Goal: Task Accomplishment & Management: Manage account settings

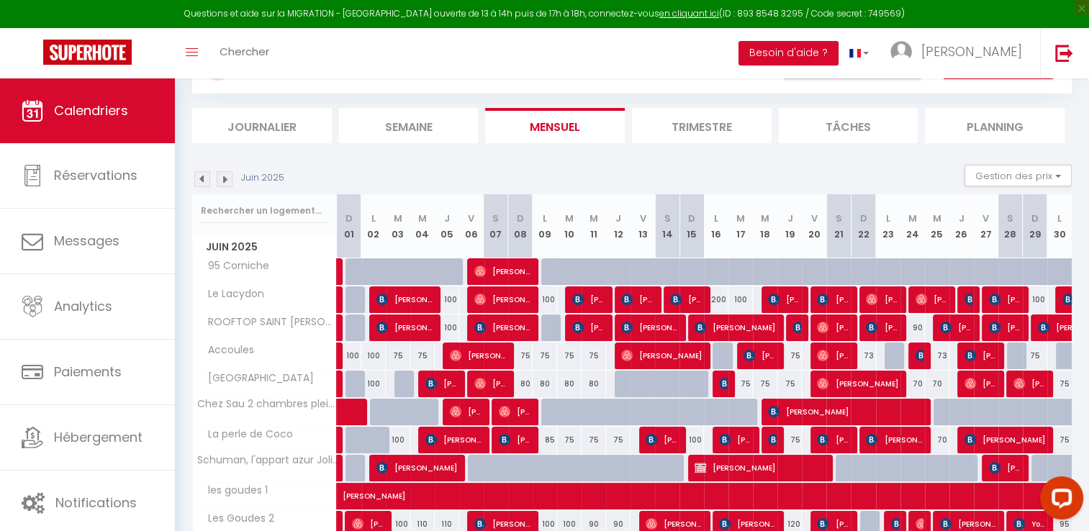
scroll to position [86, 0]
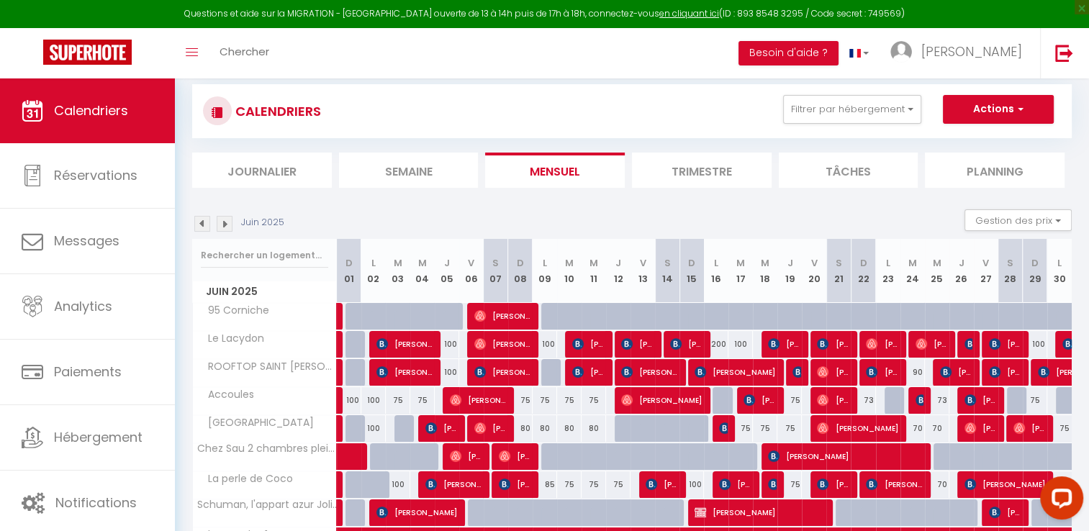
click at [223, 216] on img at bounding box center [225, 224] width 16 height 16
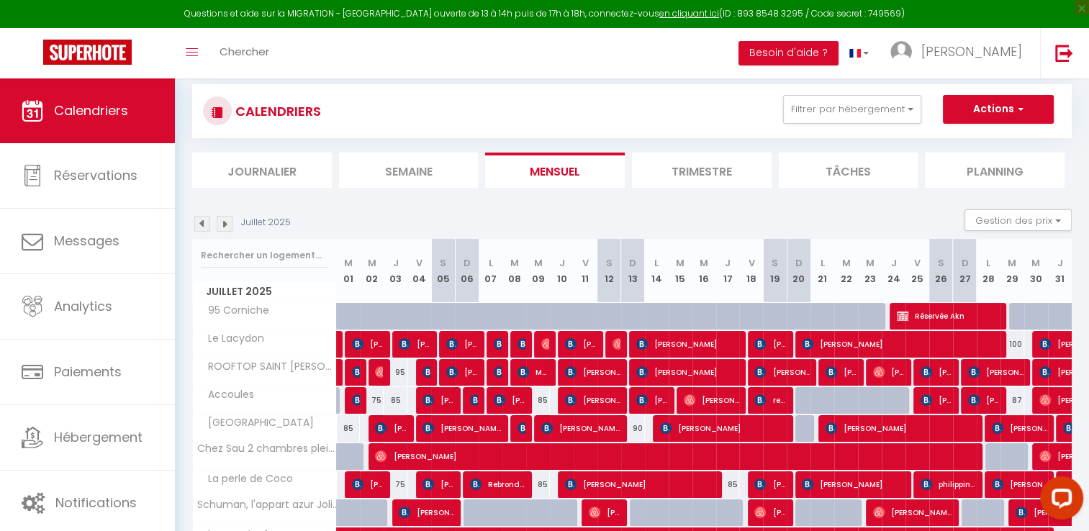
click at [222, 225] on img at bounding box center [225, 224] width 16 height 16
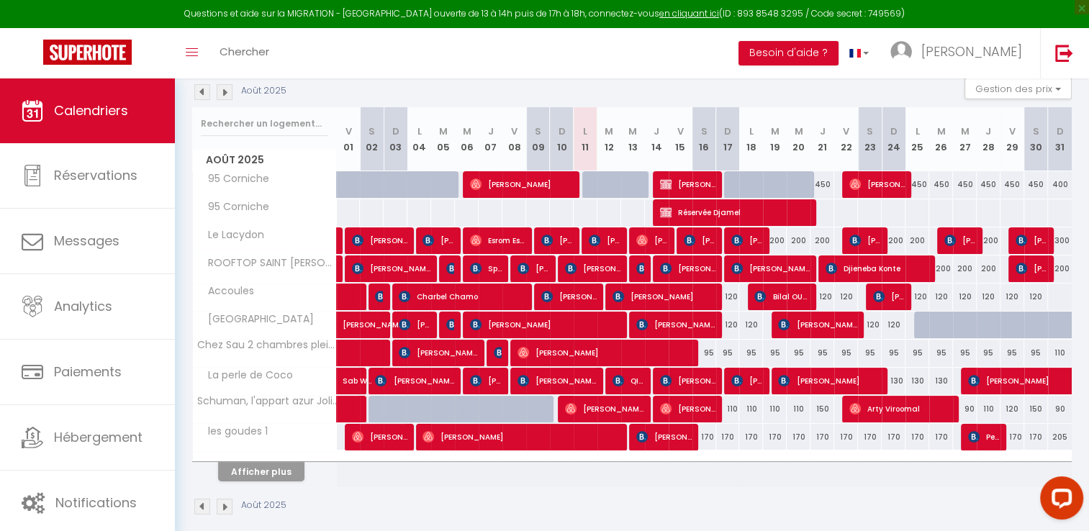
scroll to position [230, 0]
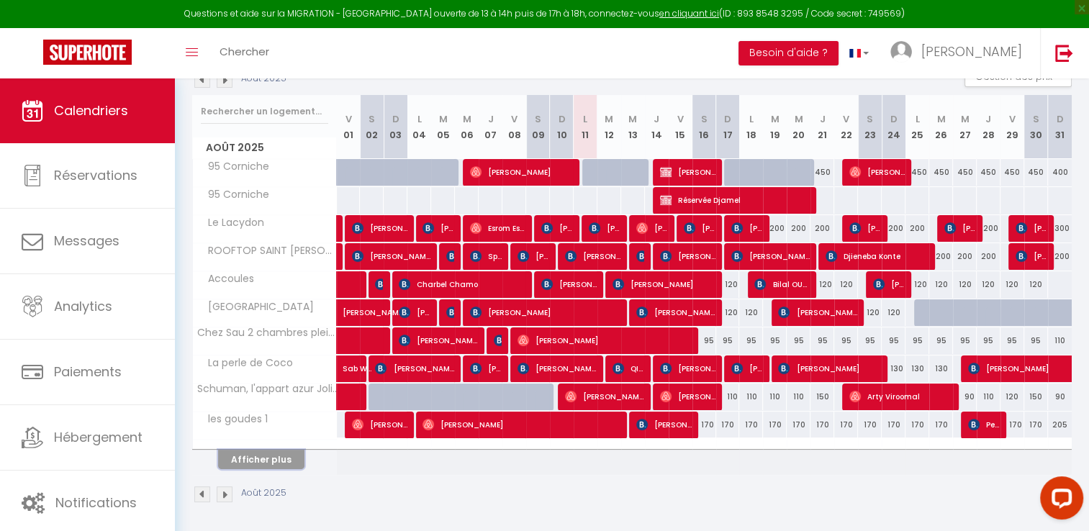
click at [260, 459] on button "Afficher plus" at bounding box center [261, 459] width 86 height 19
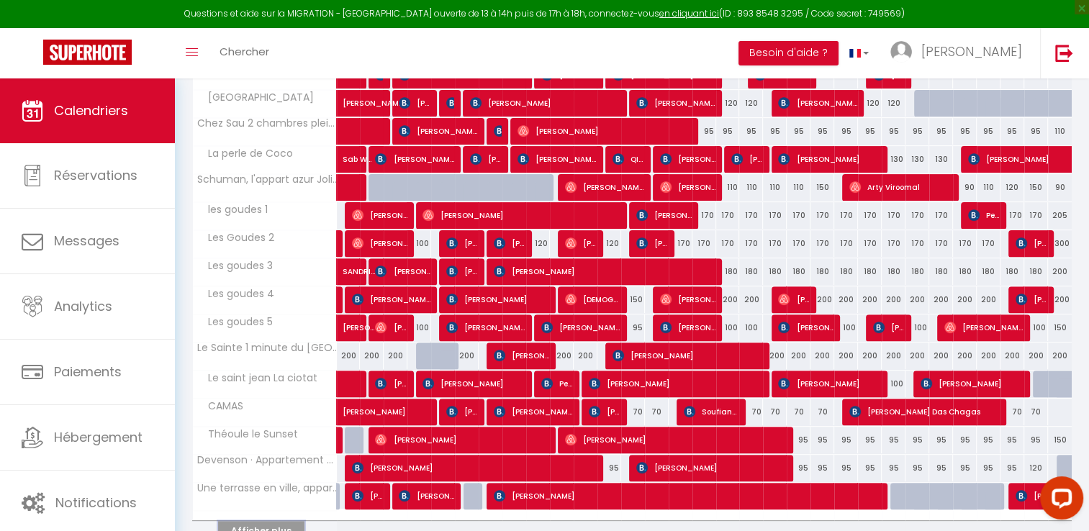
scroll to position [509, 0]
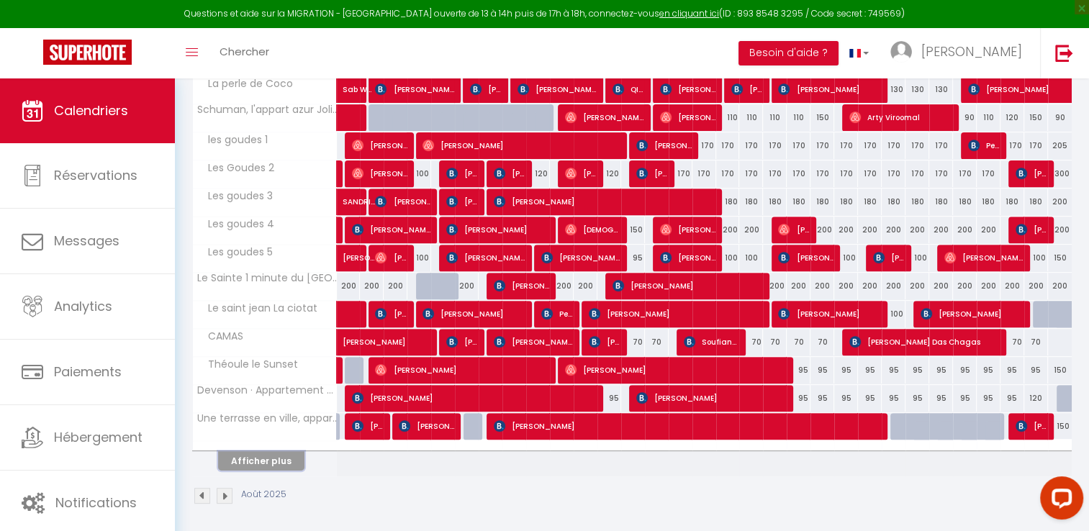
click at [255, 455] on button "Afficher plus" at bounding box center [261, 460] width 86 height 19
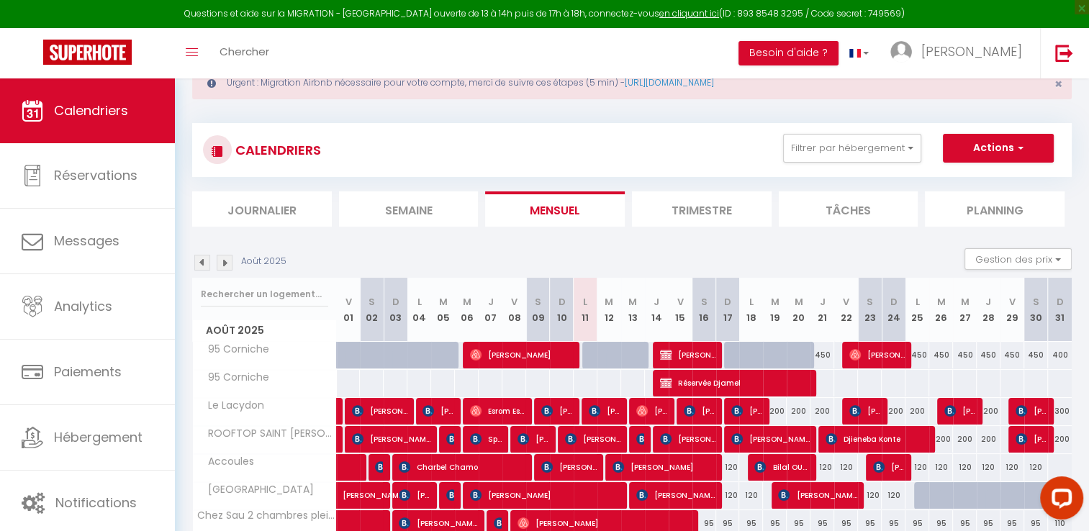
scroll to position [0, 0]
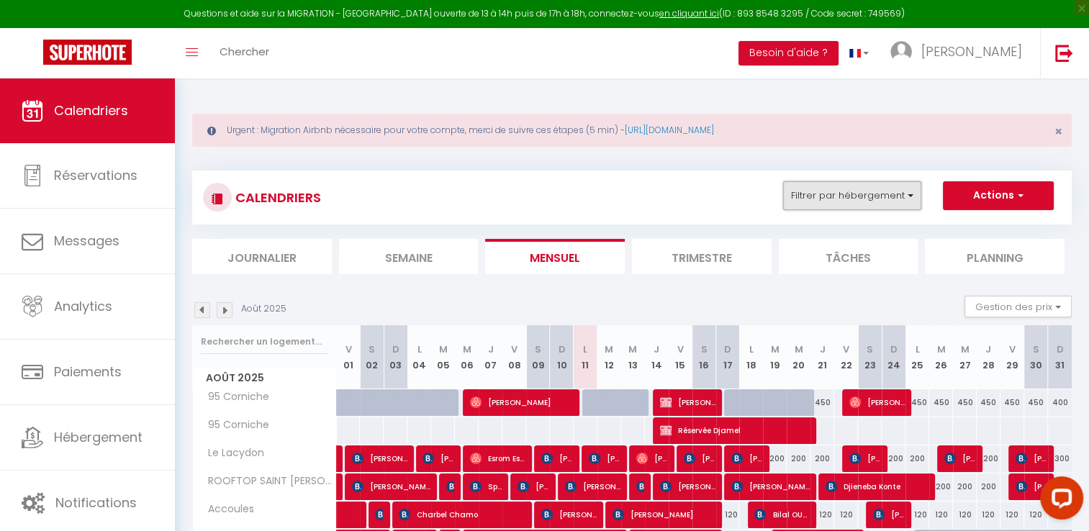
click at [876, 202] on button "Filtrer par hébergement" at bounding box center [852, 195] width 138 height 29
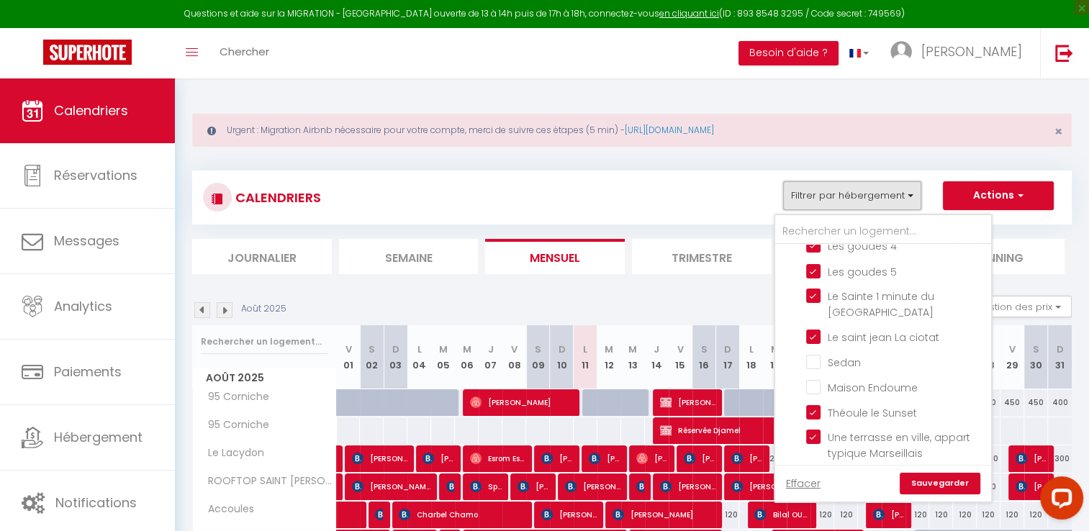
scroll to position [792, 0]
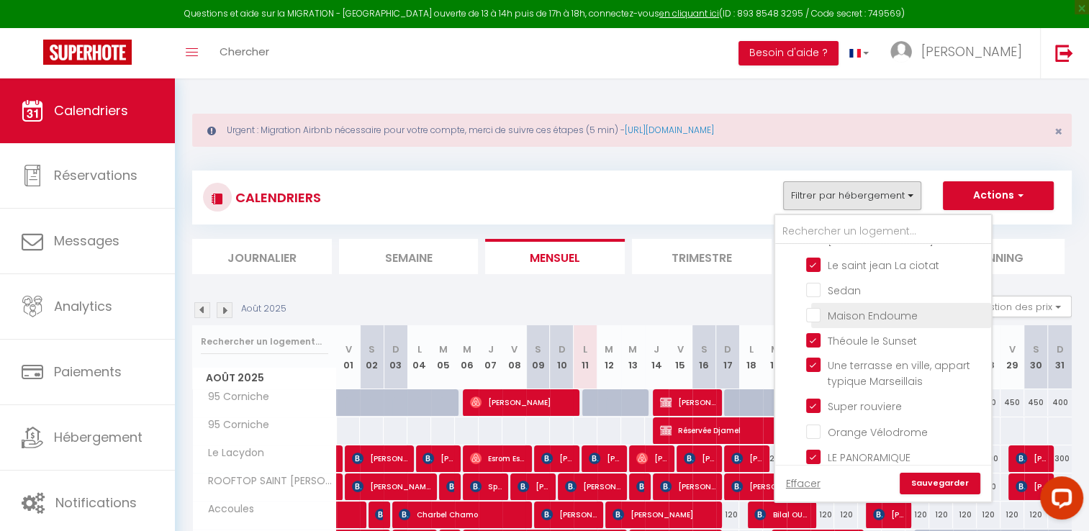
click at [813, 307] on input "Maison Endoume" at bounding box center [896, 314] width 180 height 14
checkbox input "true"
checkbox input "false"
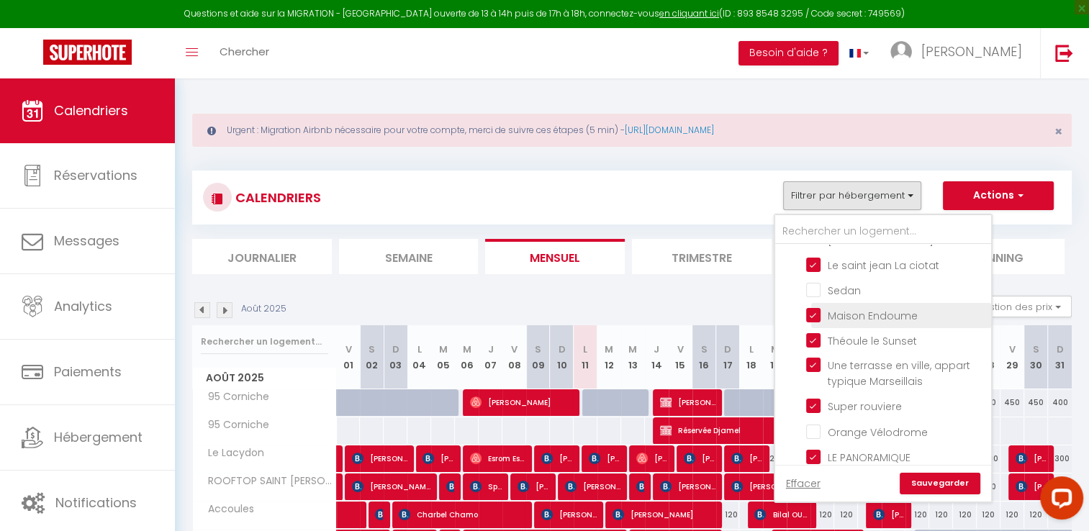
checkbox input "false"
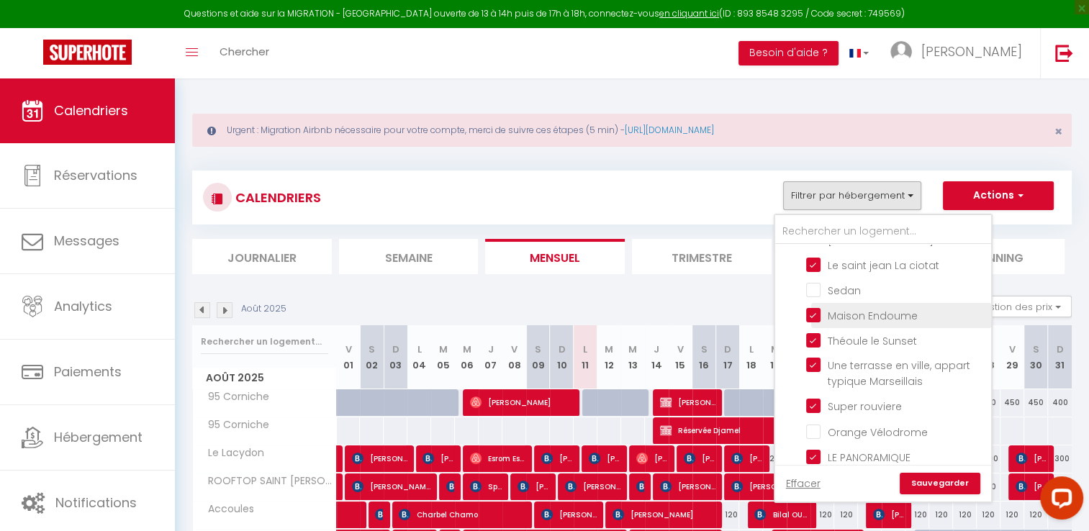
checkbox input "false"
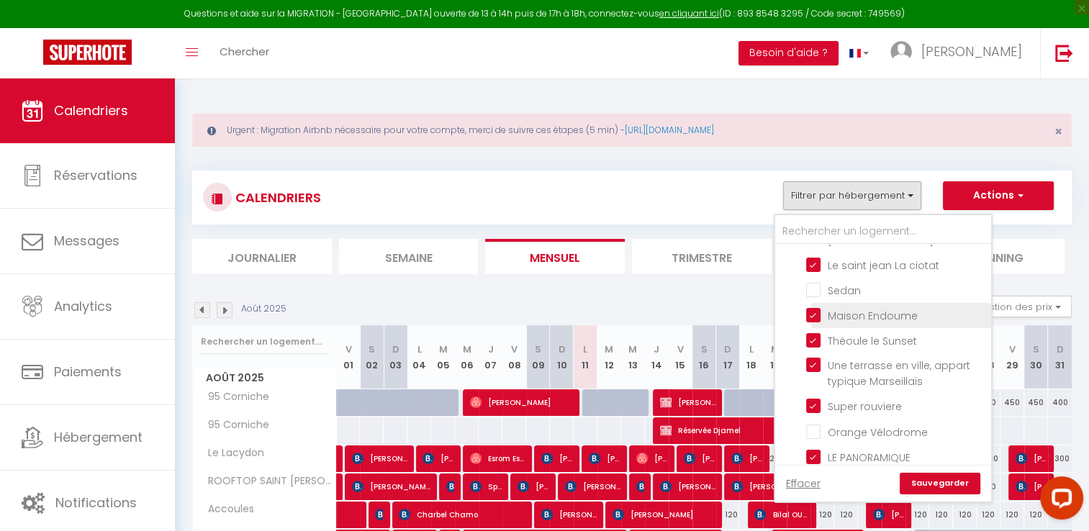
checkbox input "false"
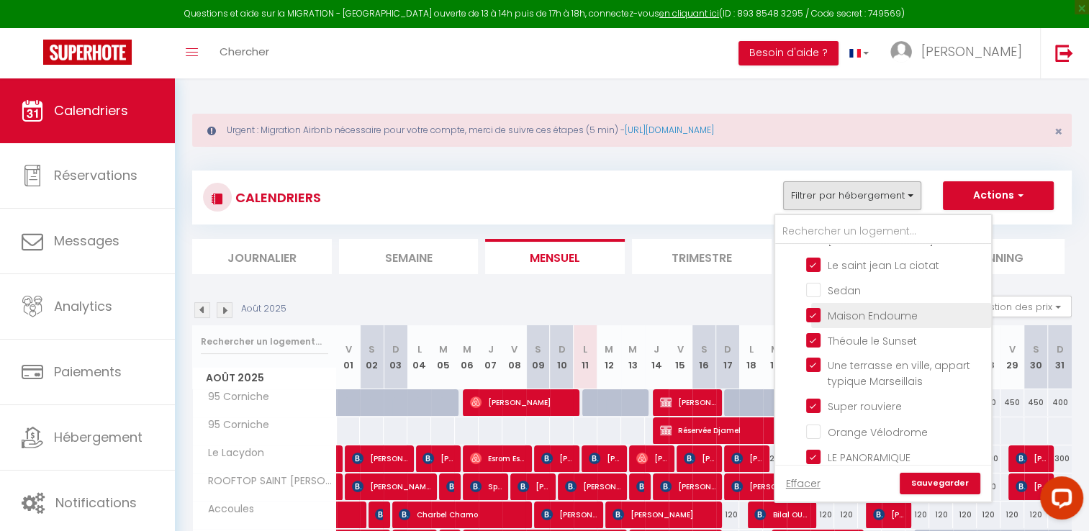
checkbox input "false"
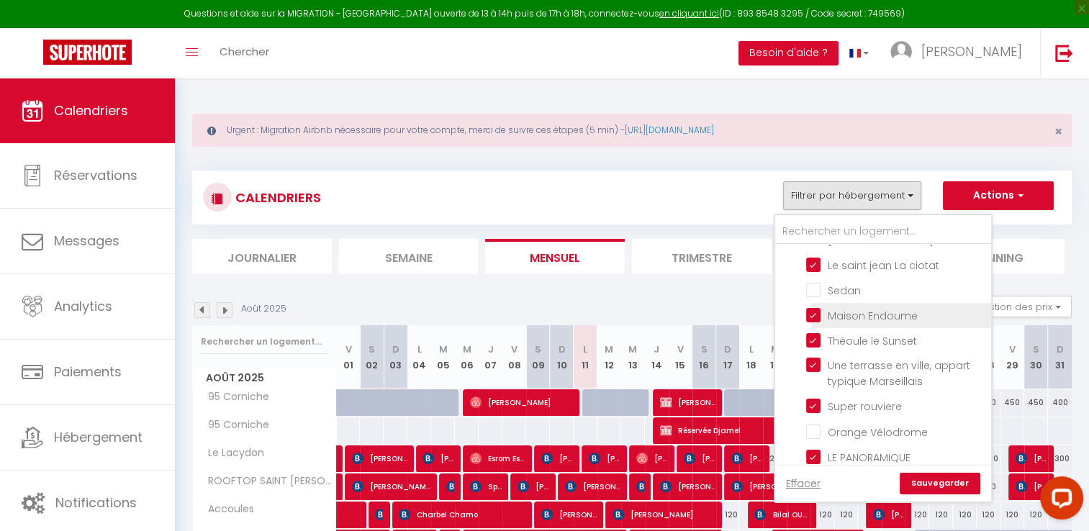
checkbox input "false"
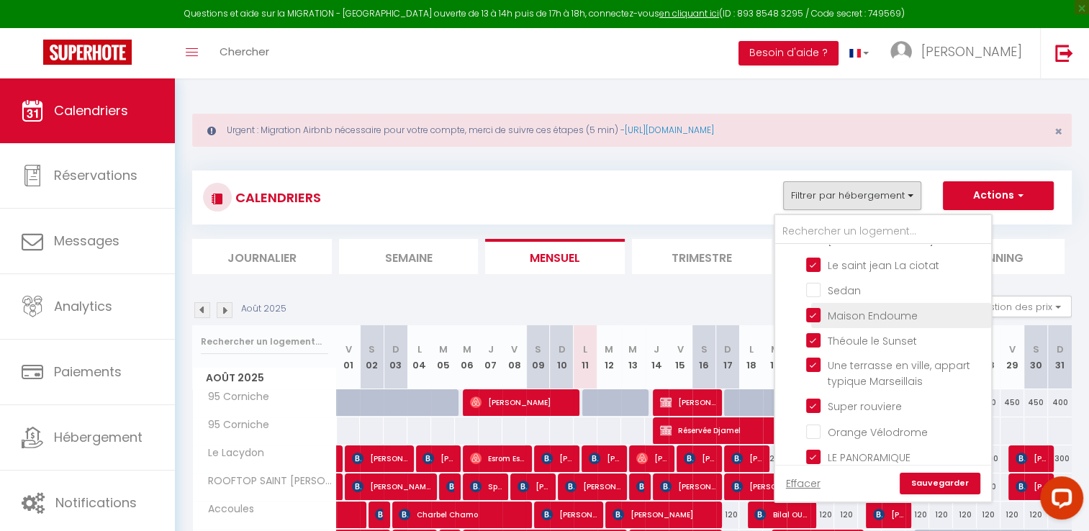
checkbox input "false"
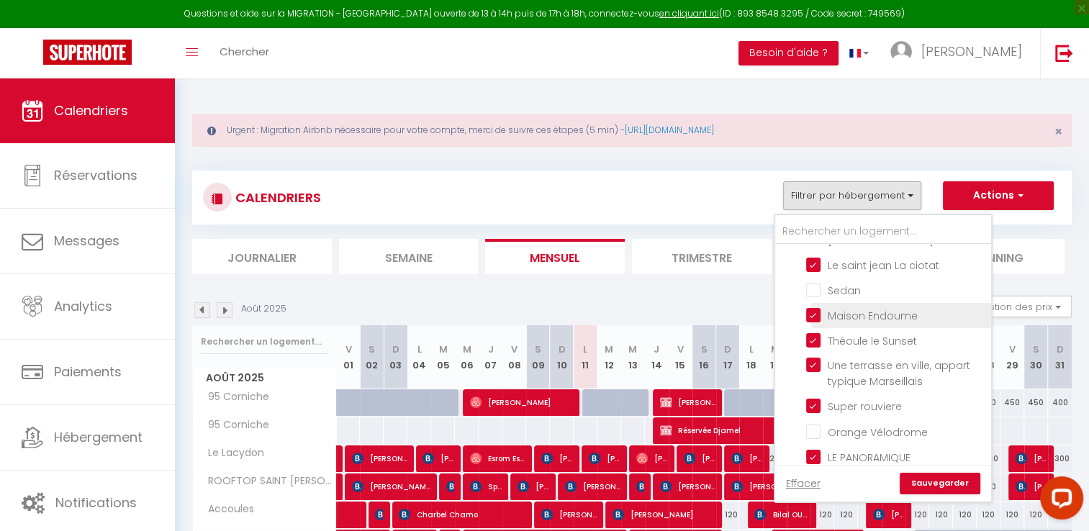
checkbox input "false"
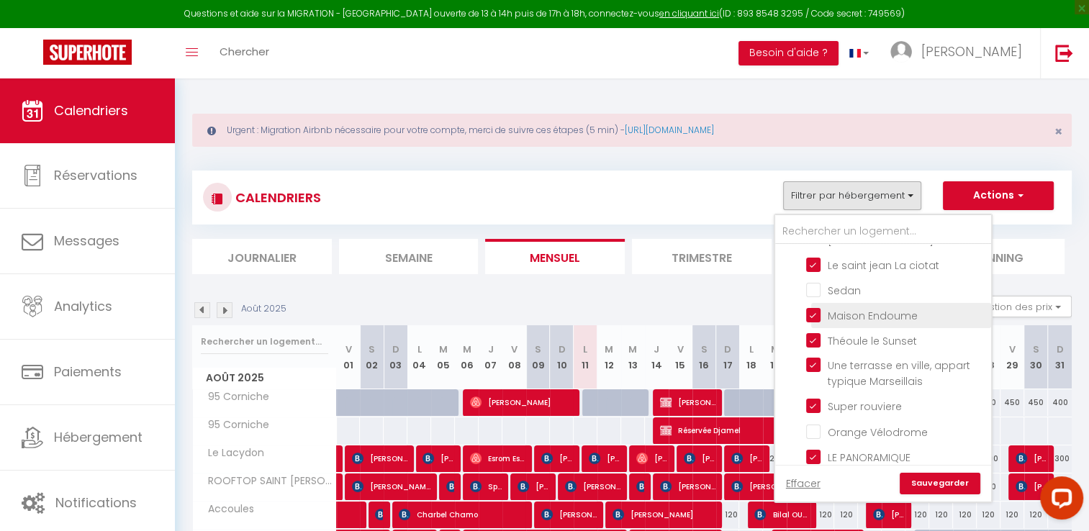
checkbox input "false"
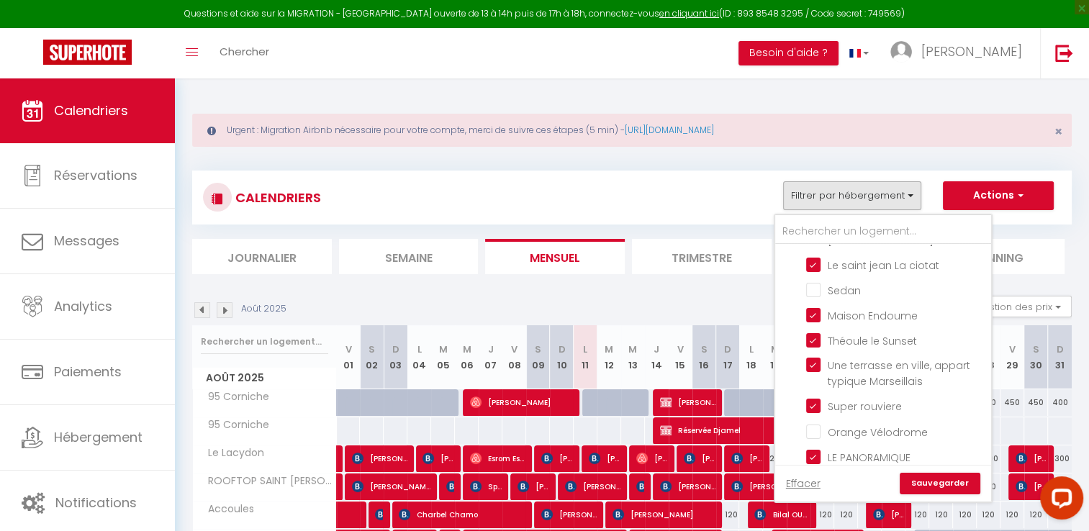
click at [929, 482] on link "Sauvegarder" at bounding box center [939, 484] width 81 height 22
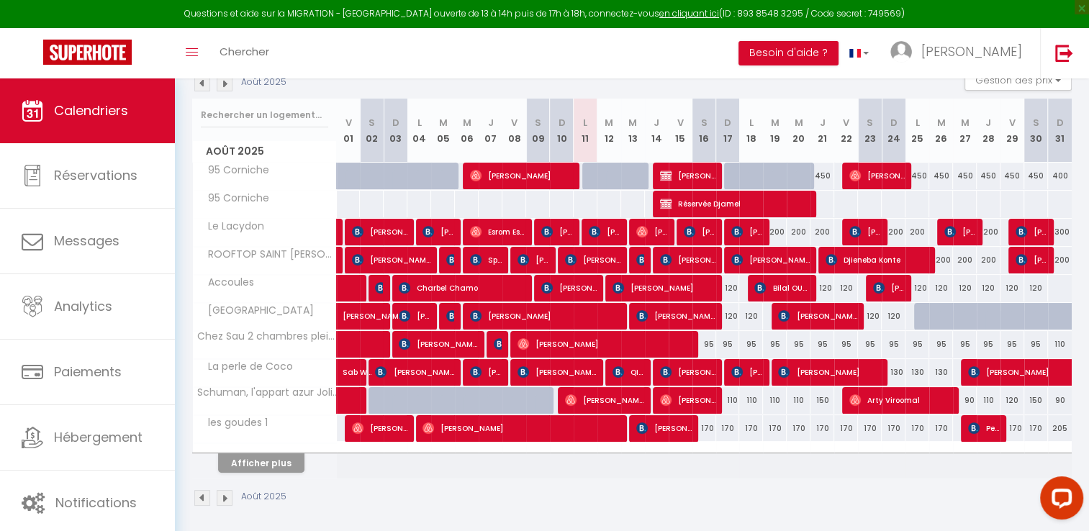
scroll to position [230, 0]
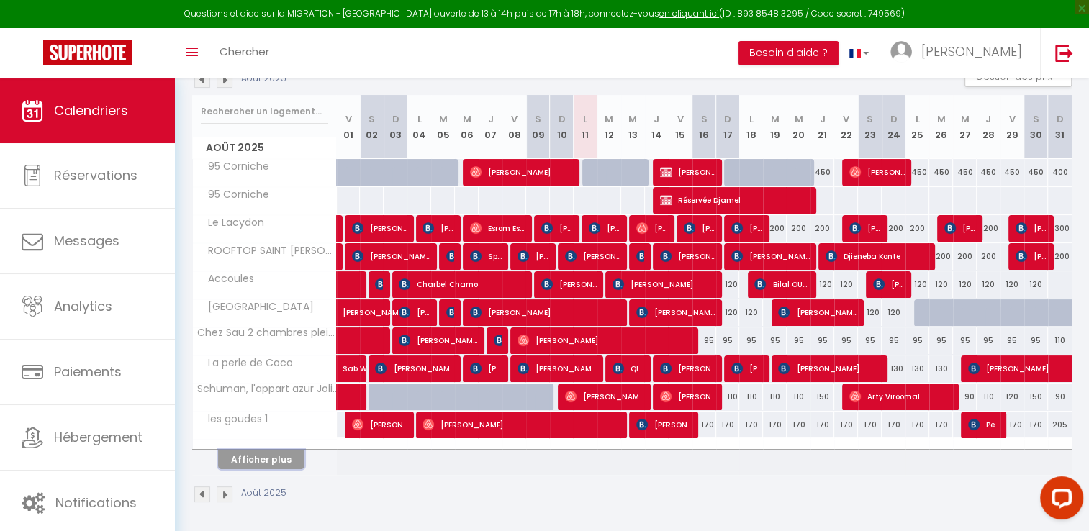
drag, startPoint x: 263, startPoint y: 457, endPoint x: 281, endPoint y: 370, distance: 88.9
click at [263, 458] on button "Afficher plus" at bounding box center [261, 459] width 86 height 19
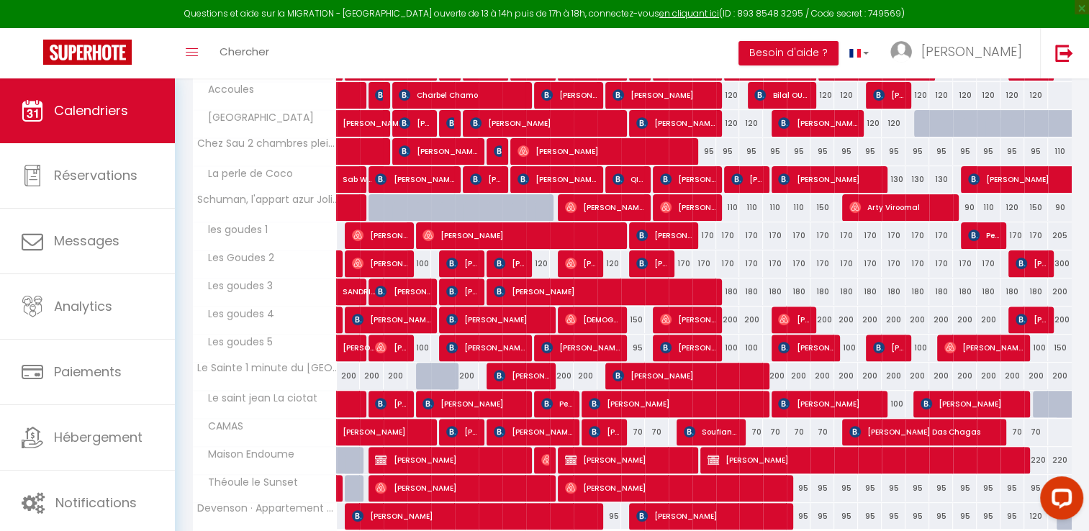
scroll to position [509, 0]
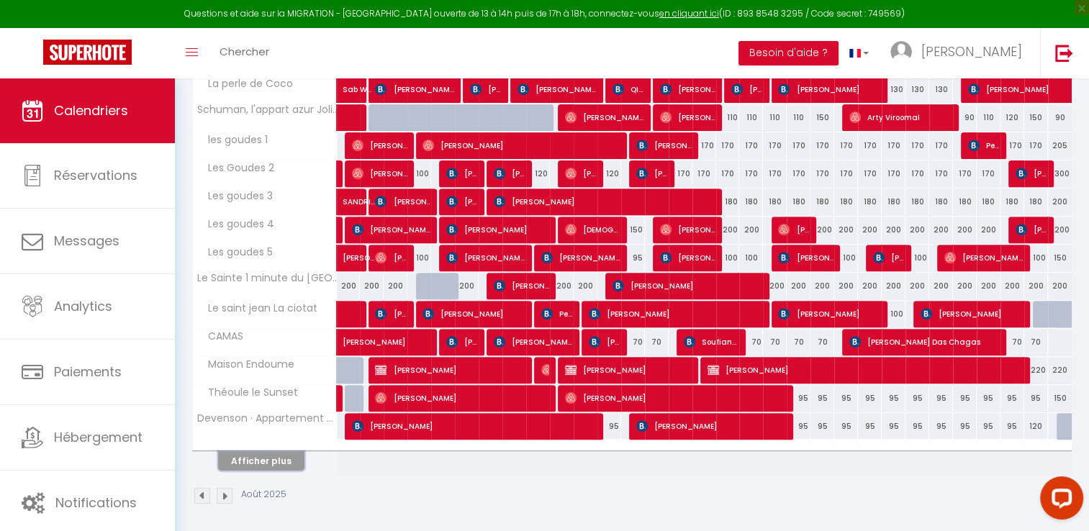
drag, startPoint x: 269, startPoint y: 459, endPoint x: 314, endPoint y: 340, distance: 126.8
click at [271, 459] on button "Afficher plus" at bounding box center [261, 460] width 86 height 19
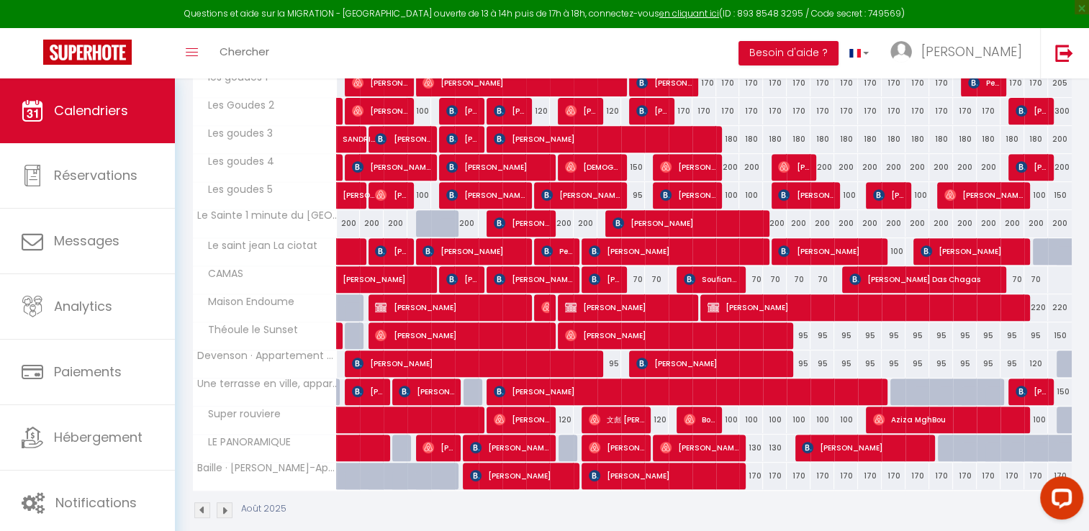
scroll to position [586, 0]
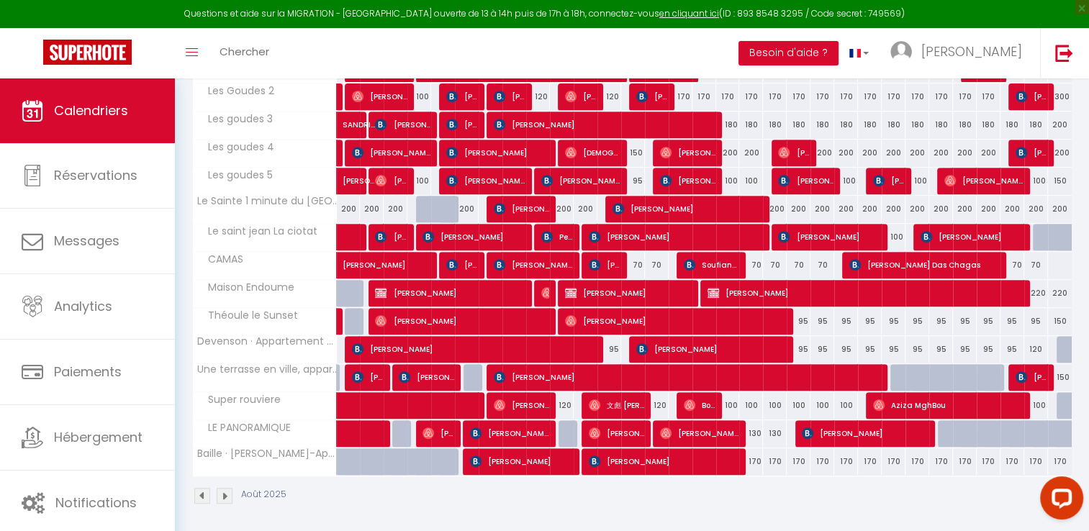
click at [563, 289] on div at bounding box center [570, 293] width 24 height 27
click at [567, 290] on img at bounding box center [571, 293] width 12 height 12
select select "OK"
select select "KO"
select select "0"
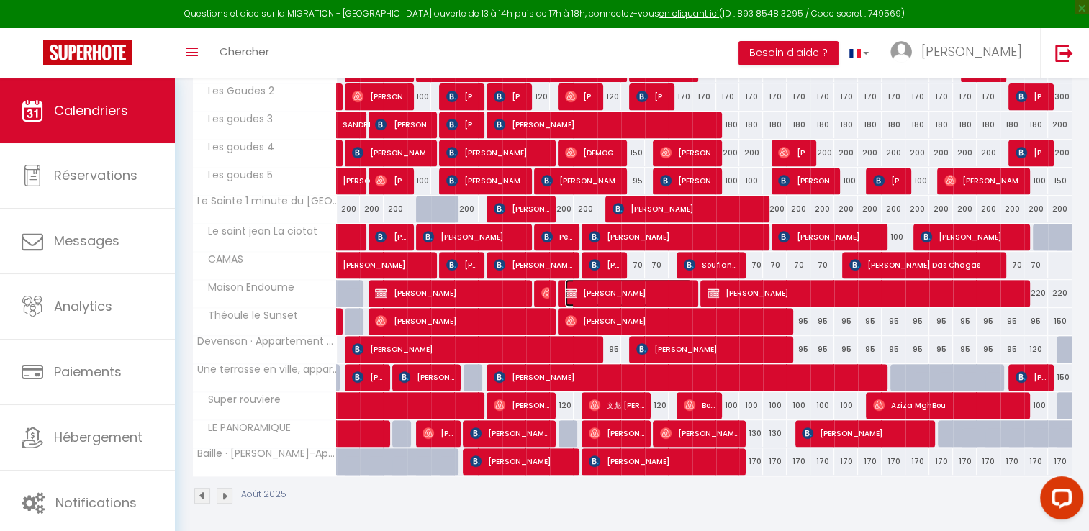
select select "0"
select select "1"
select select
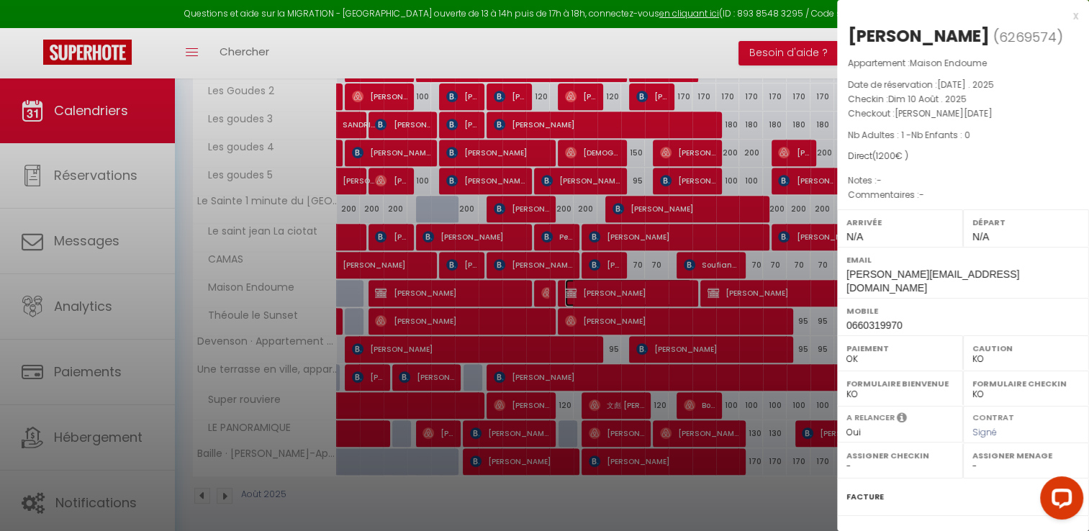
select select "15713"
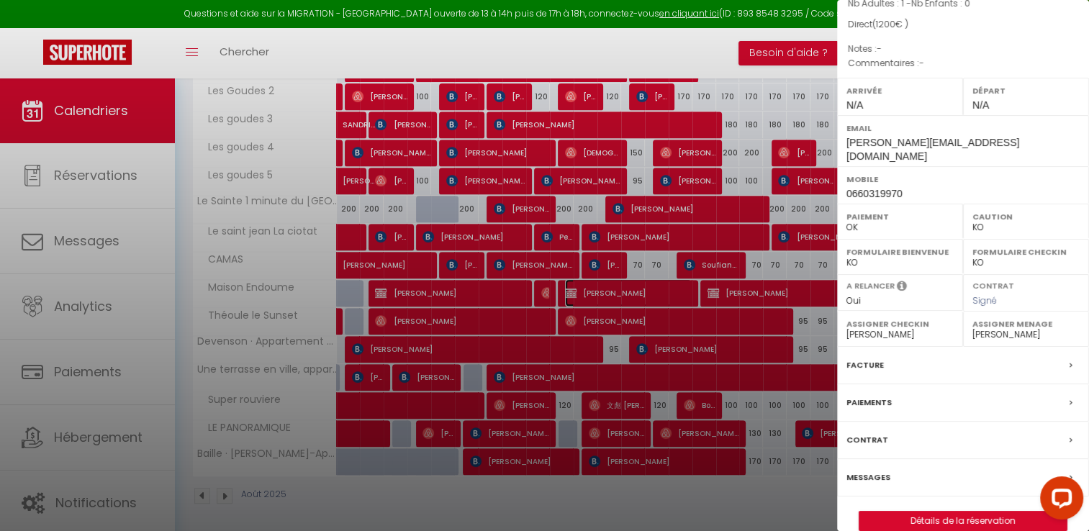
scroll to position [137, 0]
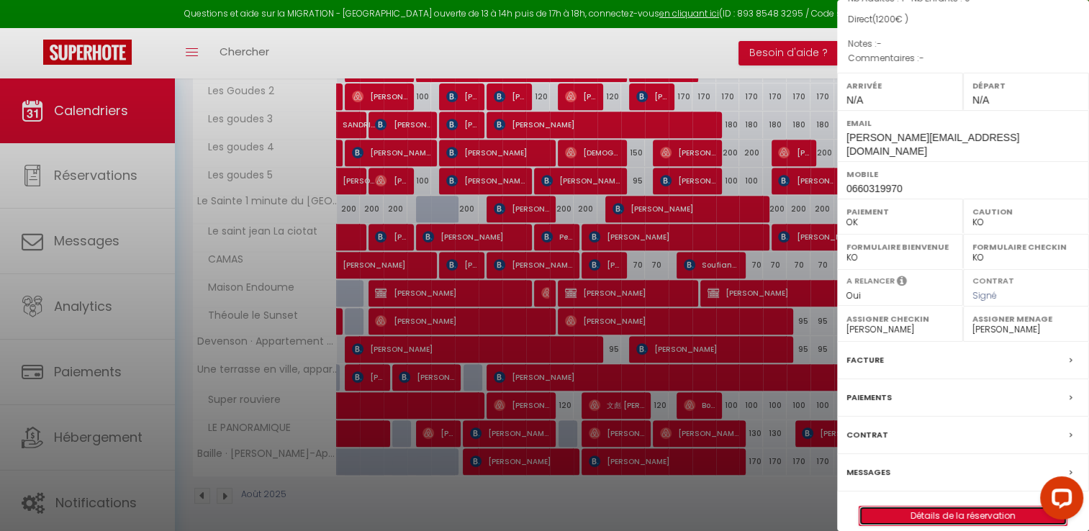
click at [921, 507] on link "Détails de la réservation" at bounding box center [962, 516] width 207 height 19
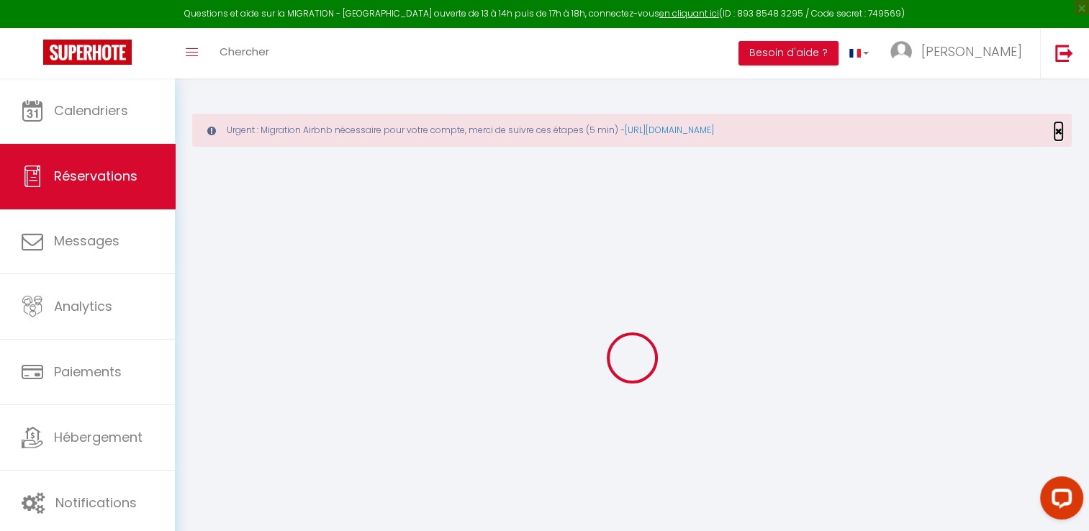
click at [1058, 132] on span "×" at bounding box center [1058, 131] width 8 height 18
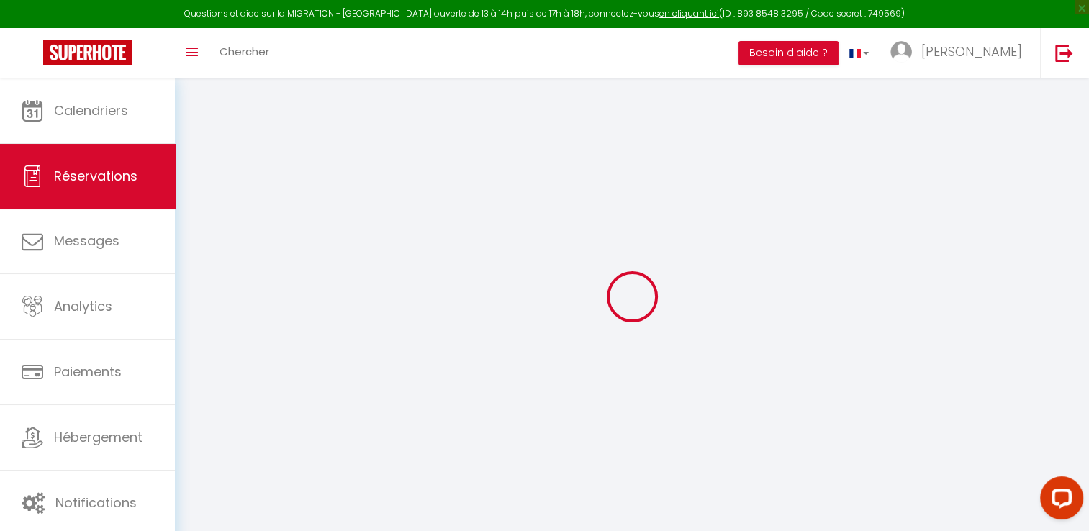
select select
checkbox input "false"
select select
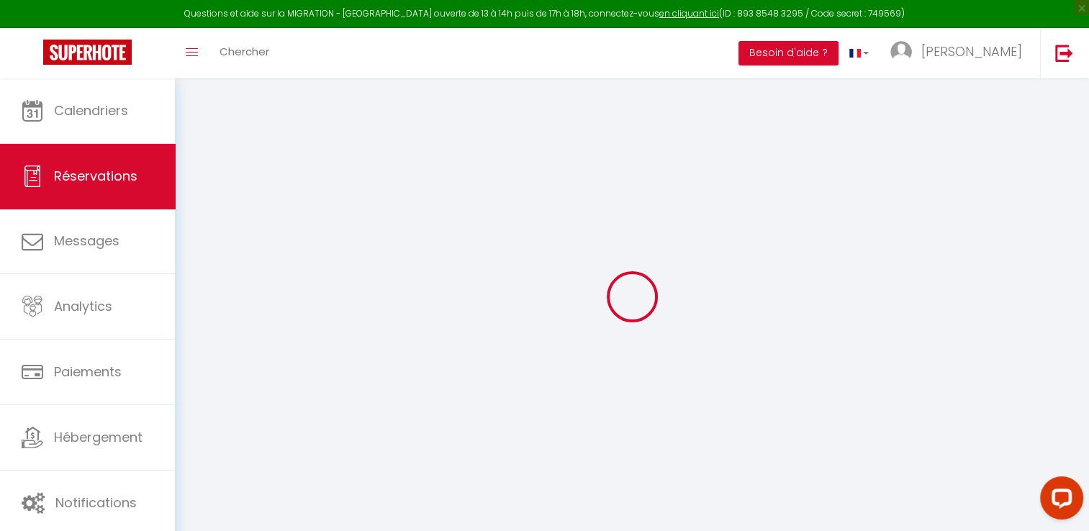
checkbox input "false"
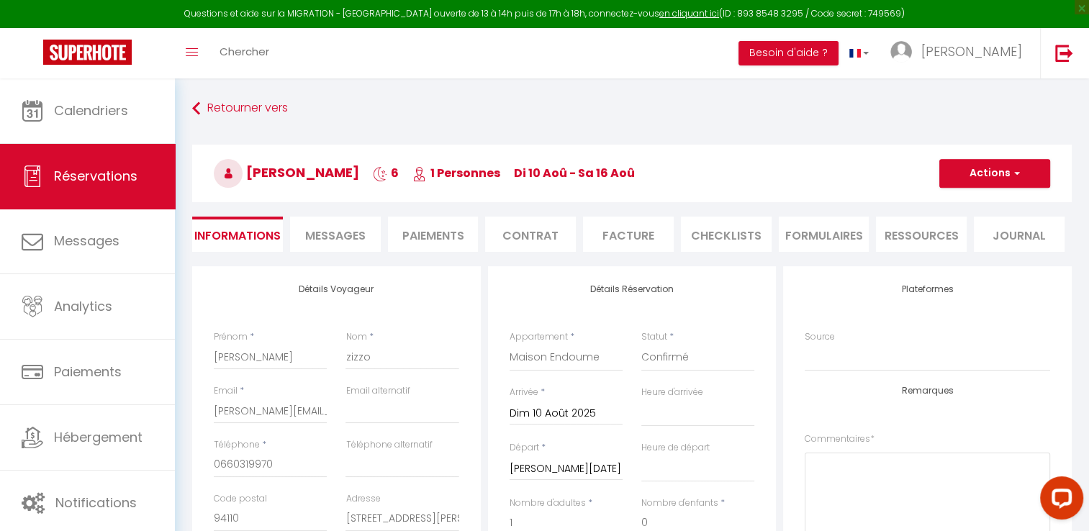
select select
checkbox input "false"
select select
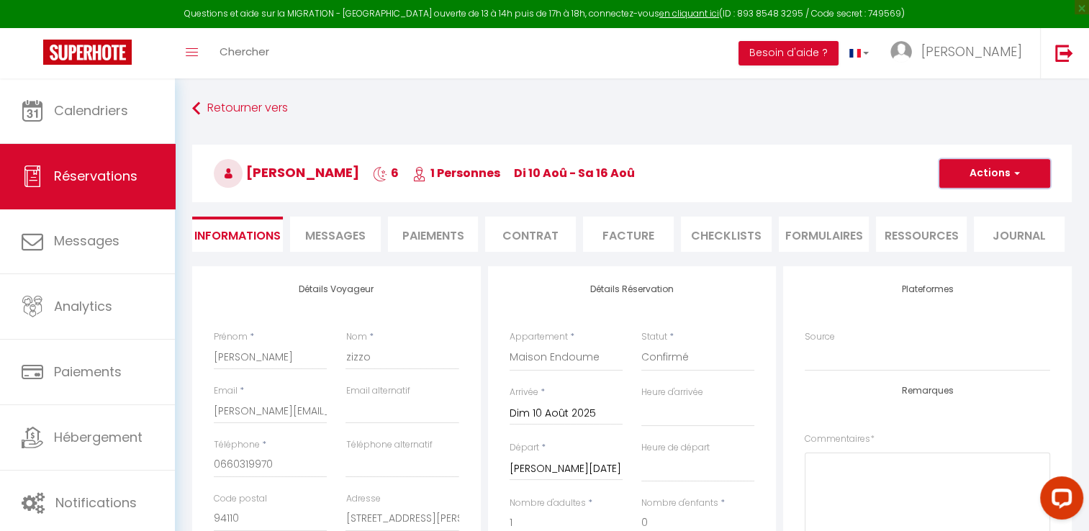
click at [1019, 177] on button "Actions" at bounding box center [994, 173] width 111 height 29
click at [972, 243] on link "Supprimer" at bounding box center [980, 242] width 114 height 19
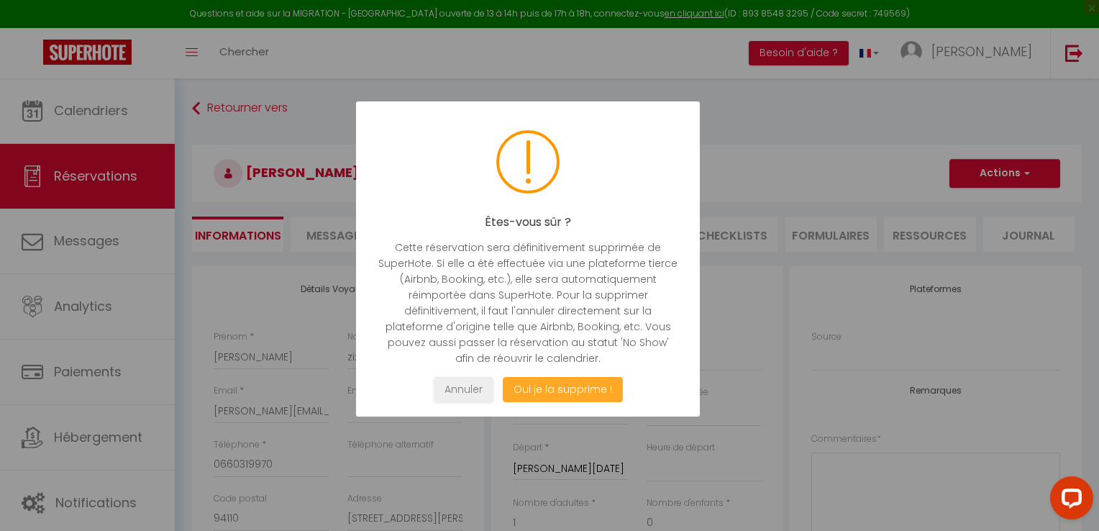
click at [599, 390] on button "Oui je la supprime !" at bounding box center [563, 389] width 120 height 25
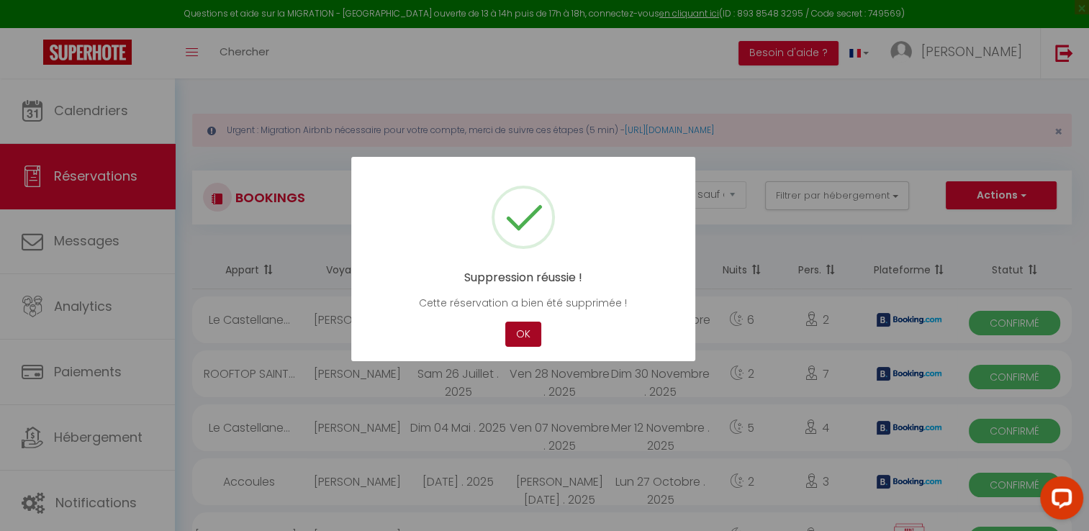
click at [514, 335] on button "OK" at bounding box center [523, 334] width 36 height 25
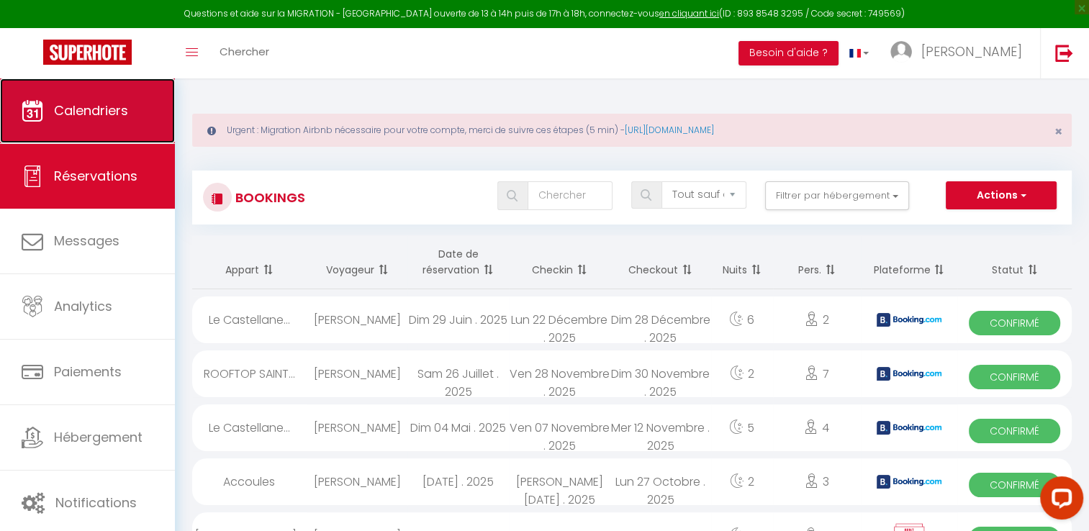
click at [81, 106] on span "Calendriers" at bounding box center [91, 110] width 74 height 18
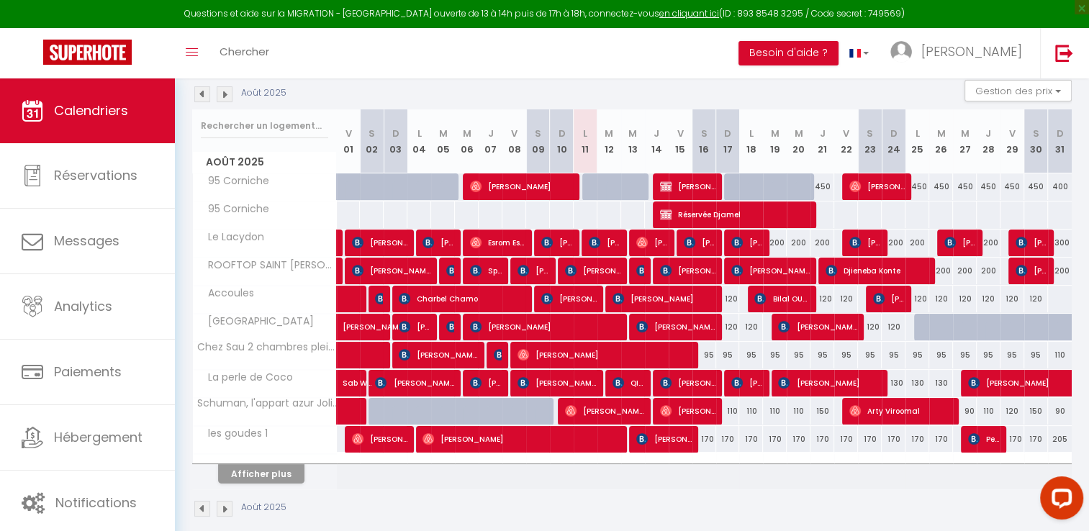
scroll to position [230, 0]
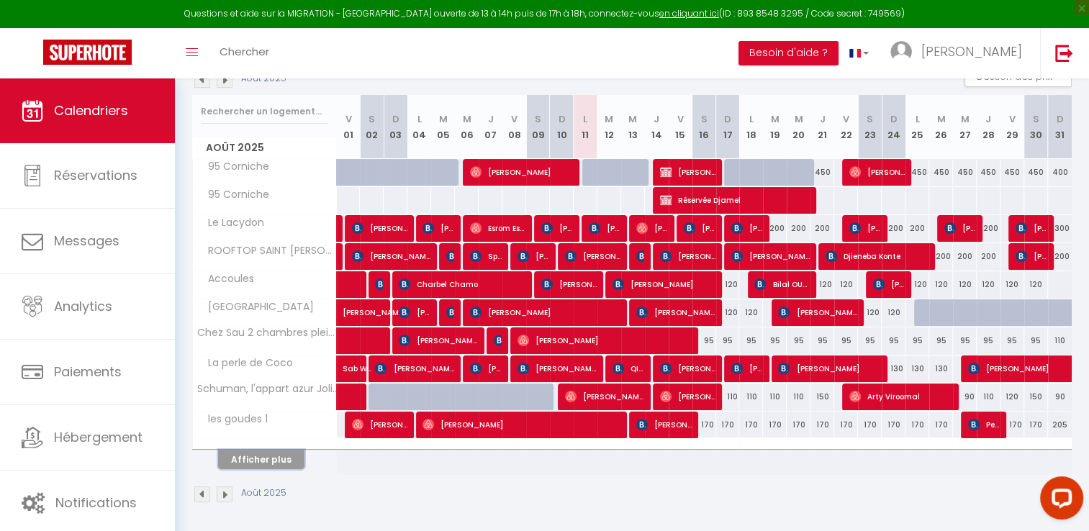
drag, startPoint x: 270, startPoint y: 454, endPoint x: 425, endPoint y: 244, distance: 260.9
click at [270, 454] on button "Afficher plus" at bounding box center [261, 459] width 86 height 19
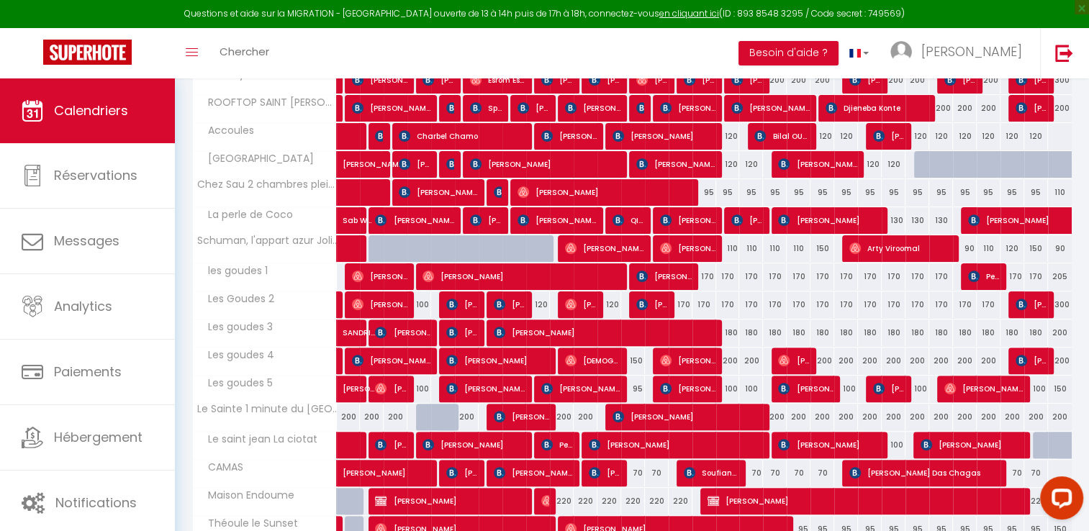
scroll to position [509, 0]
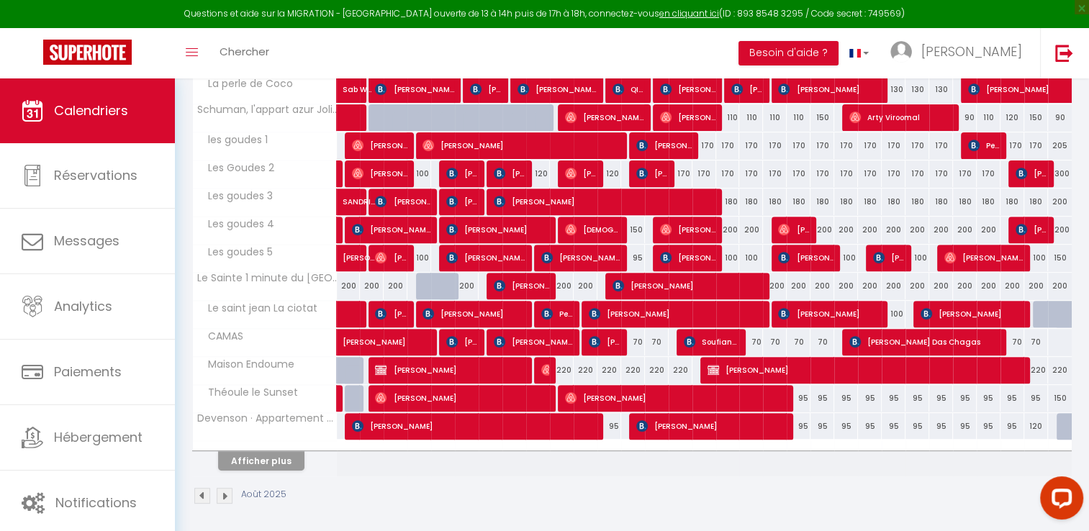
click at [563, 367] on div "220" at bounding box center [562, 370] width 24 height 27
type input "220"
type input "Dim 10 Août 2025"
type input "Lun 11 Août 2025"
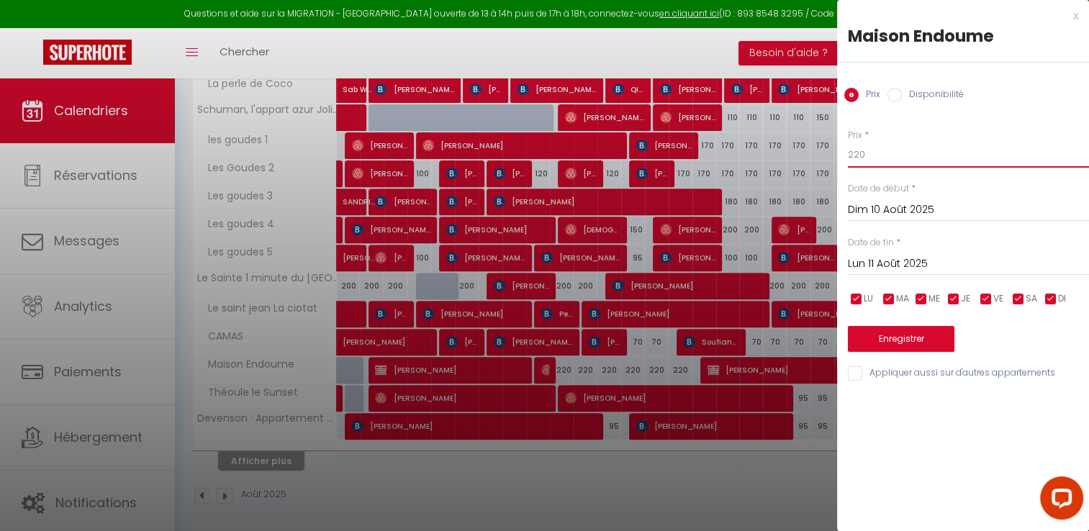
click at [892, 156] on input "220" at bounding box center [968, 155] width 241 height 26
type input "140"
click at [897, 262] on input "Lun 11 Août 2025" at bounding box center [968, 264] width 241 height 19
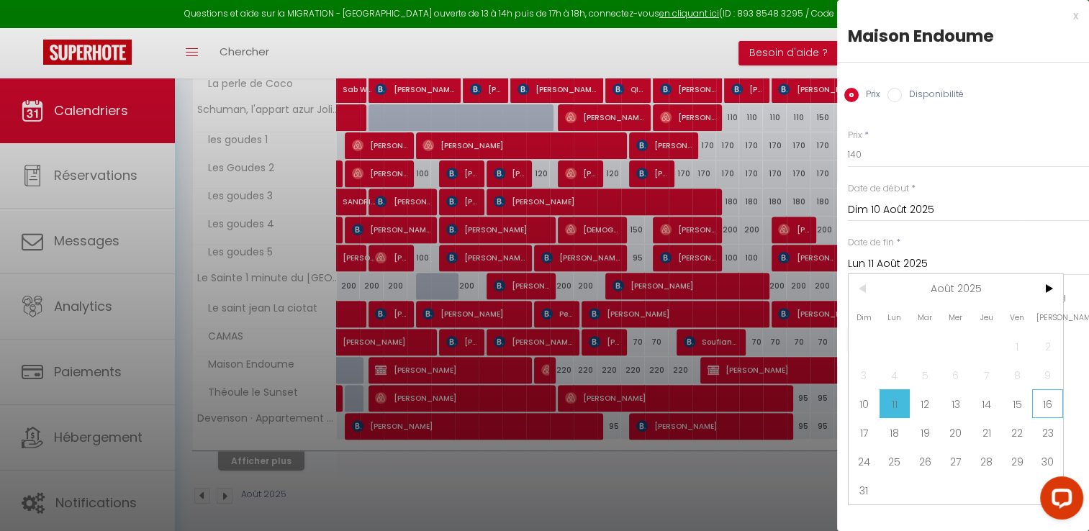
click at [1040, 404] on span "16" at bounding box center [1047, 403] width 31 height 29
type input "[PERSON_NAME][DATE]"
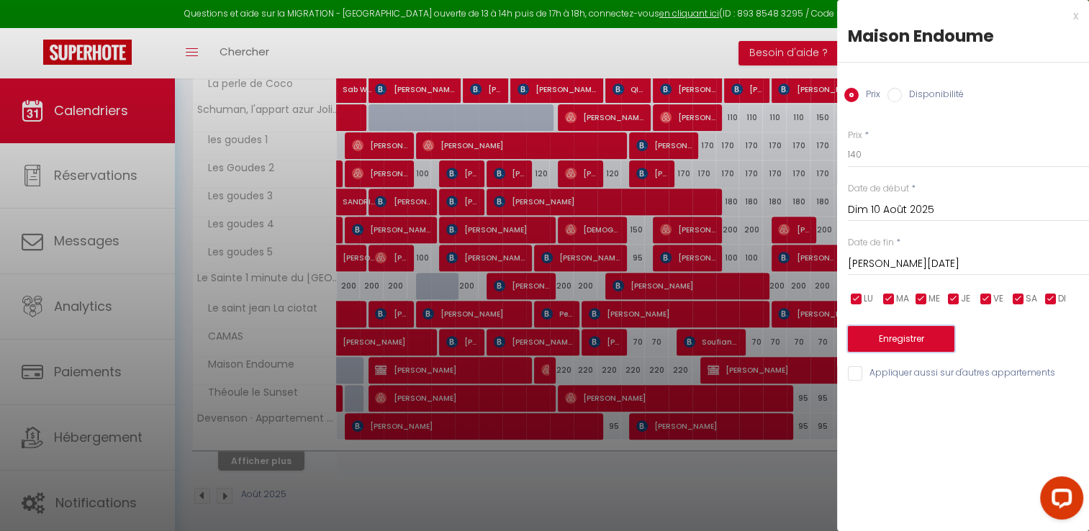
click at [915, 338] on button "Enregistrer" at bounding box center [901, 339] width 106 height 26
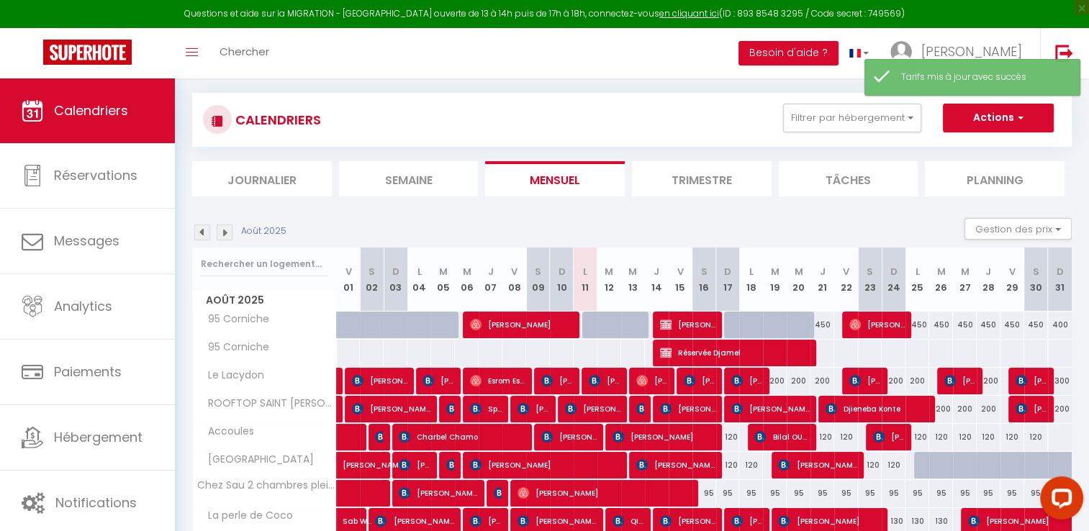
scroll to position [230, 0]
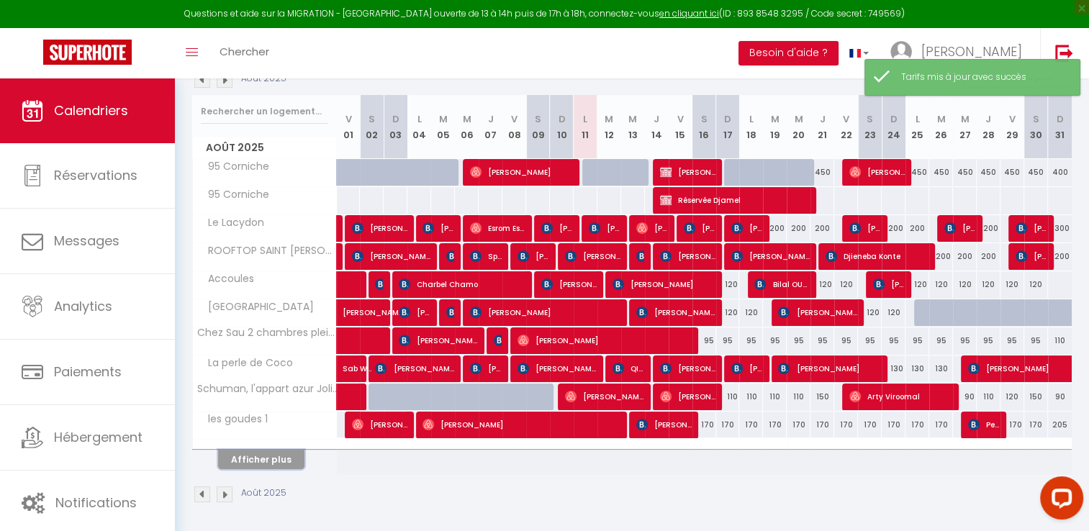
click at [279, 461] on button "Afficher plus" at bounding box center [261, 459] width 86 height 19
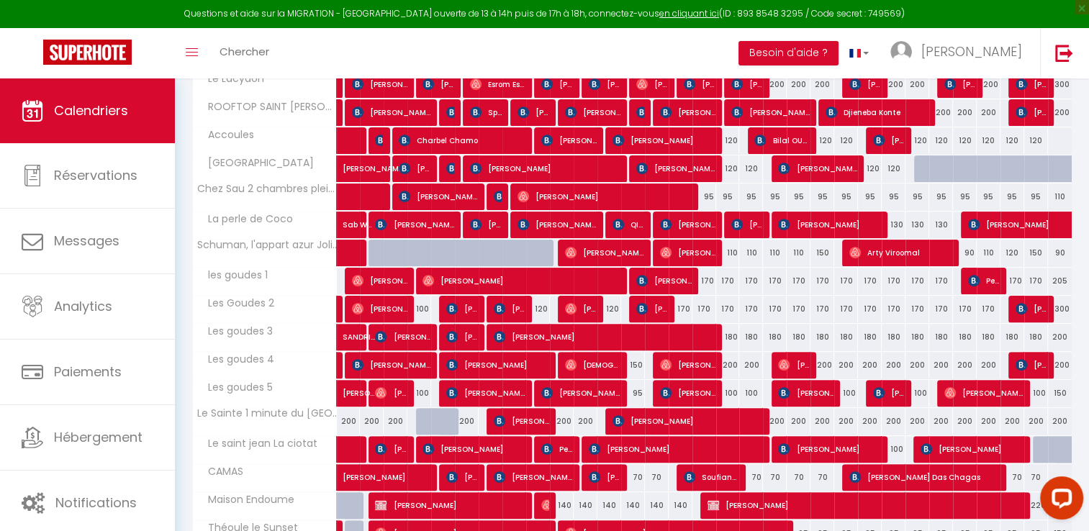
scroll to position [437, 0]
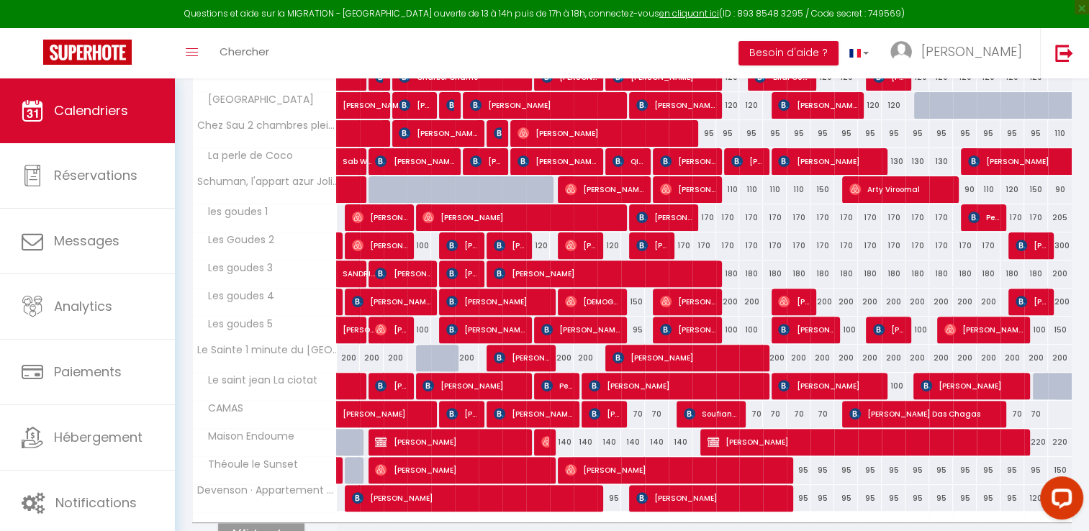
click at [567, 448] on div "140" at bounding box center [562, 442] width 24 height 27
type input "140"
type input "Dim 10 Août 2025"
type input "Lun 11 Août 2025"
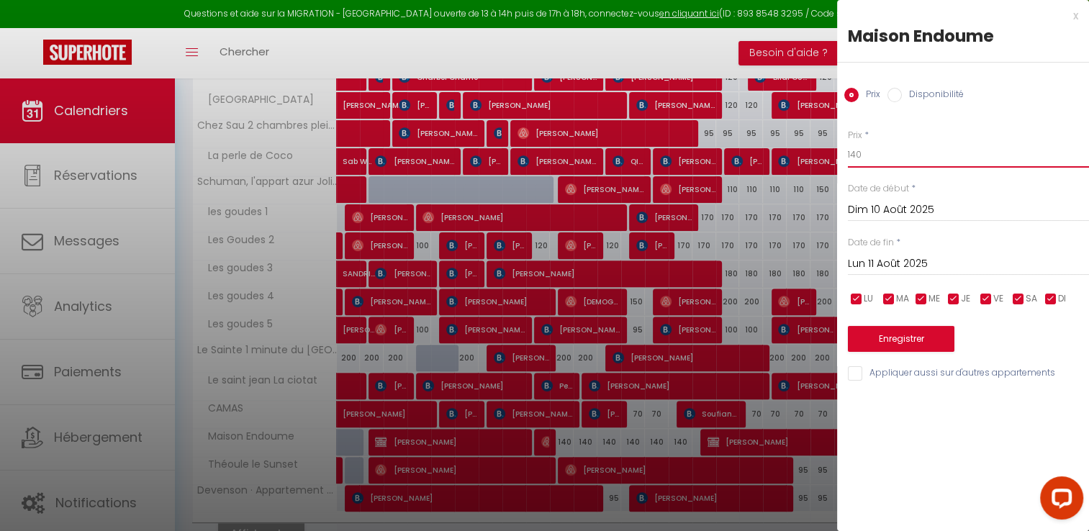
click at [866, 155] on input "140" at bounding box center [968, 155] width 241 height 26
type input "160"
click at [902, 260] on input "Lun 11 Août 2025" at bounding box center [968, 264] width 241 height 19
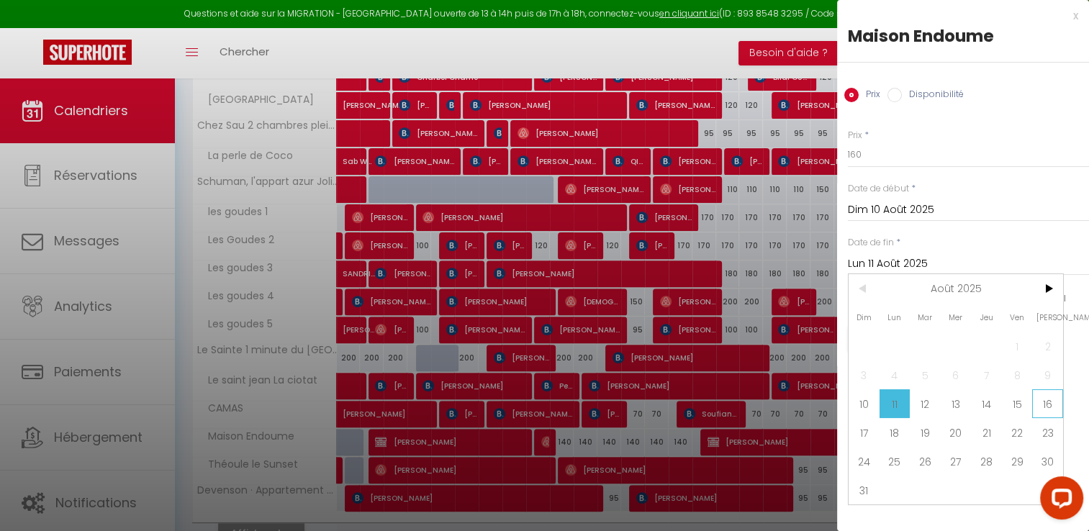
click at [1059, 400] on span "16" at bounding box center [1047, 403] width 31 height 29
type input "[PERSON_NAME][DATE]"
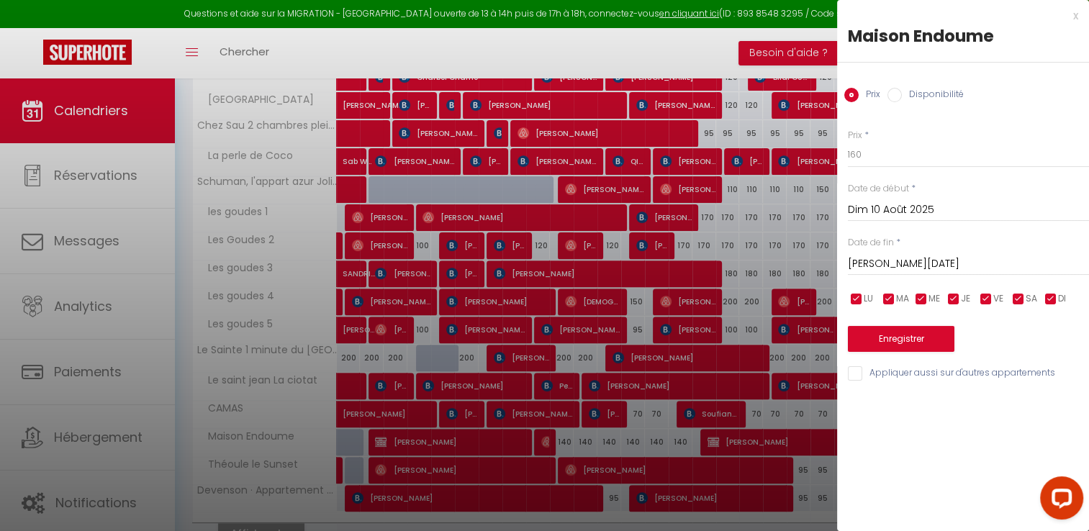
click at [889, 324] on div "Enregistrer" at bounding box center [968, 330] width 241 height 44
click at [889, 337] on button "Enregistrer" at bounding box center [901, 339] width 106 height 26
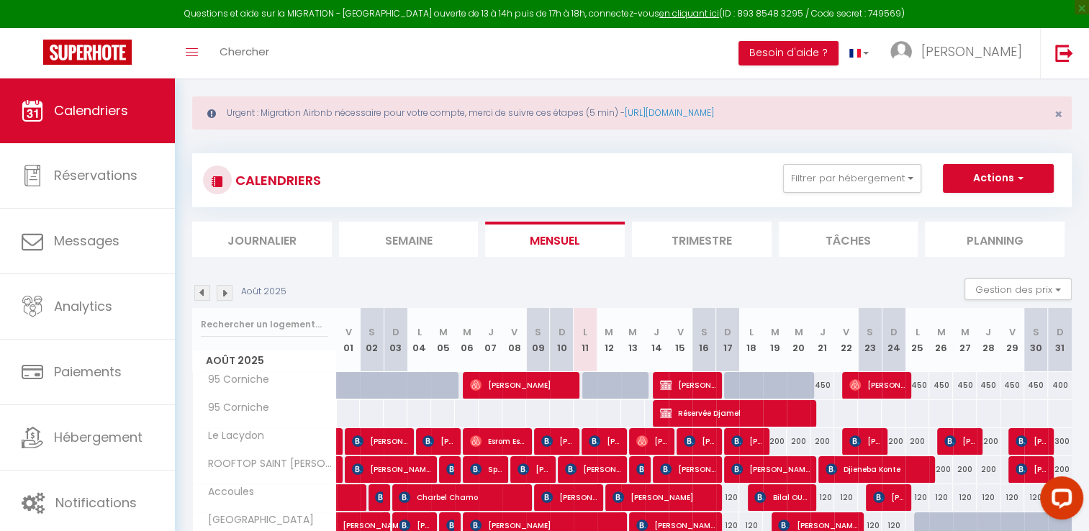
scroll to position [14, 0]
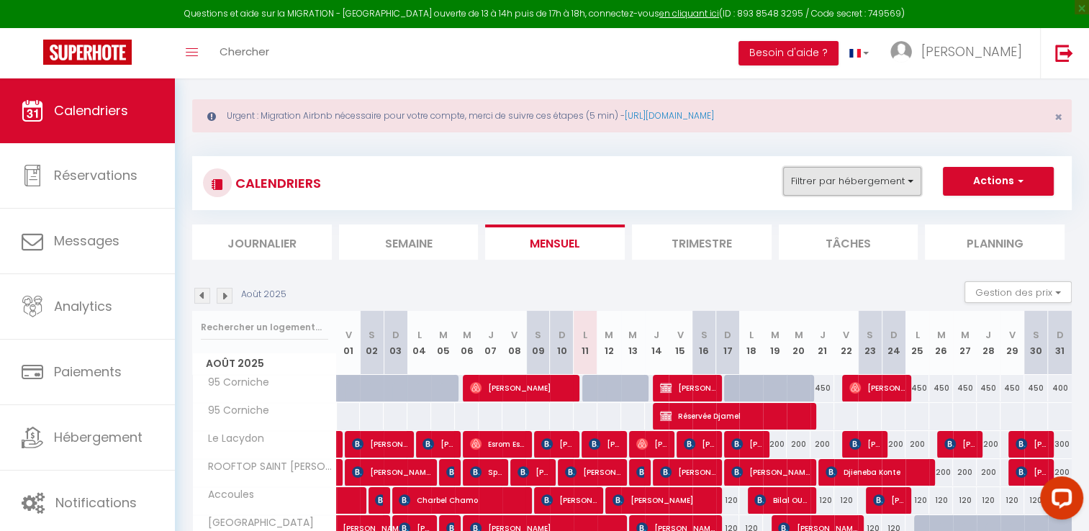
click at [815, 189] on button "Filtrer par hébergement" at bounding box center [852, 181] width 138 height 29
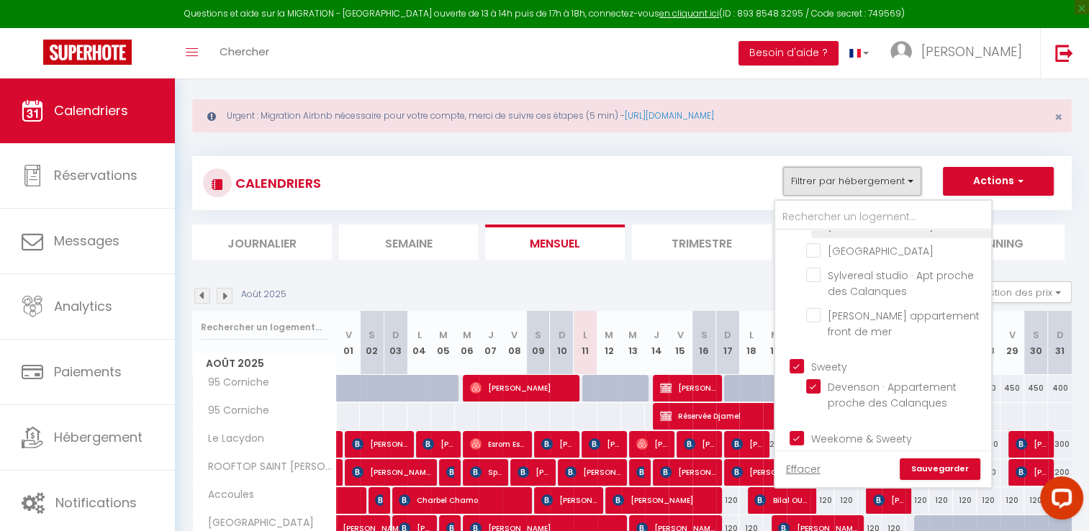
scroll to position [144, 0]
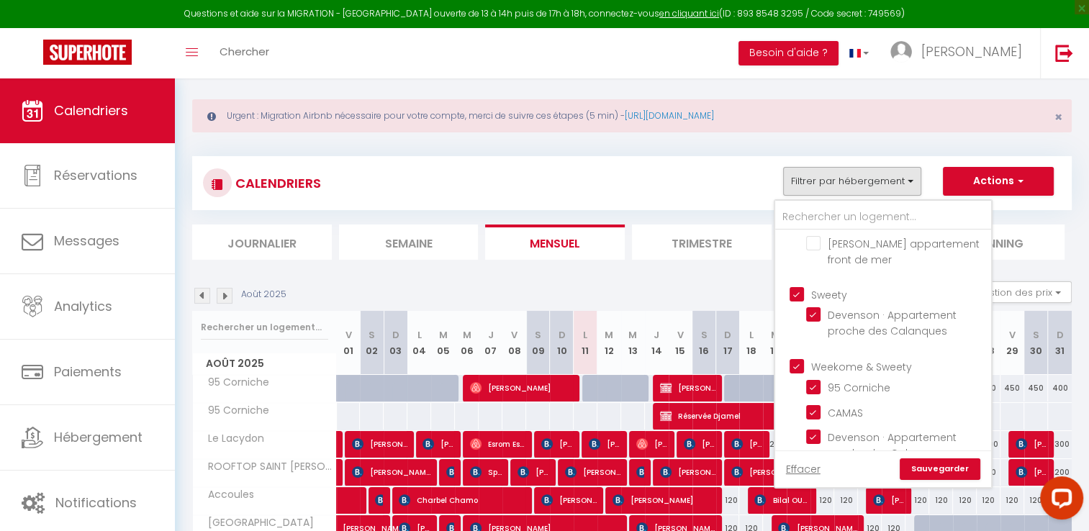
click at [525, 186] on div "CALENDRIERS Filtrer par hébergement [PERSON_NAME]-Appartement Cœur de ville [GE…" at bounding box center [632, 183] width 858 height 32
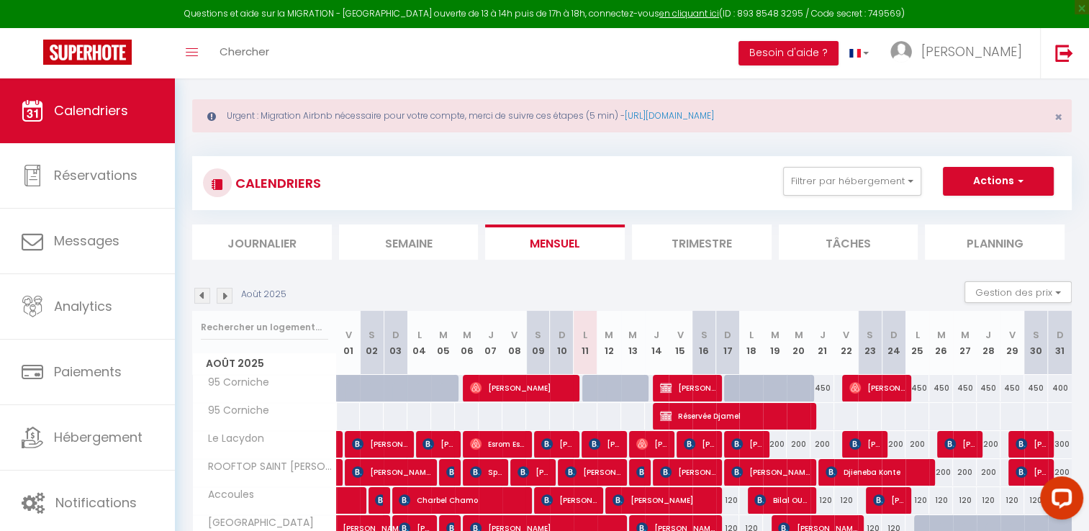
click at [204, 292] on img at bounding box center [202, 296] width 16 height 16
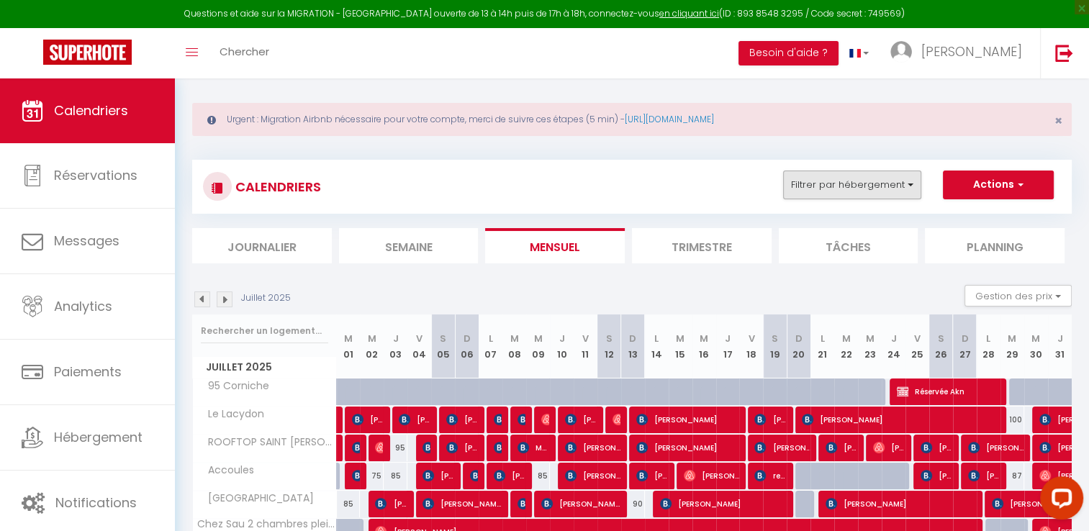
scroll to position [0, 0]
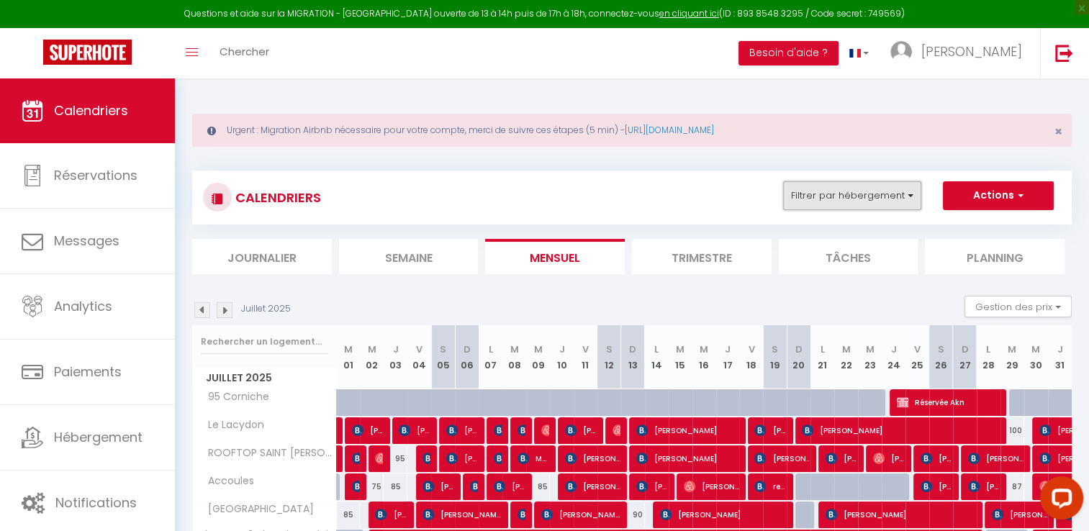
click at [834, 203] on button "Filtrer par hébergement" at bounding box center [852, 195] width 138 height 29
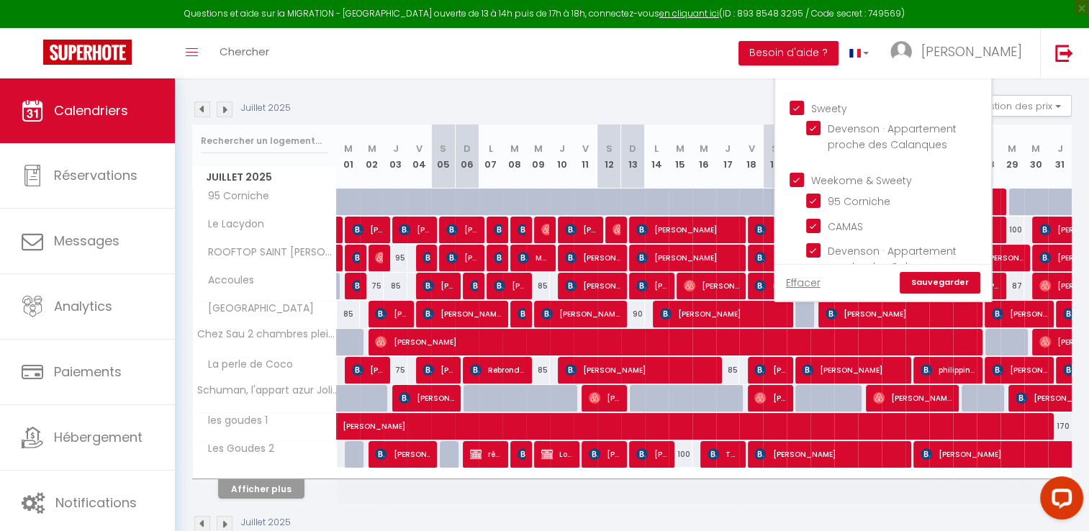
scroll to position [230, 0]
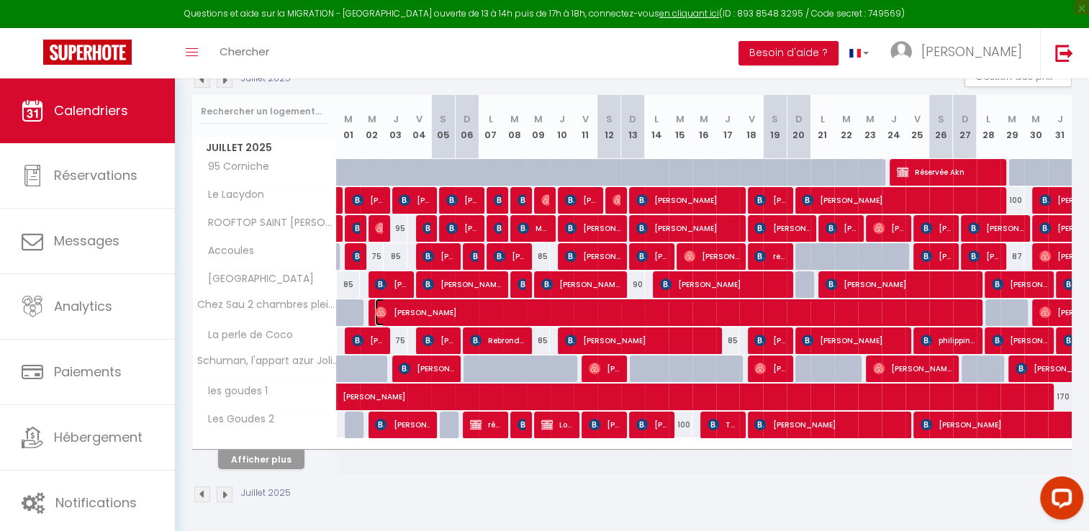
click at [450, 308] on span "[PERSON_NAME]" at bounding box center [676, 312] width 602 height 27
select select "OK"
select select "0"
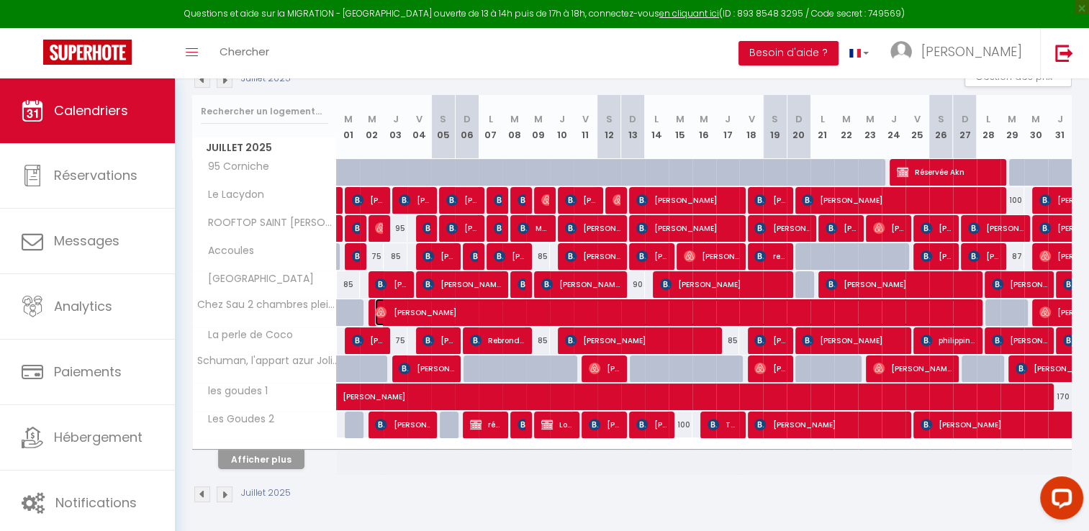
select select "1"
select select
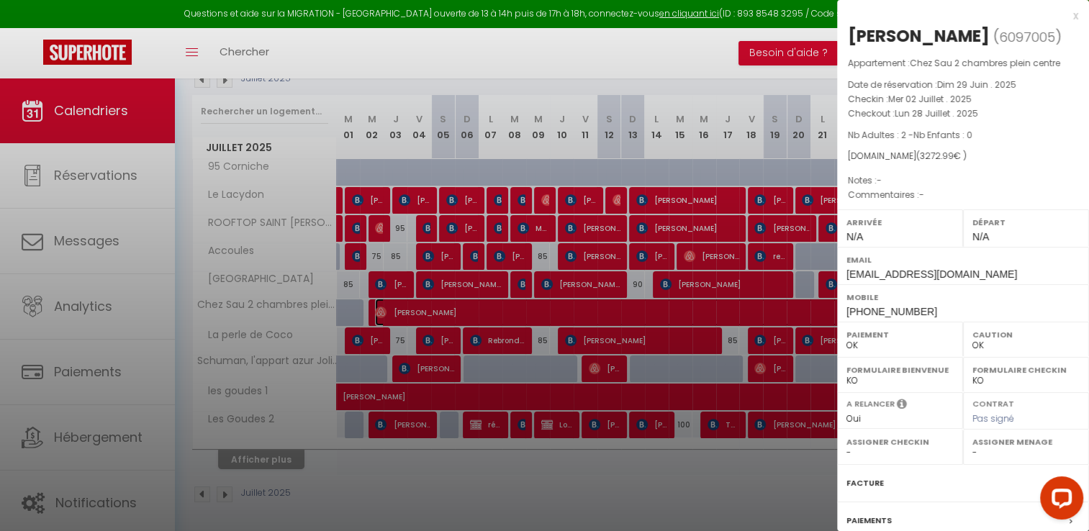
select select "15714"
drag, startPoint x: 849, startPoint y: 99, endPoint x: 1002, endPoint y: 109, distance: 152.9
click at [1002, 109] on div "Appartement : Chez Sau 2 chambres plein centre Date de réservation : [DATE] . 2…" at bounding box center [963, 129] width 252 height 147
copy div "Checkin : [DATE] . 2025 Checkout : [DATE] . 2025"
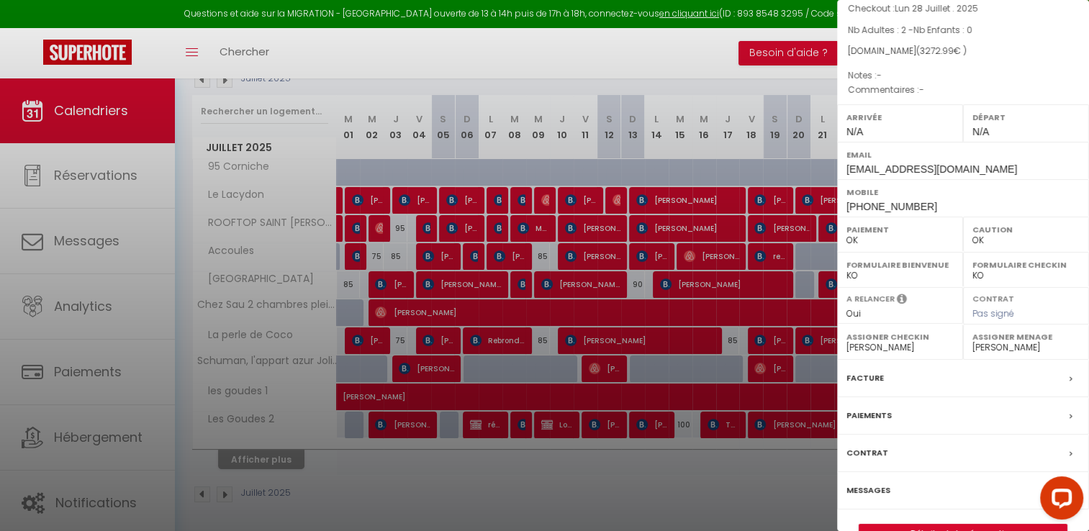
scroll to position [137, 0]
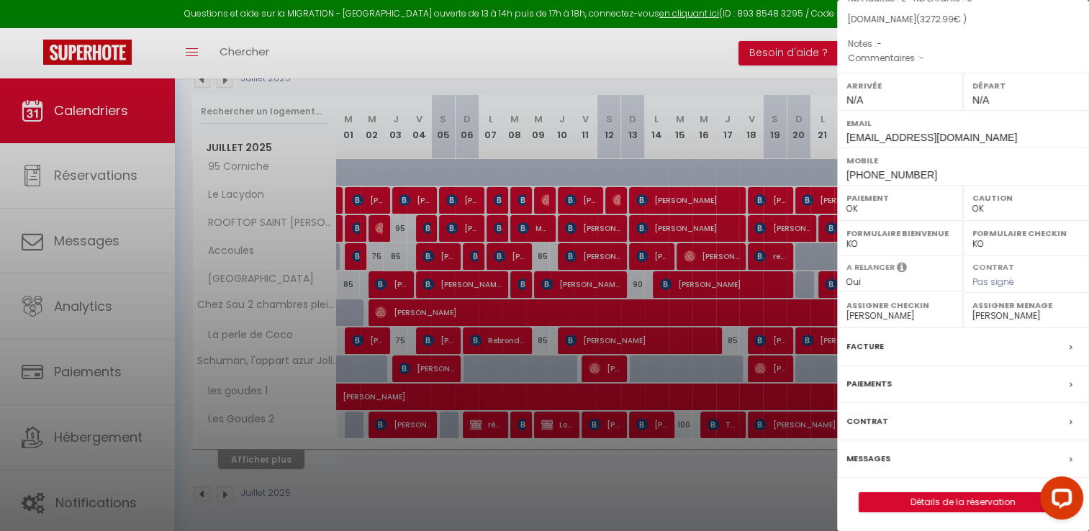
click at [866, 341] on label "Facture" at bounding box center [864, 346] width 37 height 15
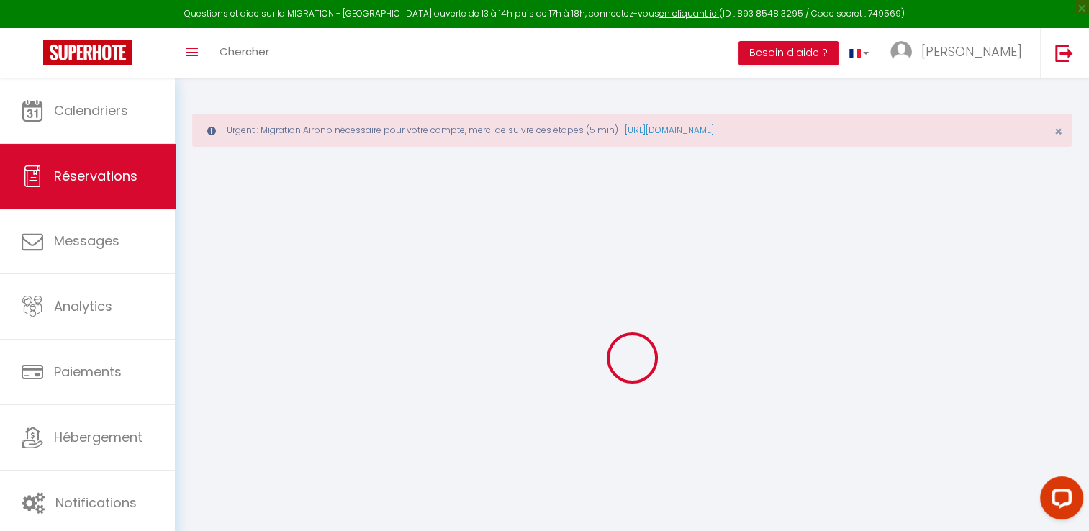
select select "cleaning"
select select "taxes"
select select
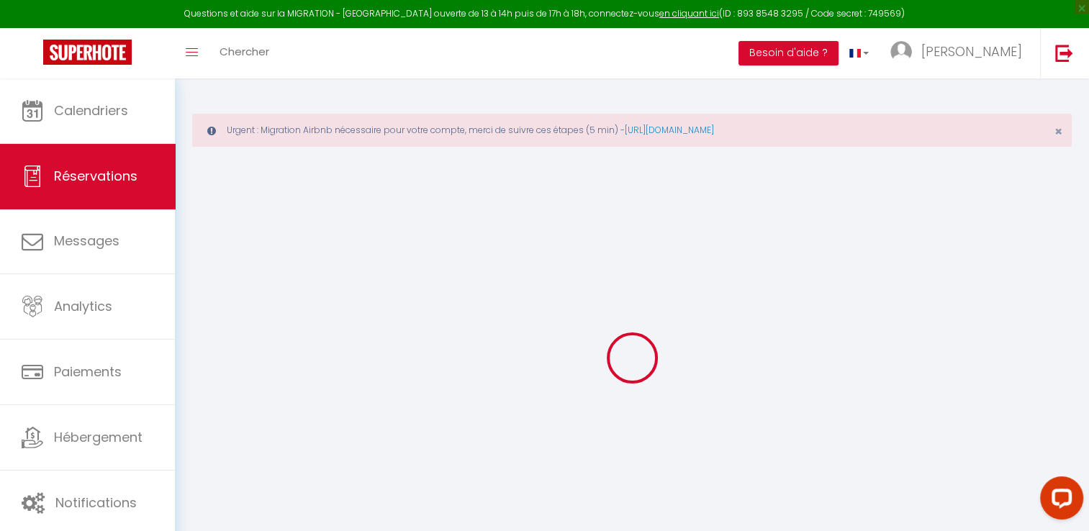
checkbox input "false"
type textarea "isAutoTranslationEnabled=true user=[object Object] viewer=[object Object] heade…"
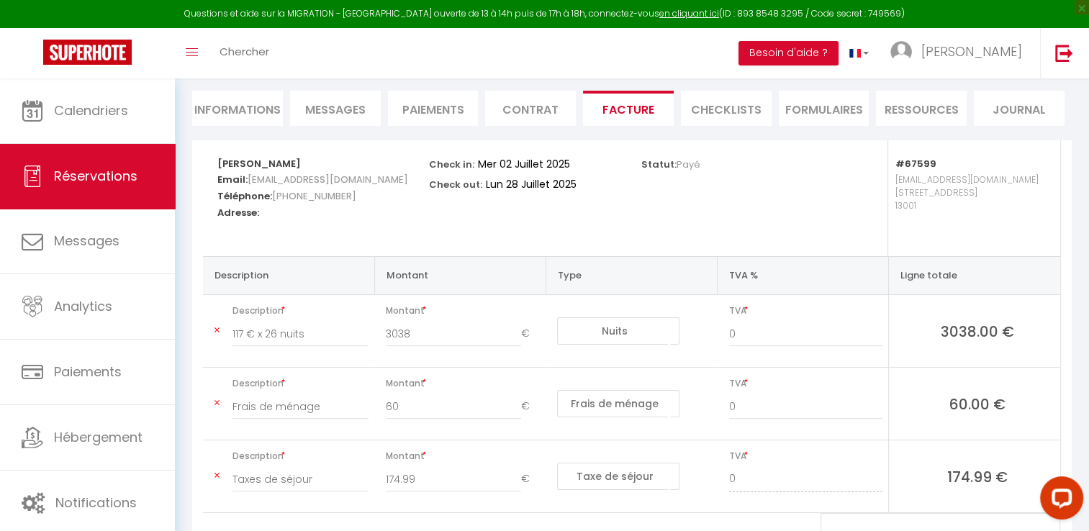
scroll to position [216, 0]
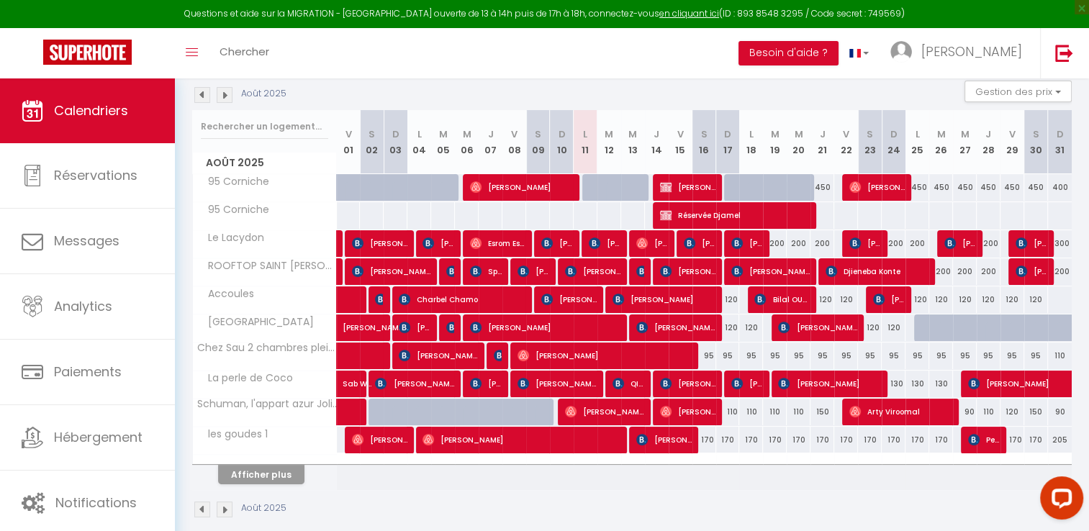
scroll to position [230, 0]
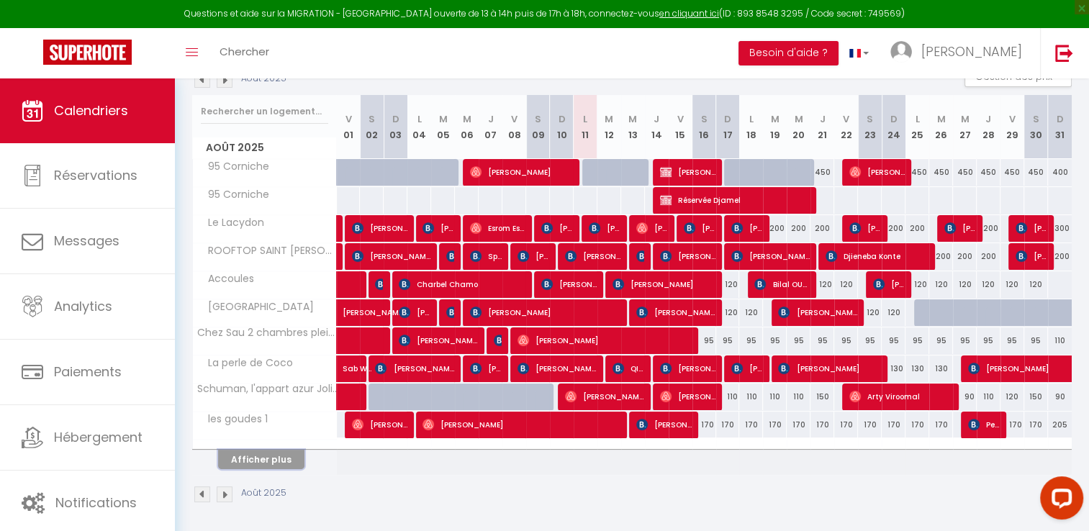
drag, startPoint x: 247, startPoint y: 456, endPoint x: 499, endPoint y: 291, distance: 301.4
click at [247, 456] on button "Afficher plus" at bounding box center [261, 459] width 86 height 19
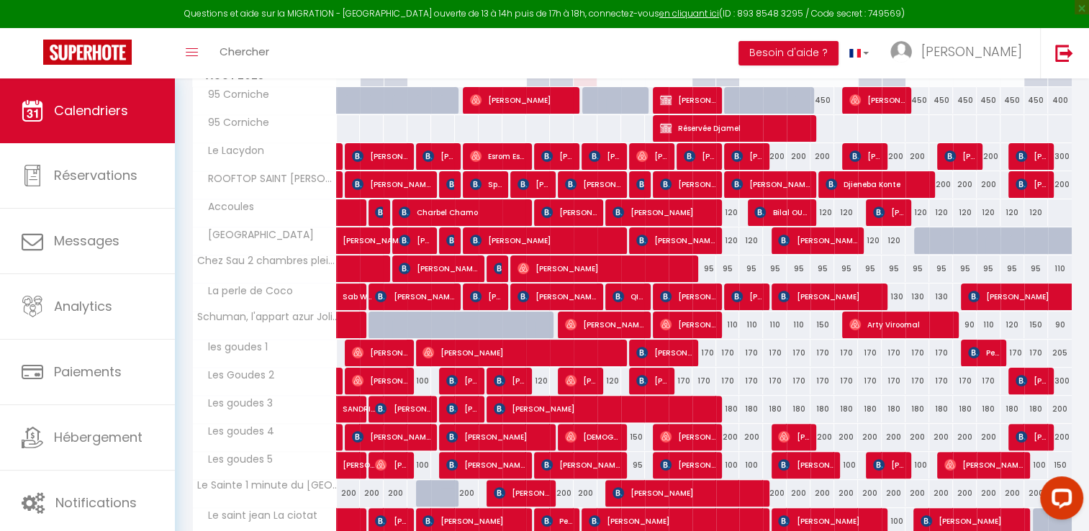
scroll to position [0, 0]
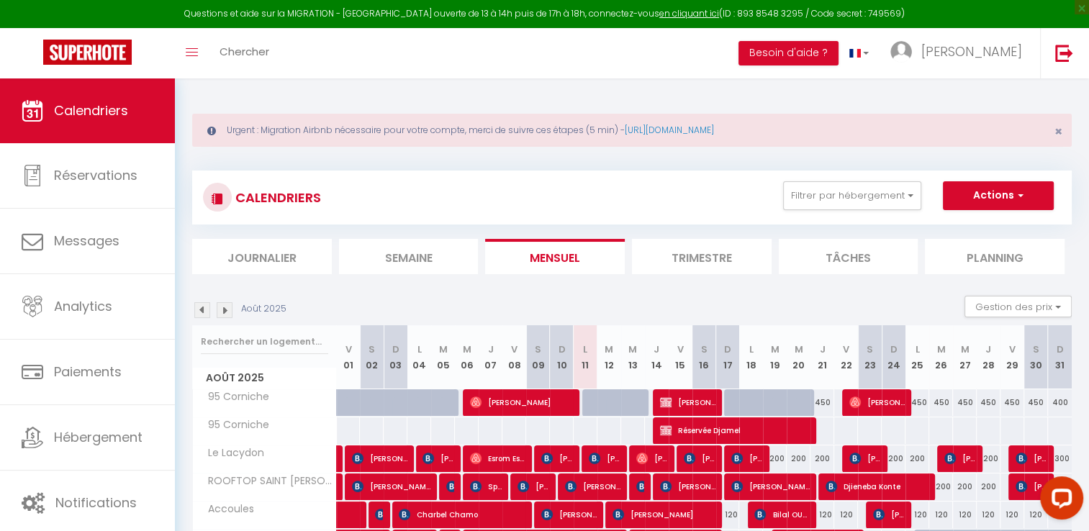
click at [204, 309] on img at bounding box center [202, 310] width 16 height 16
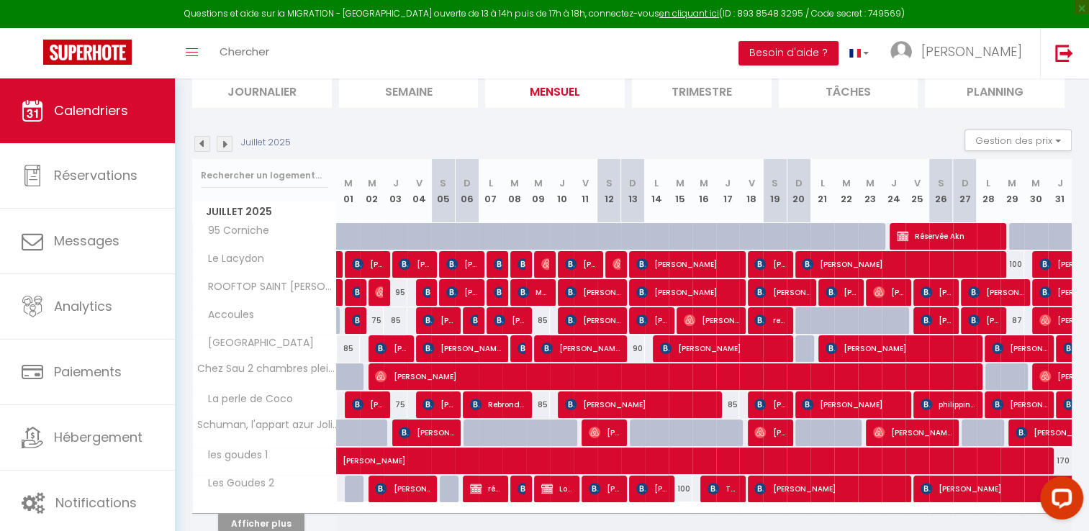
scroll to position [230, 0]
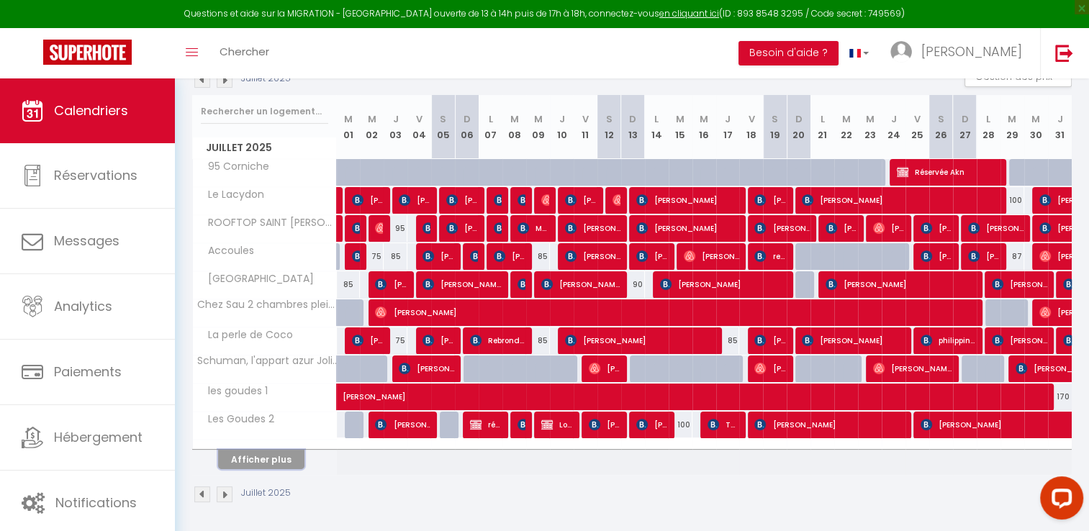
click at [271, 456] on button "Afficher plus" at bounding box center [261, 459] width 86 height 19
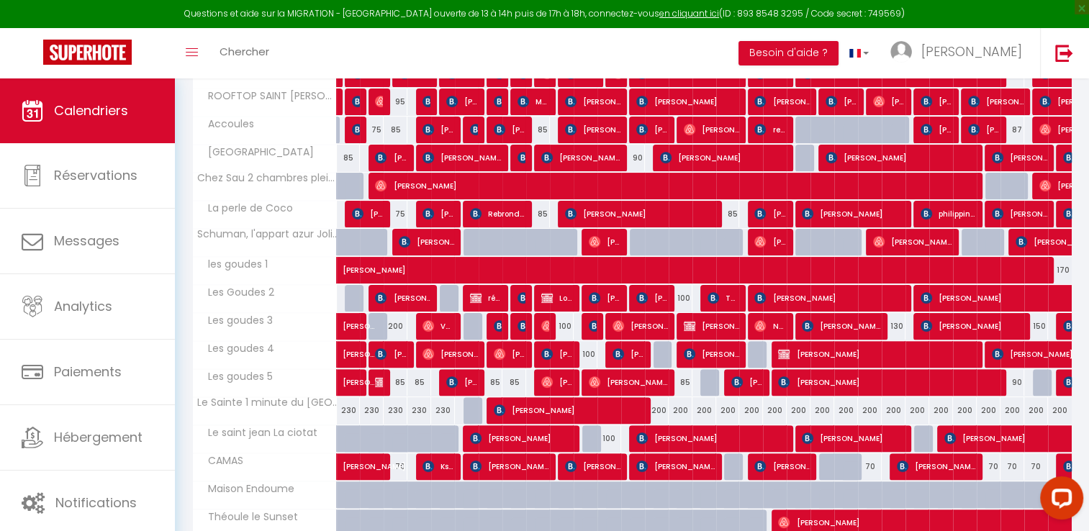
scroll to position [374, 0]
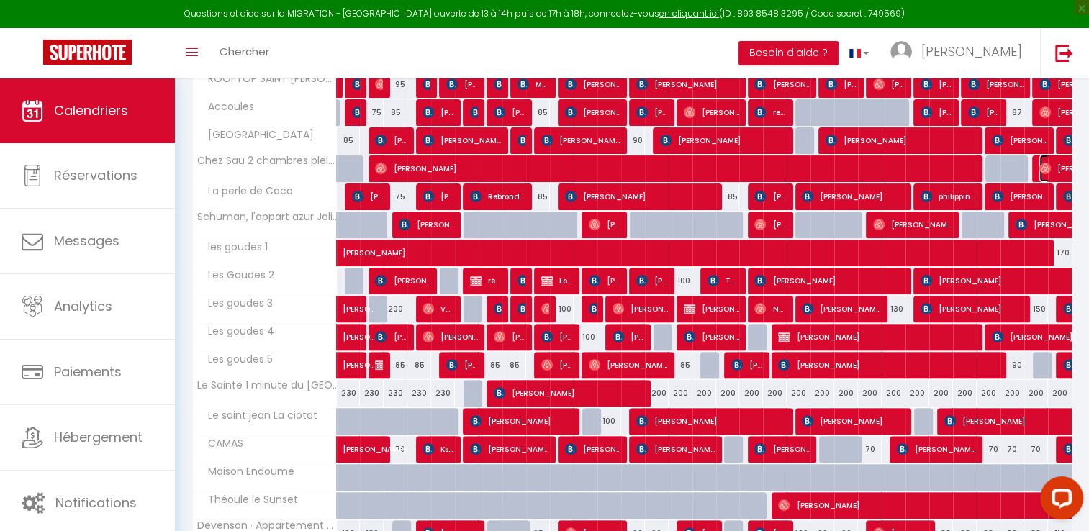
click at [1056, 171] on span "[PERSON_NAME]" at bounding box center [1105, 168] width 132 height 27
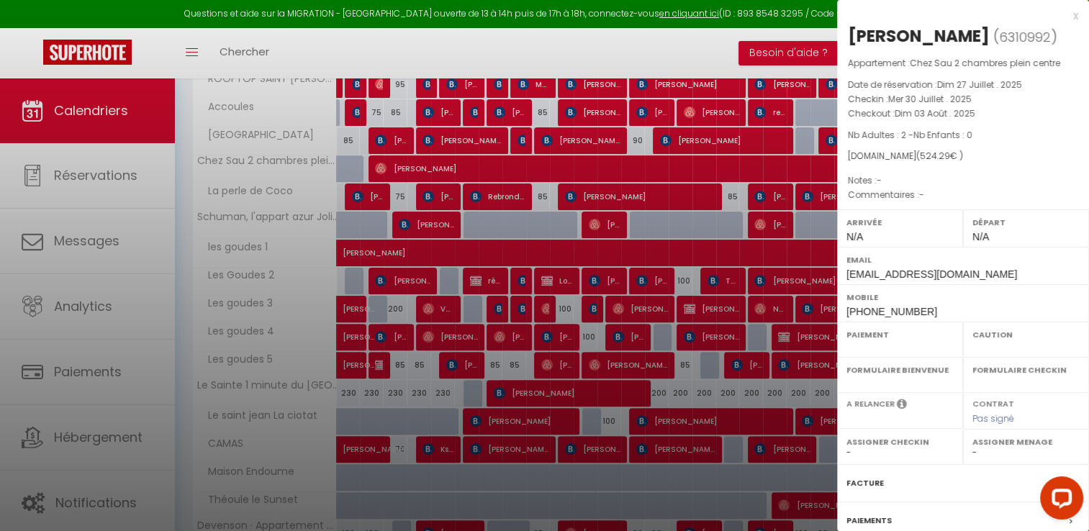
select select "OK"
select select "0"
select select "1"
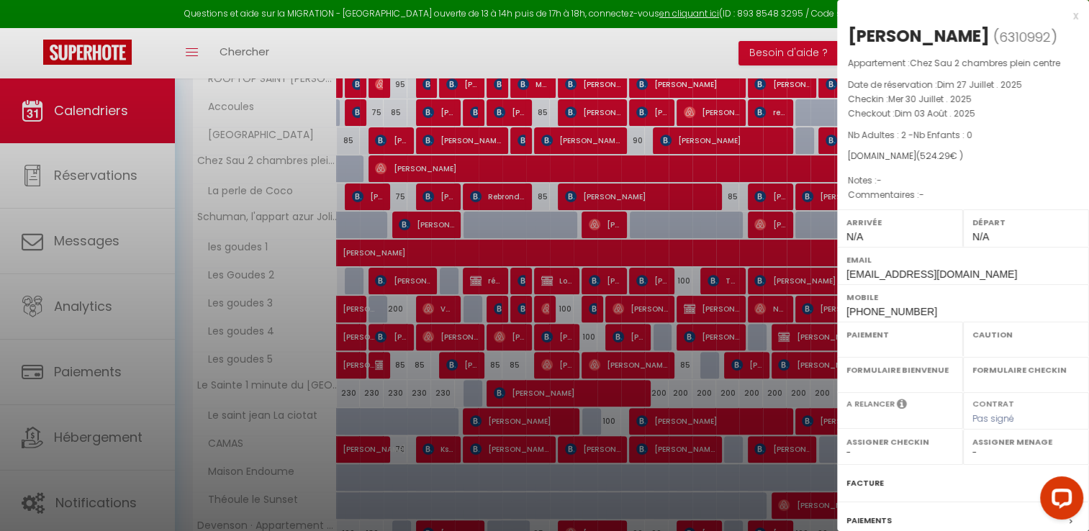
select select
select select "15714"
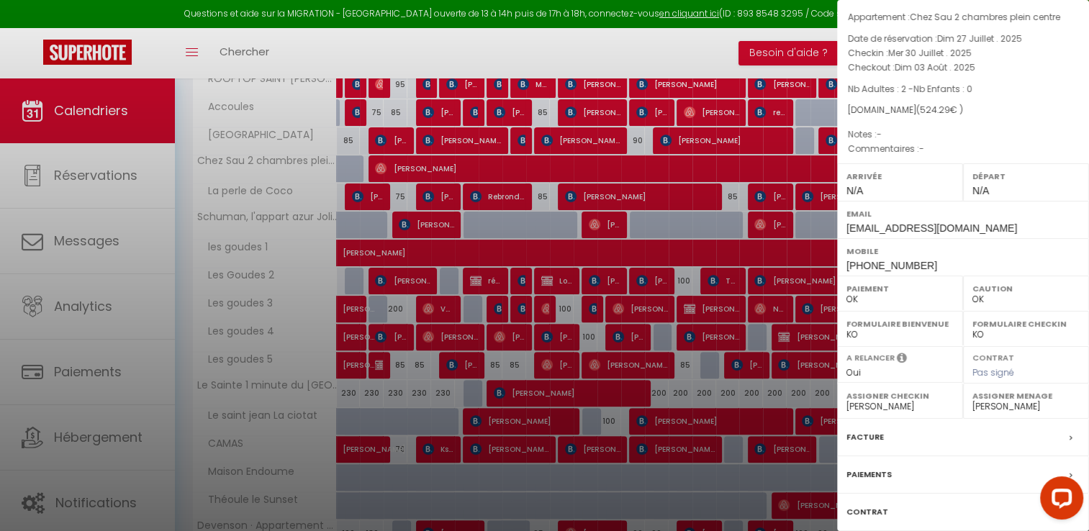
scroll to position [137, 0]
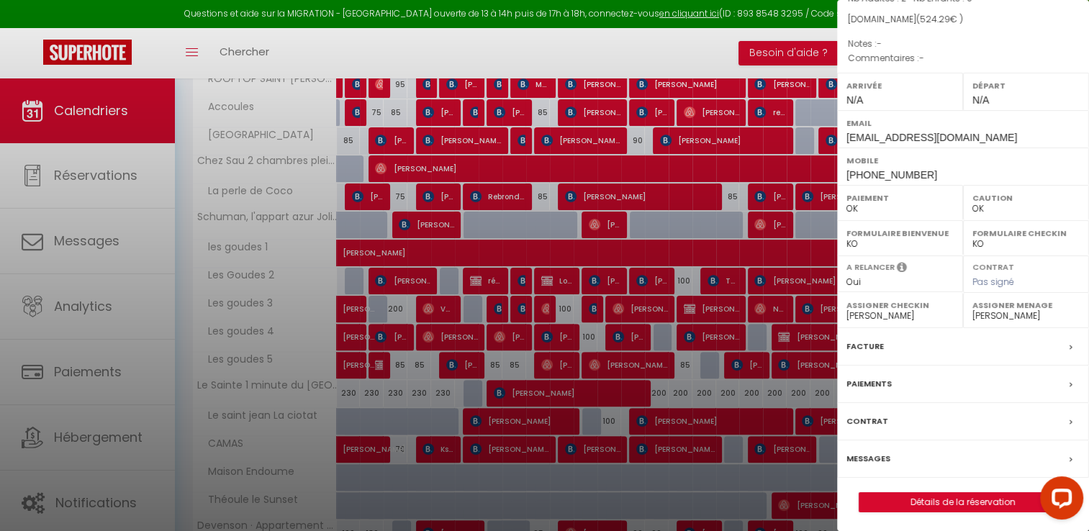
click at [855, 339] on label "Facture" at bounding box center [864, 346] width 37 height 15
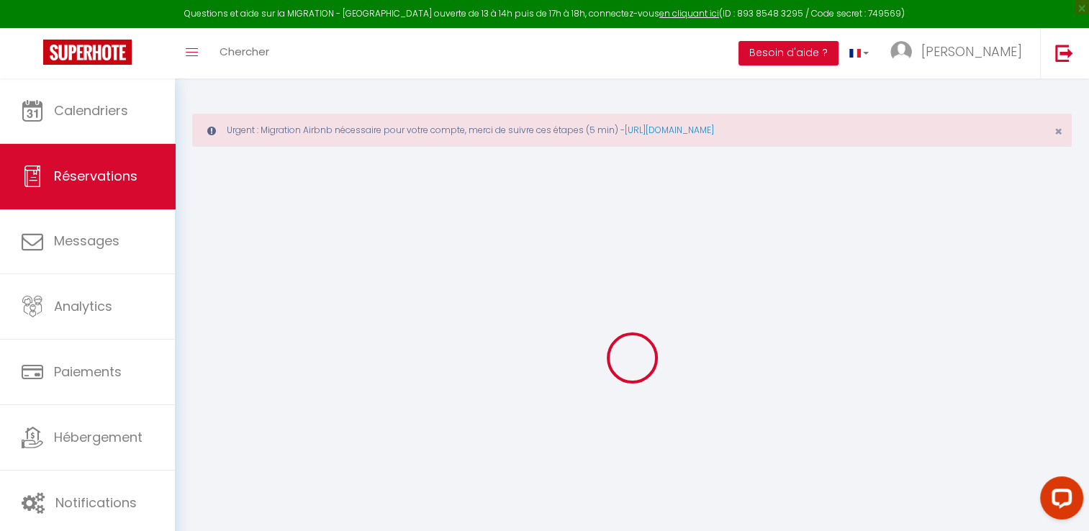
select select "cleaning"
select select "taxes"
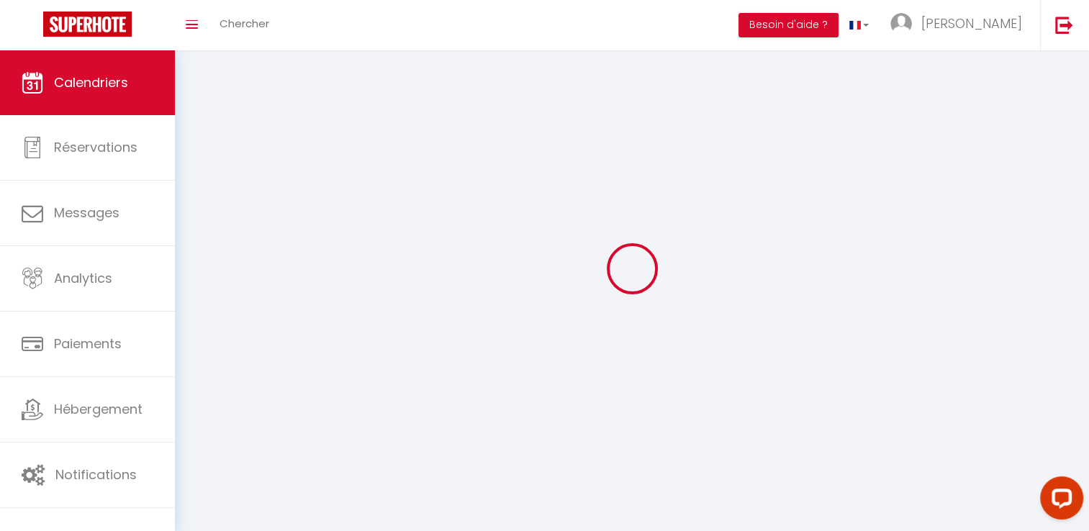
scroll to position [50, 0]
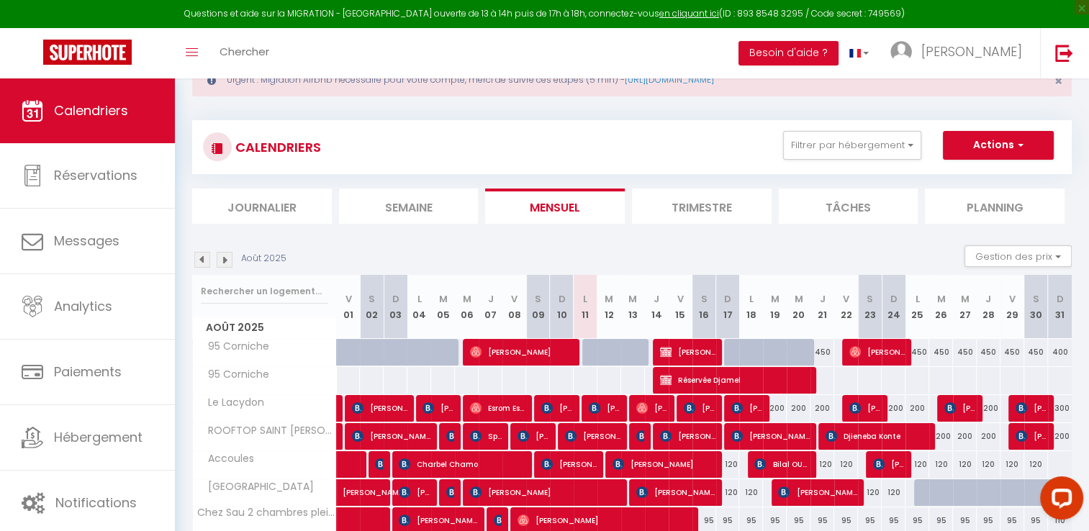
click at [201, 258] on img at bounding box center [202, 260] width 16 height 16
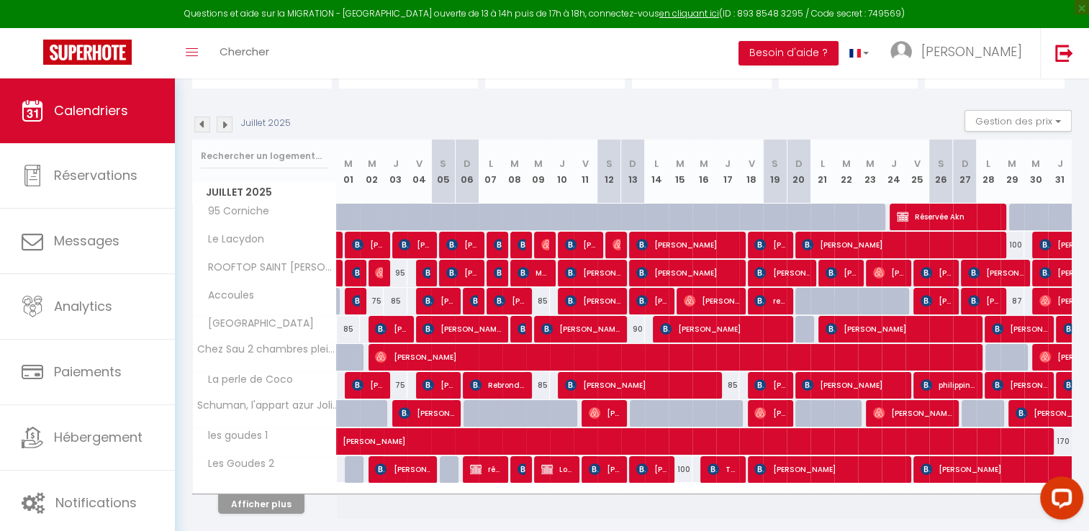
scroll to position [230, 0]
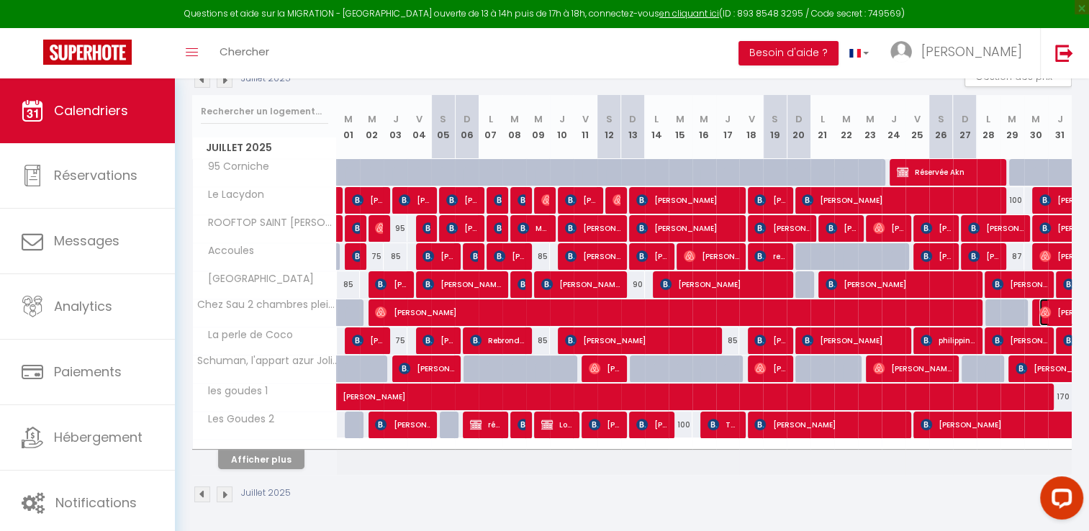
click at [1050, 315] on img at bounding box center [1045, 313] width 12 height 12
select select "OK"
select select "0"
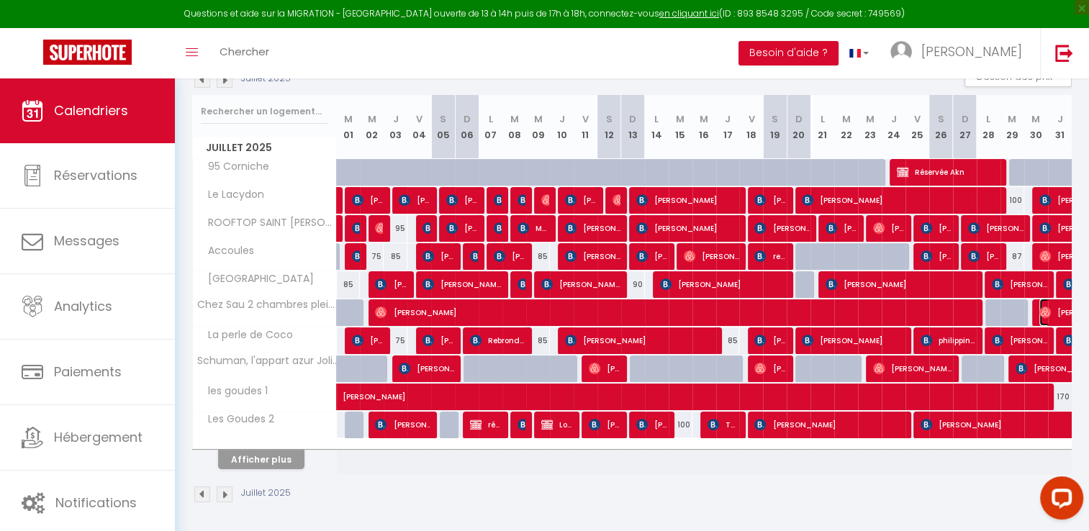
select select "1"
select select
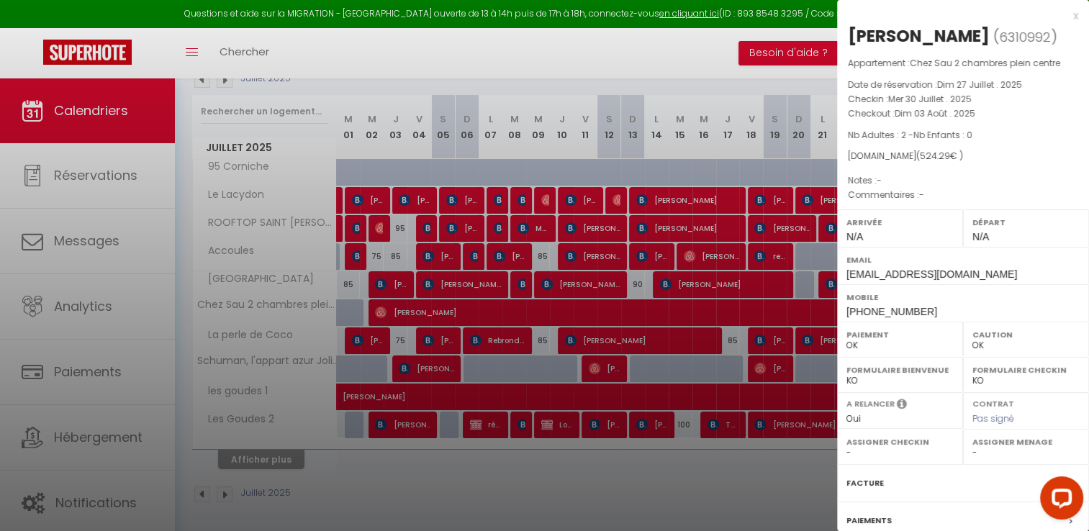
select select "15714"
drag, startPoint x: 843, startPoint y: 101, endPoint x: 1004, endPoint y: 114, distance: 161.7
click at [1004, 114] on div "Appartement : Chez Sau 2 chambres plein centre Date de réservation : [DATE] . 2…" at bounding box center [963, 129] width 252 height 147
copy div "Checkin : [DATE] . 2025 Checkout : [DATE]"
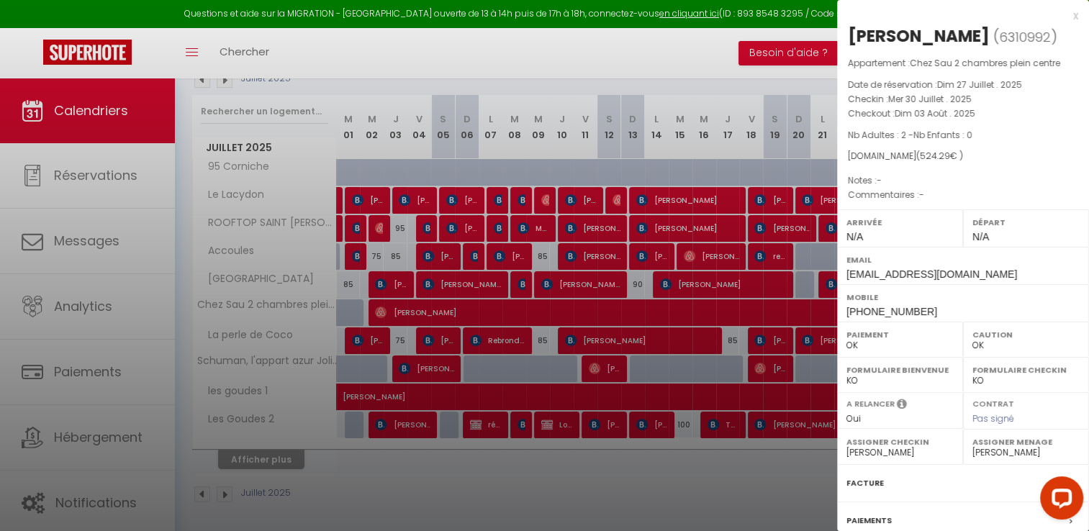
click at [1062, 17] on div "x" at bounding box center [957, 15] width 241 height 17
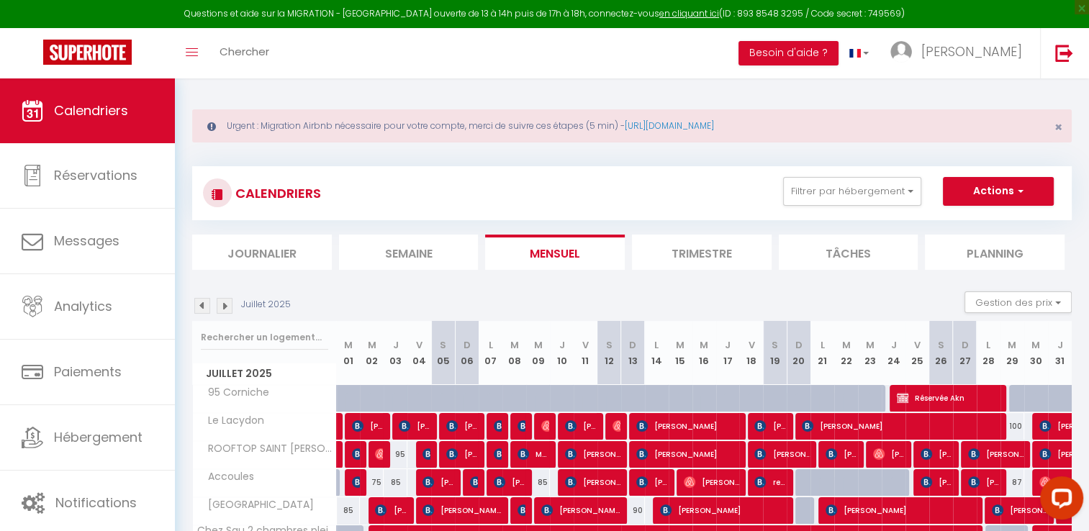
scroll to position [0, 0]
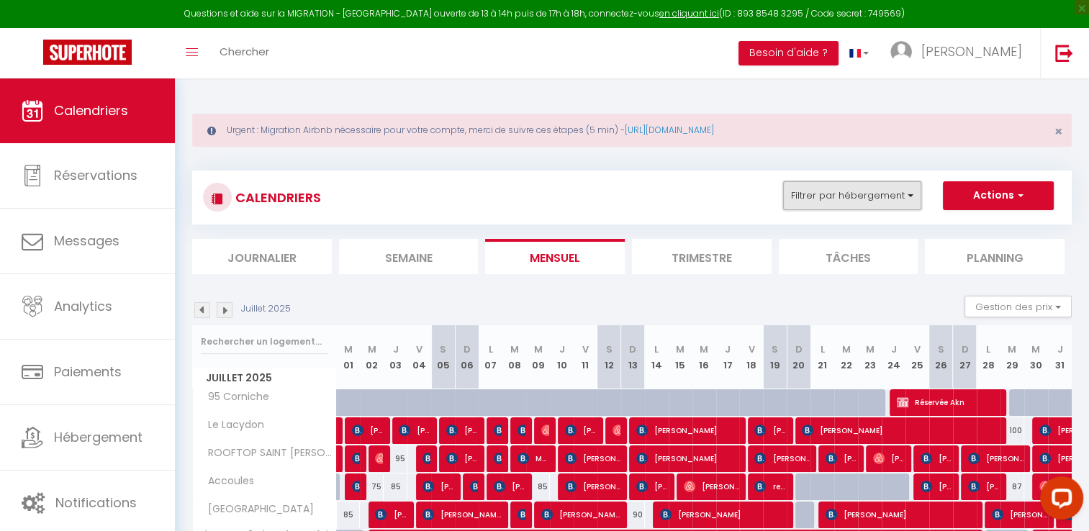
click at [843, 191] on button "Filtrer par hébergement" at bounding box center [852, 195] width 138 height 29
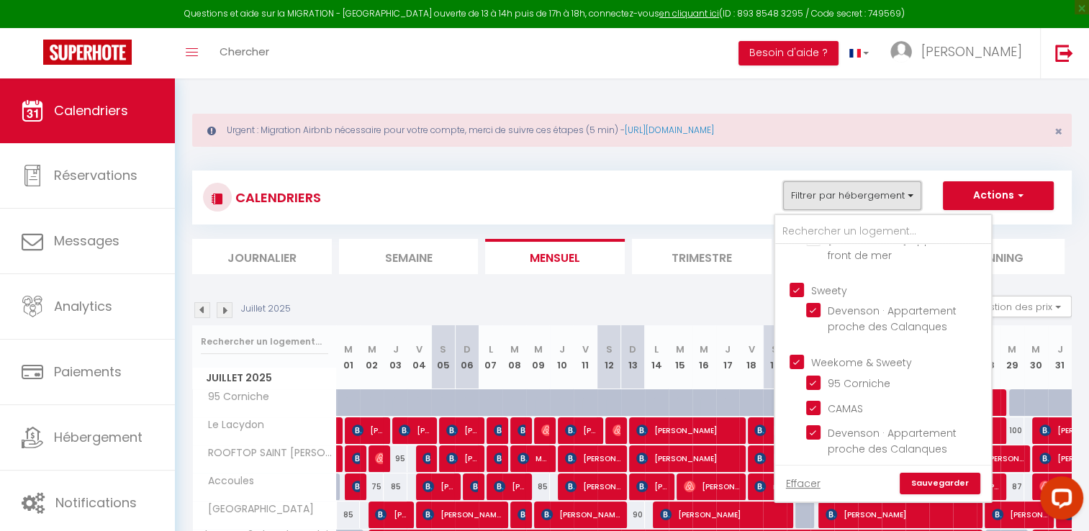
scroll to position [216, 0]
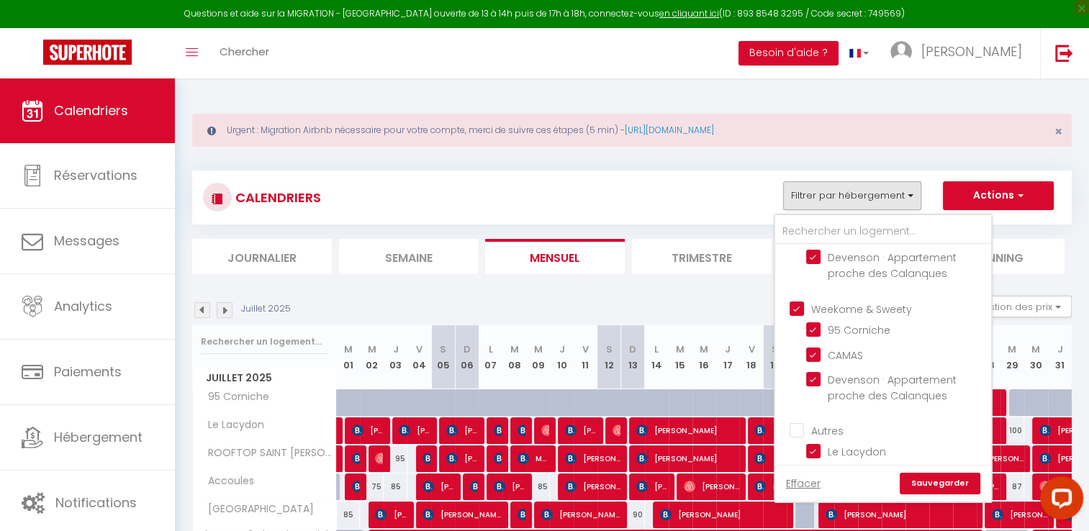
click at [806, 340] on ul "Weekome & Sweety 95 Corniche CAMAS Devenson · Appartement proche des Calanques" at bounding box center [883, 354] width 216 height 122
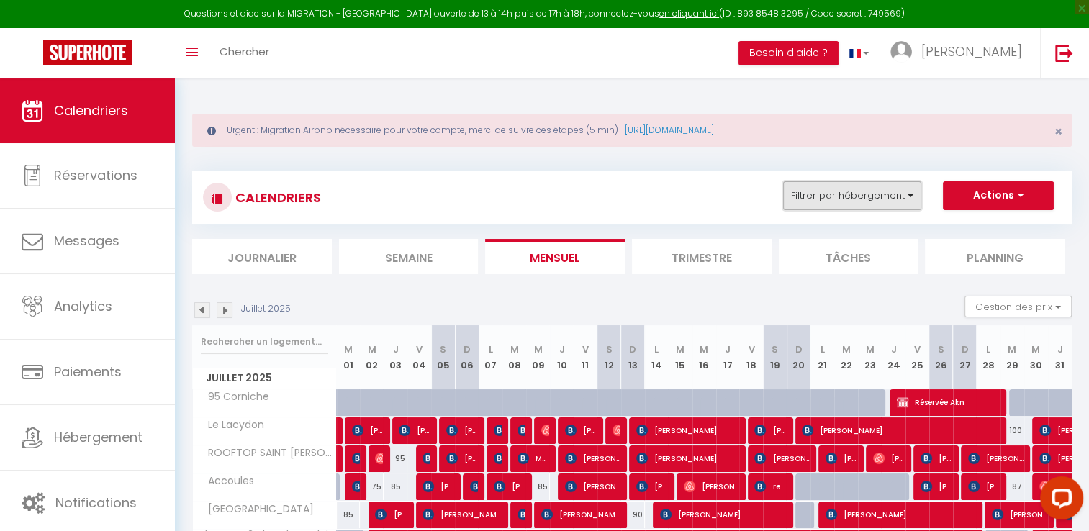
click at [868, 201] on button "Filtrer par hébergement" at bounding box center [852, 195] width 138 height 29
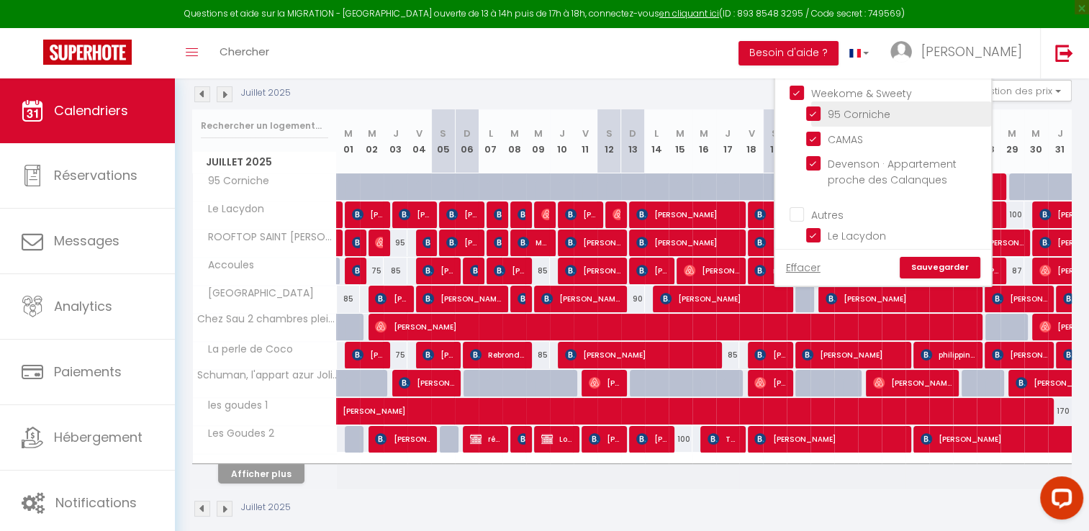
click at [886, 120] on input "95 Corniche" at bounding box center [896, 113] width 180 height 14
checkbox input "false"
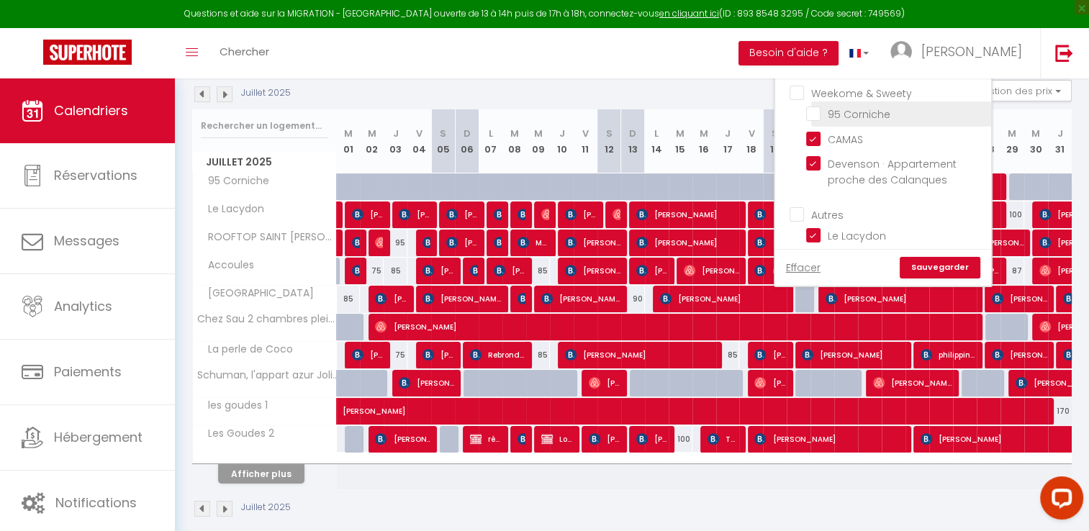
checkbox input "false"
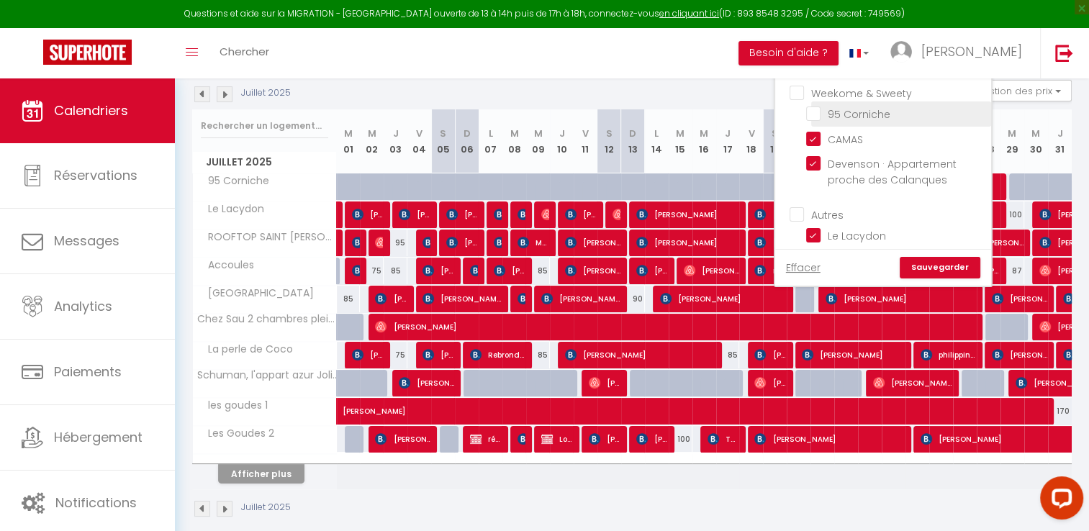
checkbox input "false"
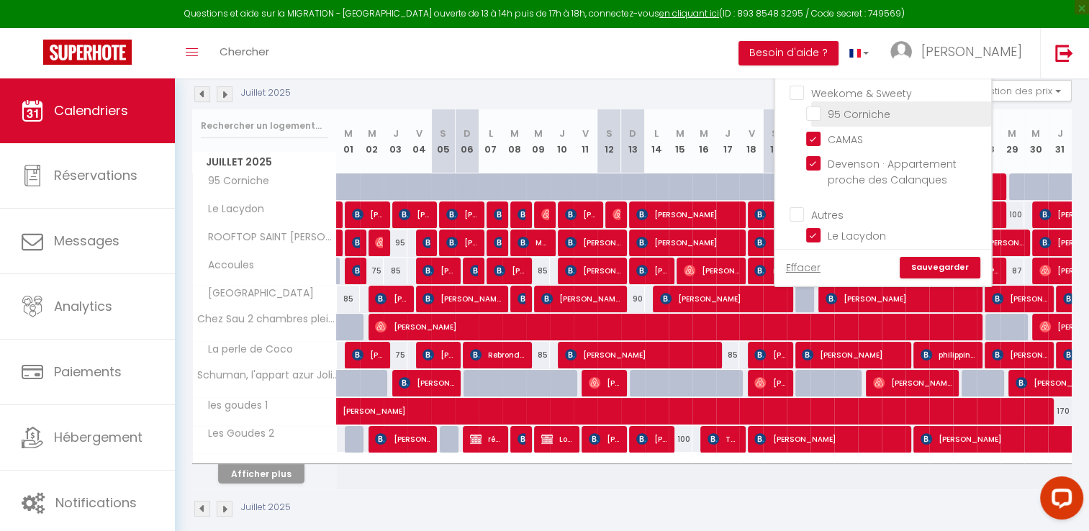
checkbox input "false"
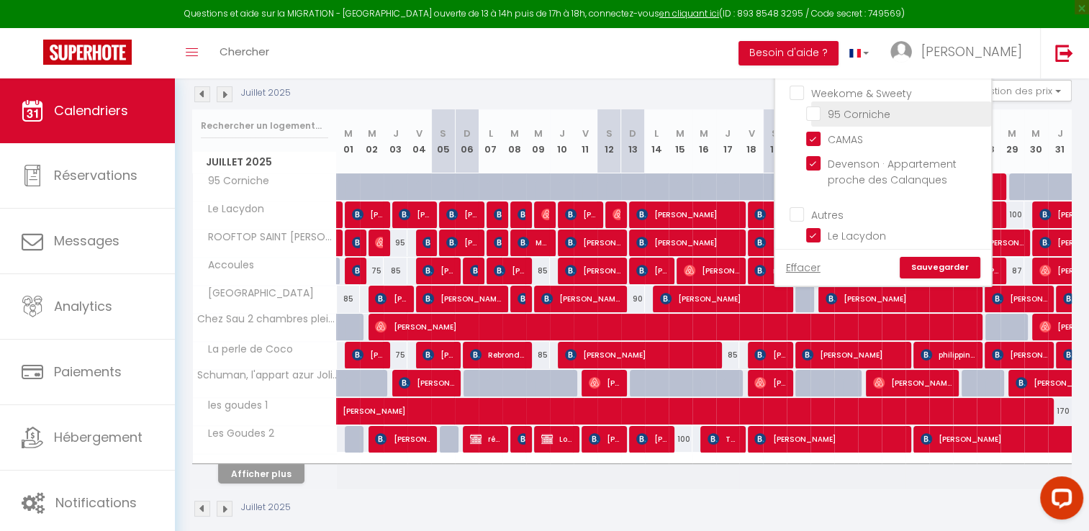
checkbox input "false"
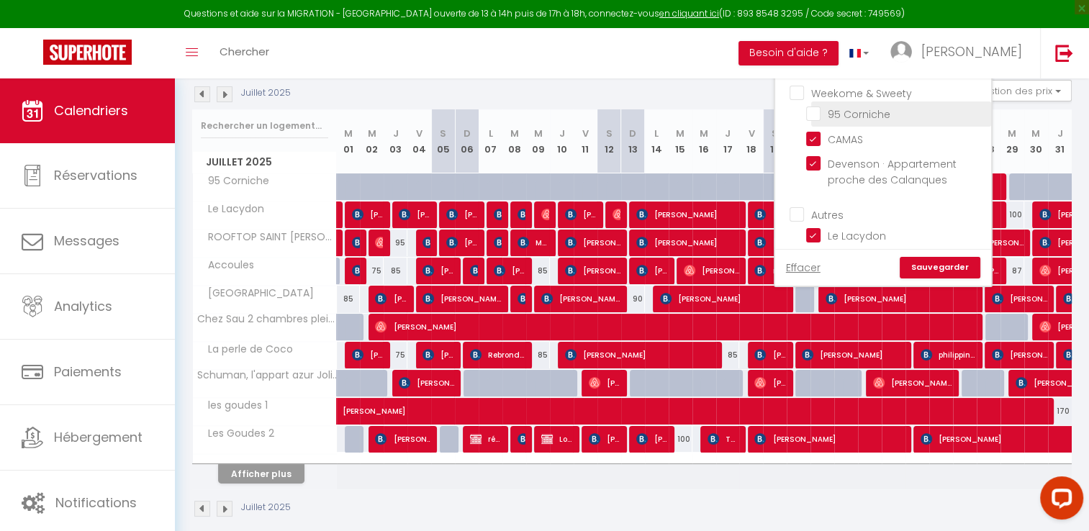
checkbox input "false"
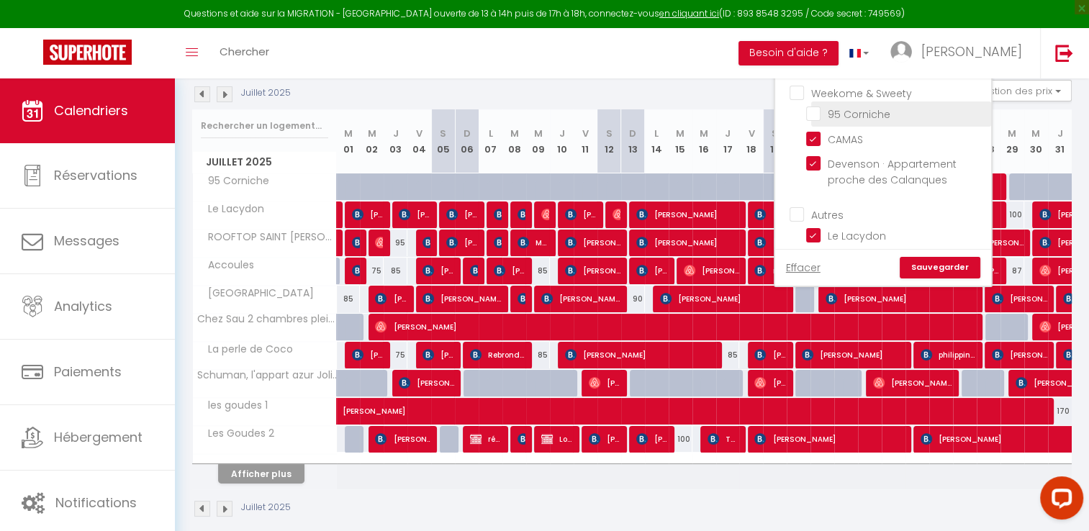
checkbox input "false"
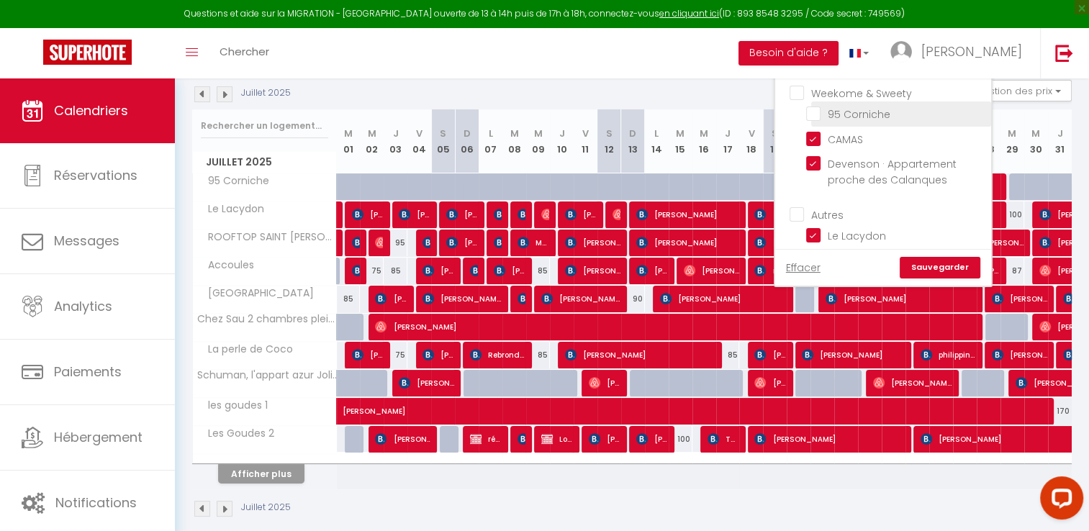
checkbox input "false"
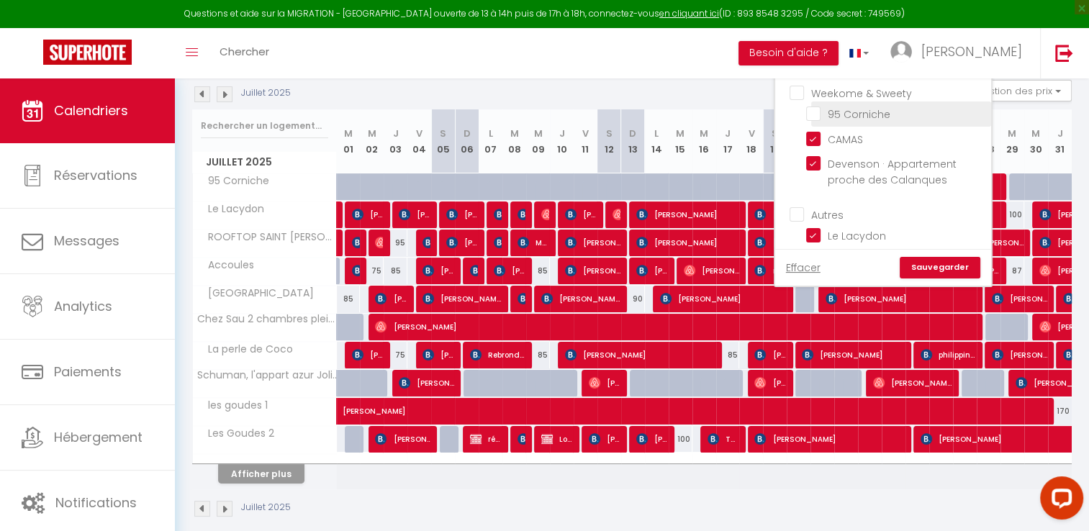
checkbox input "false"
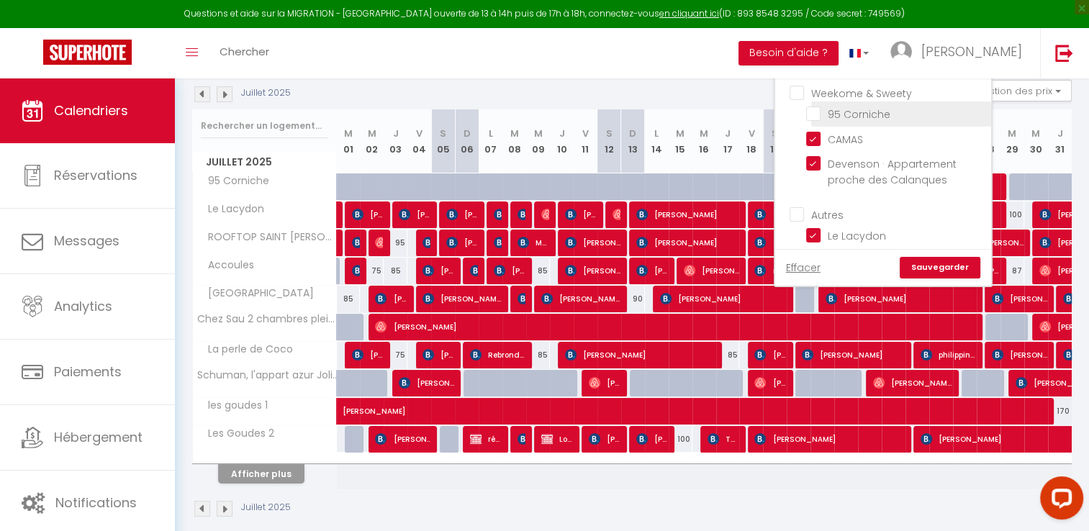
checkbox input "false"
click at [881, 143] on input "CAMAS" at bounding box center [896, 138] width 180 height 14
checkbox input "false"
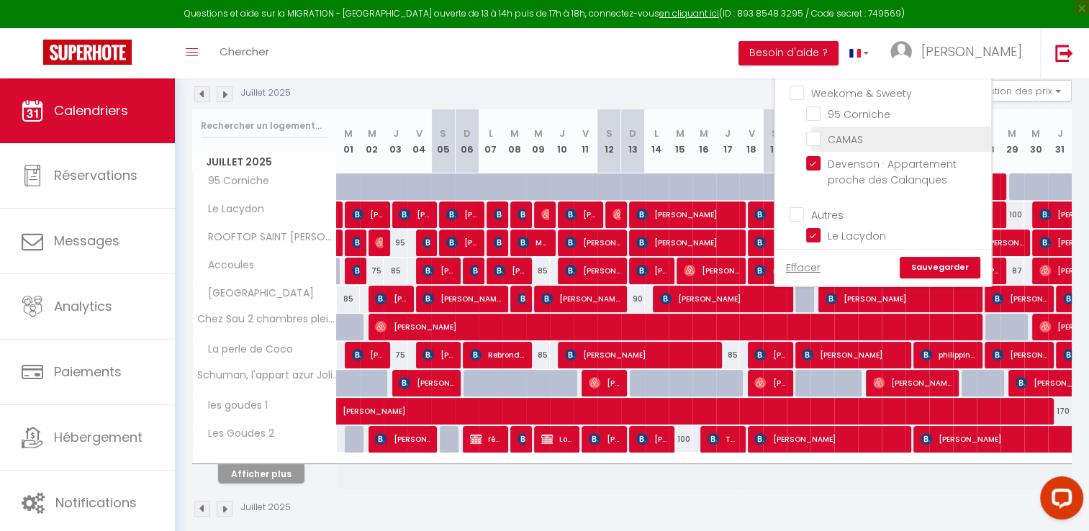
checkbox input "false"
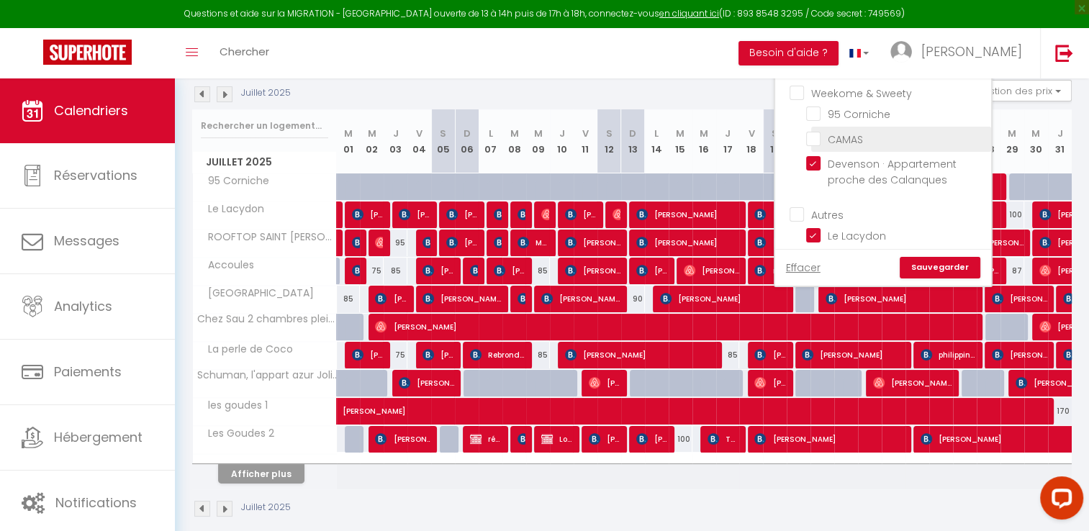
checkbox input "false"
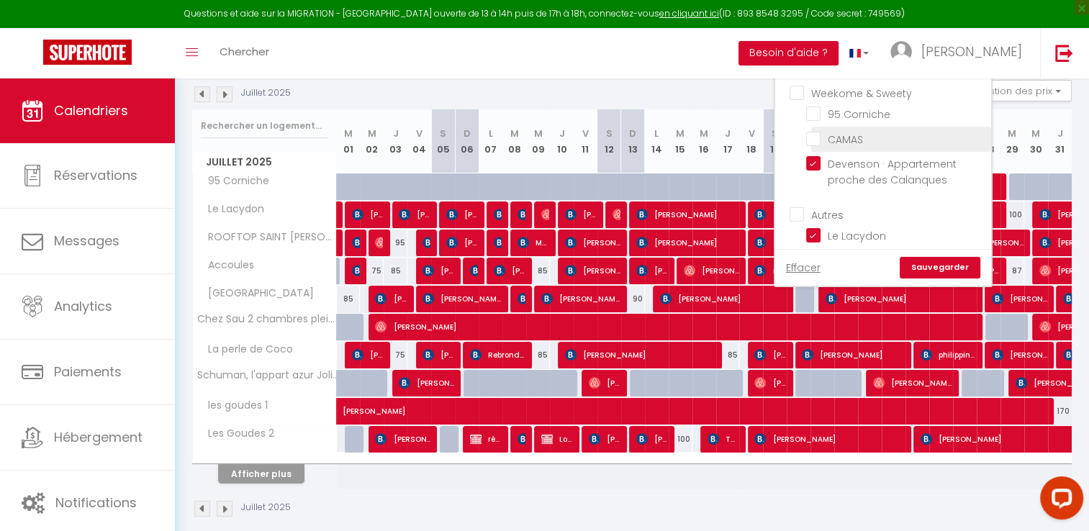
checkbox input "false"
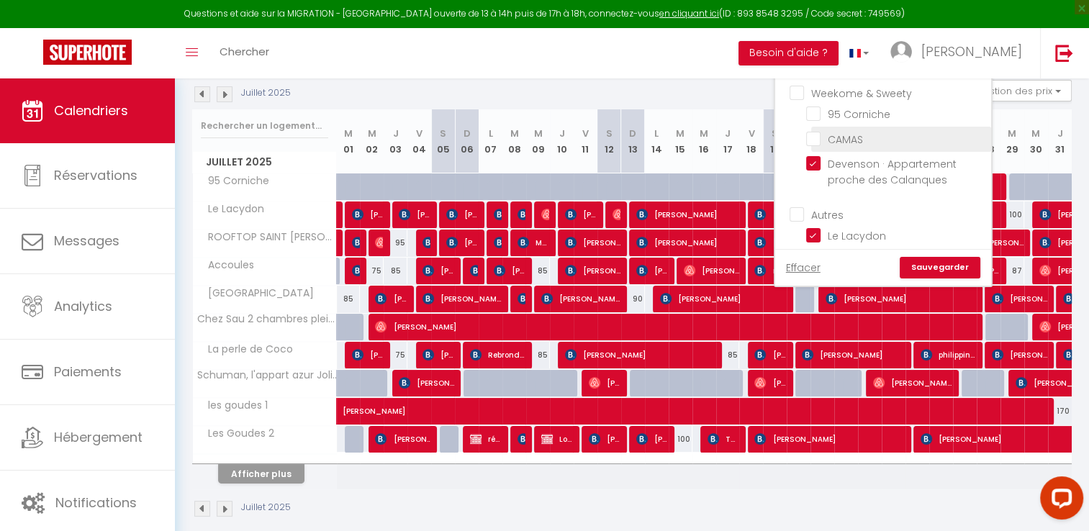
checkbox input "false"
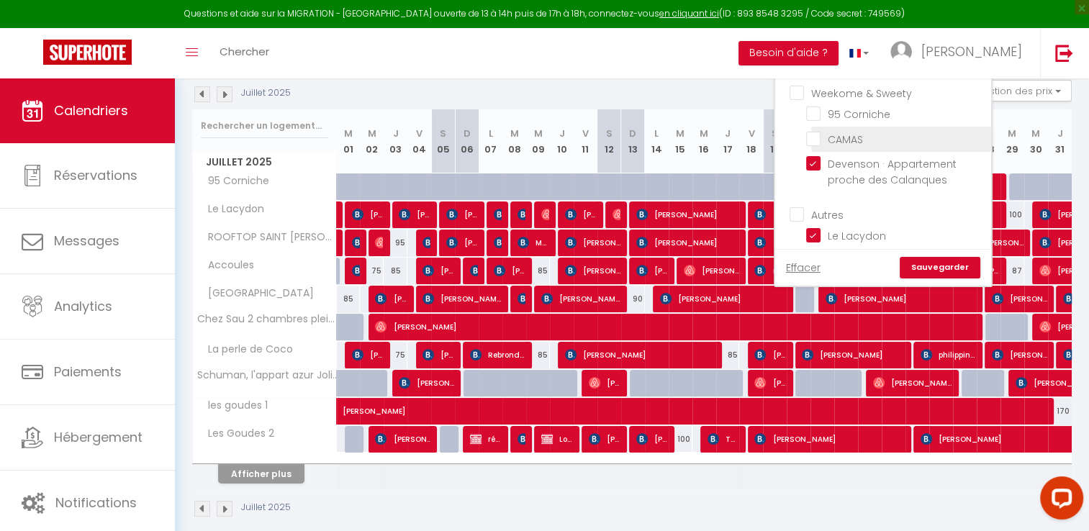
checkbox input "false"
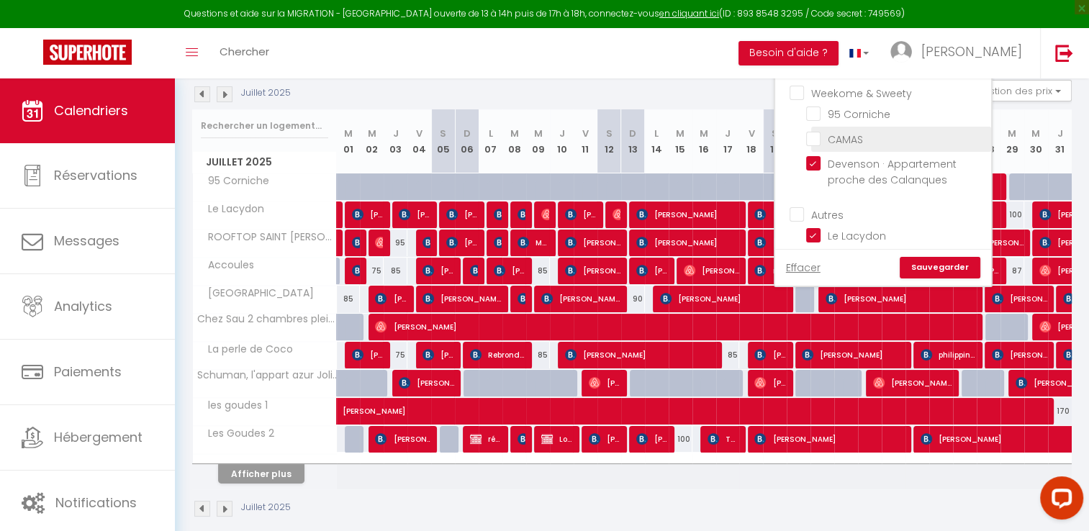
checkbox input "false"
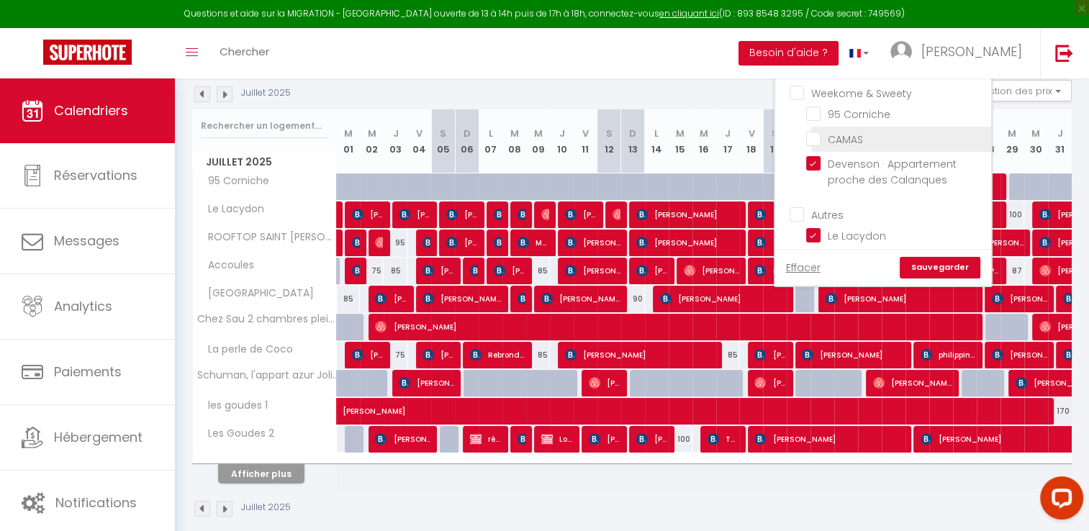
checkbox input "false"
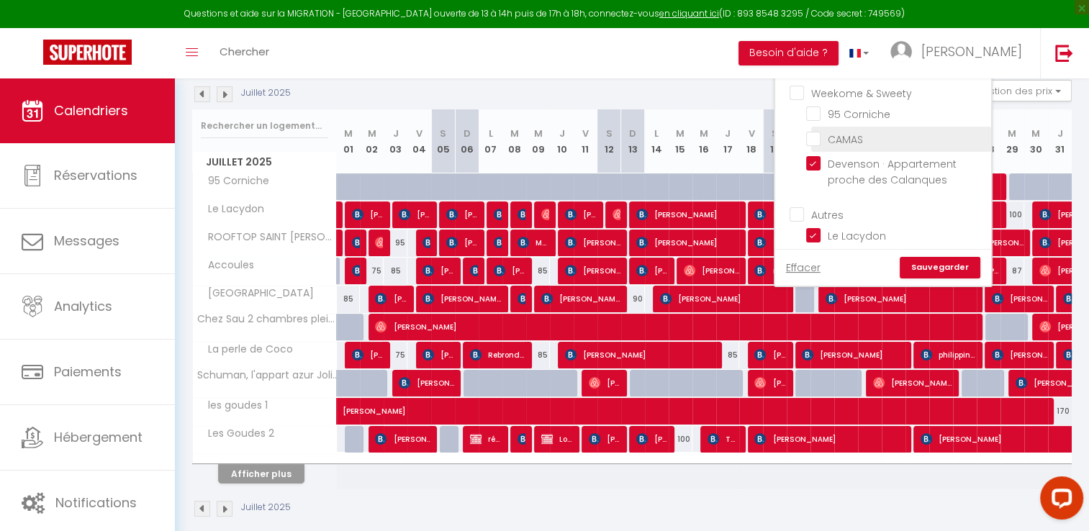
checkbox input "false"
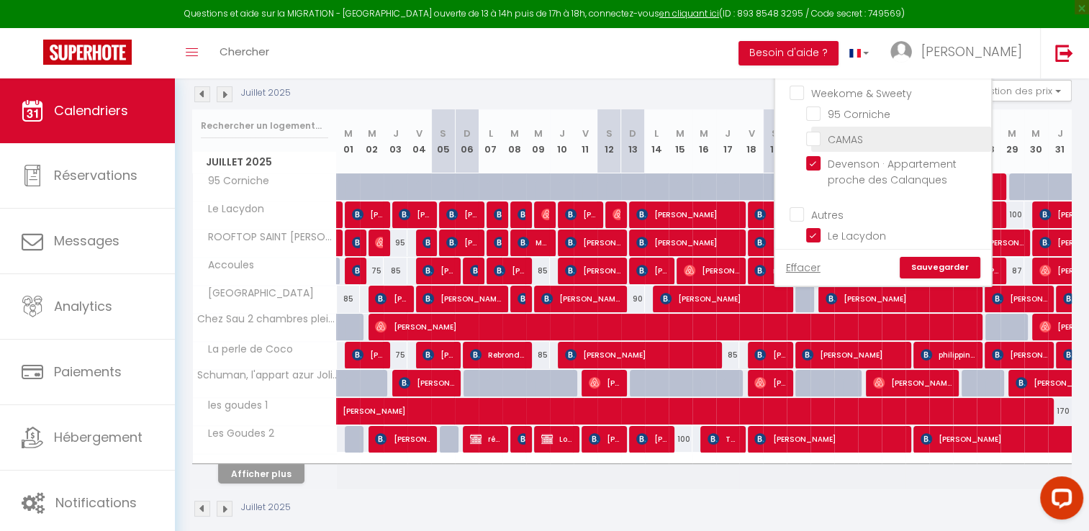
checkbox input "false"
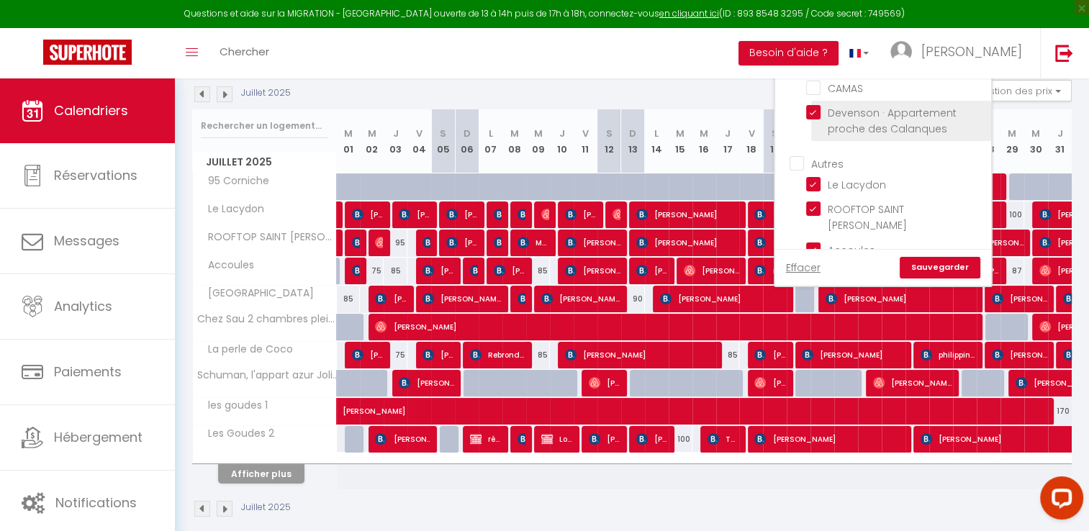
scroll to position [288, 0]
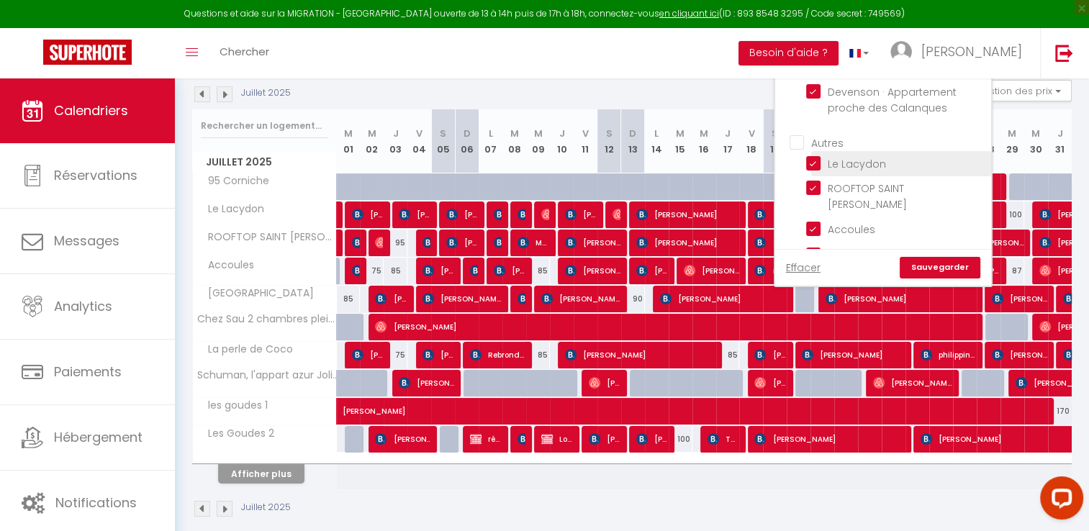
click at [899, 170] on input "Le Lacydon" at bounding box center [896, 162] width 180 height 14
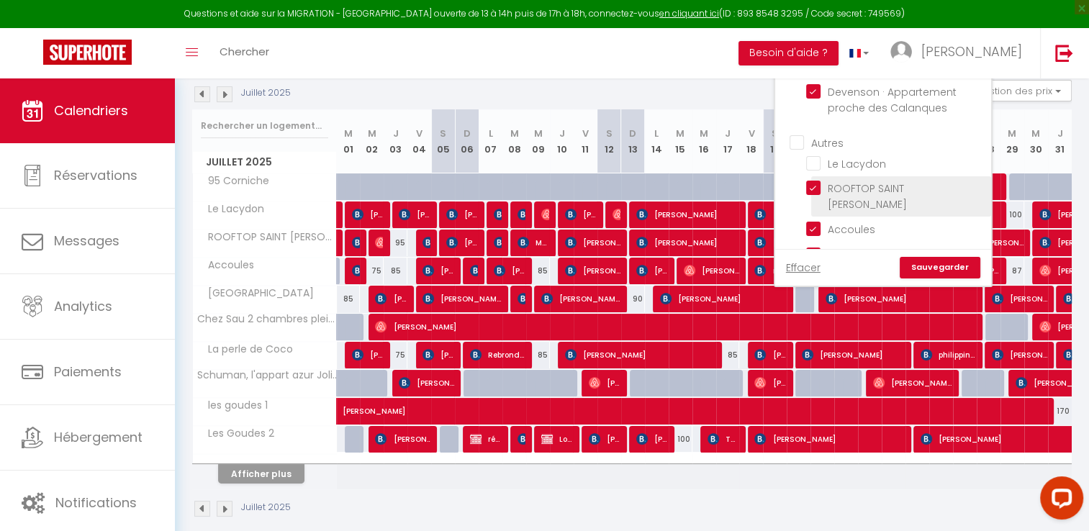
drag, startPoint x: 909, startPoint y: 192, endPoint x: 908, endPoint y: 209, distance: 17.3
click at [909, 193] on input "ROOFTOP SAINT [PERSON_NAME]" at bounding box center [896, 188] width 180 height 14
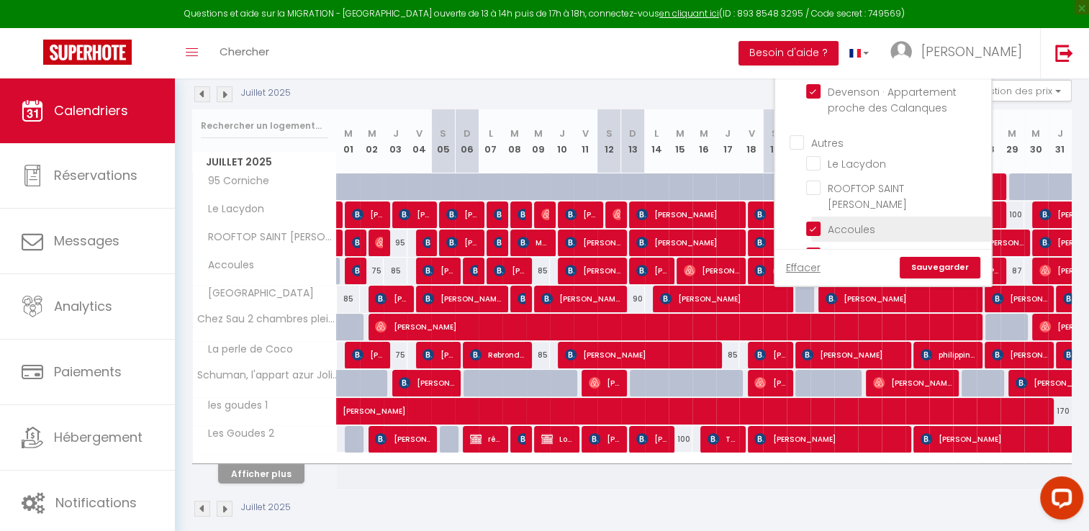
scroll to position [360, 0]
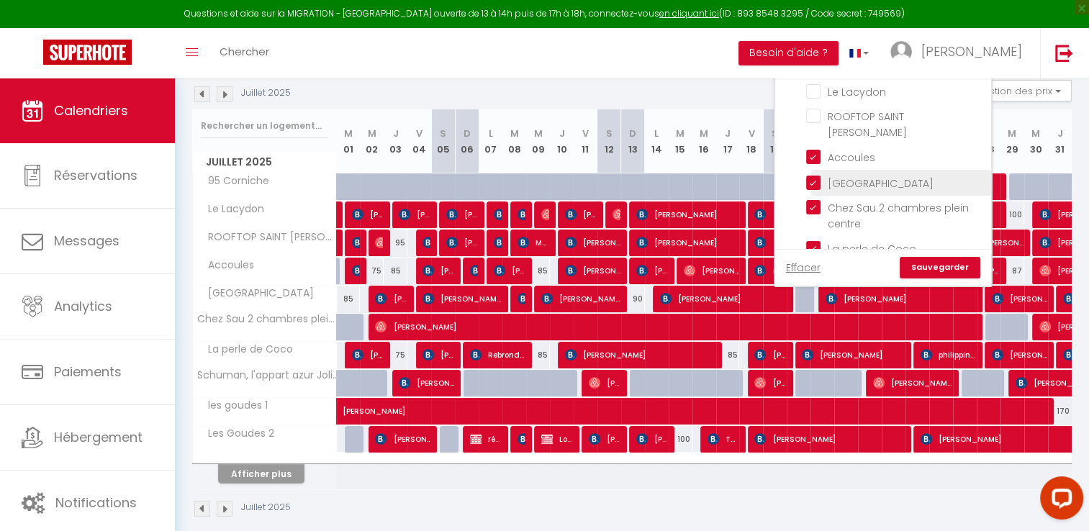
click at [899, 183] on span "[GEOGRAPHIC_DATA]" at bounding box center [880, 183] width 106 height 14
click at [899, 183] on input "[GEOGRAPHIC_DATA]" at bounding box center [896, 181] width 180 height 14
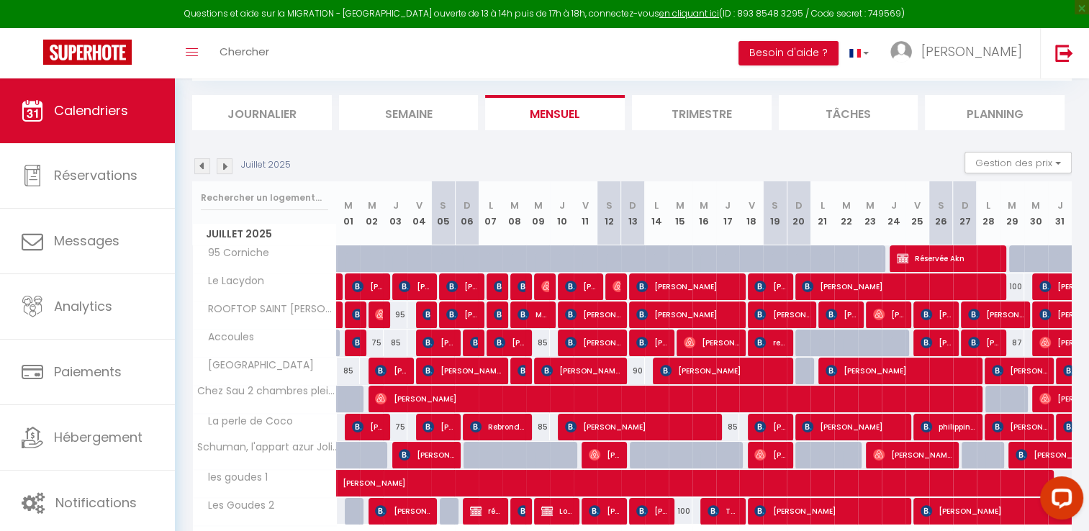
scroll to position [72, 0]
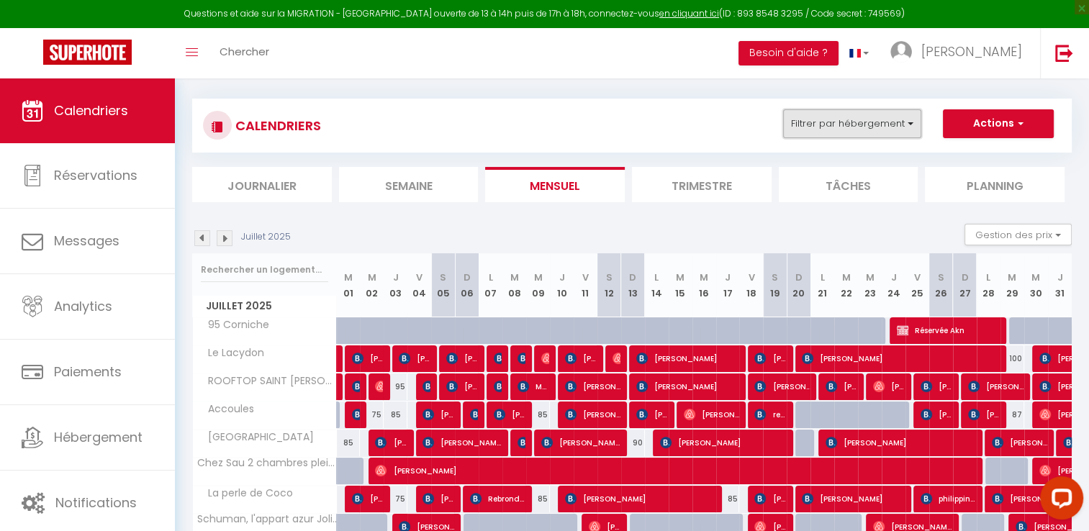
click at [912, 129] on button "Filtrer par hébergement" at bounding box center [852, 123] width 138 height 29
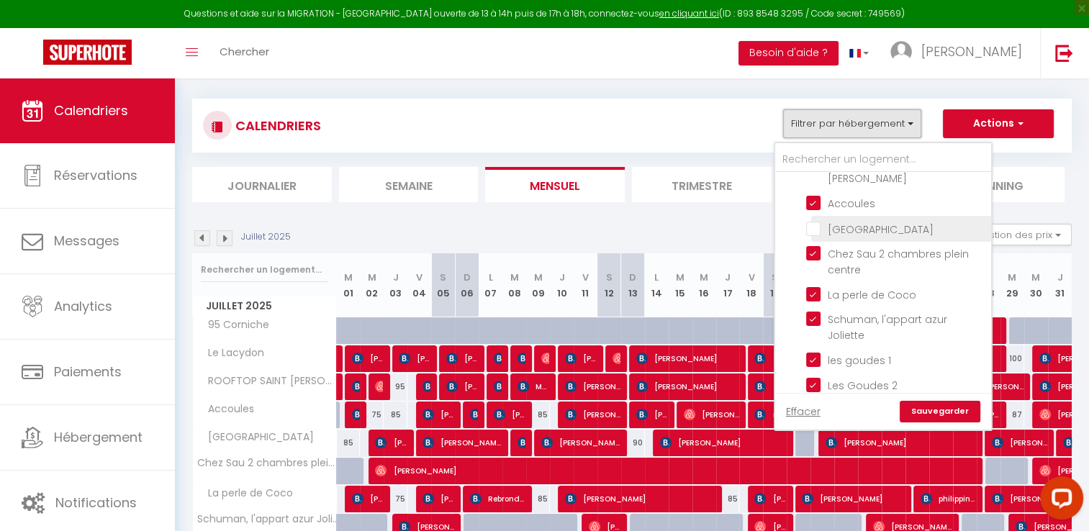
scroll to position [432, 0]
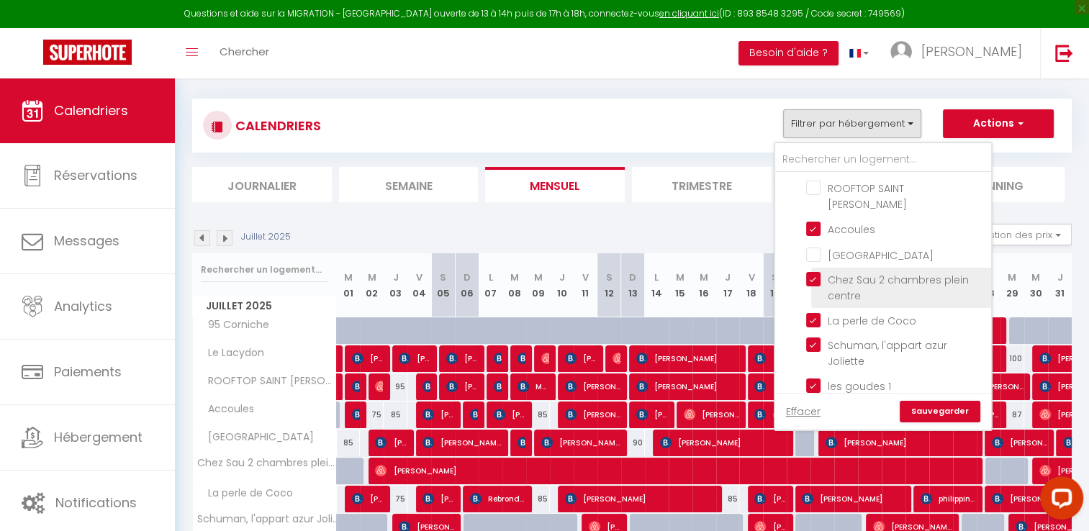
click at [932, 272] on input "Chez Sau 2 chambres plein centre" at bounding box center [896, 279] width 180 height 14
click at [901, 314] on input "La perle de Coco" at bounding box center [896, 319] width 180 height 14
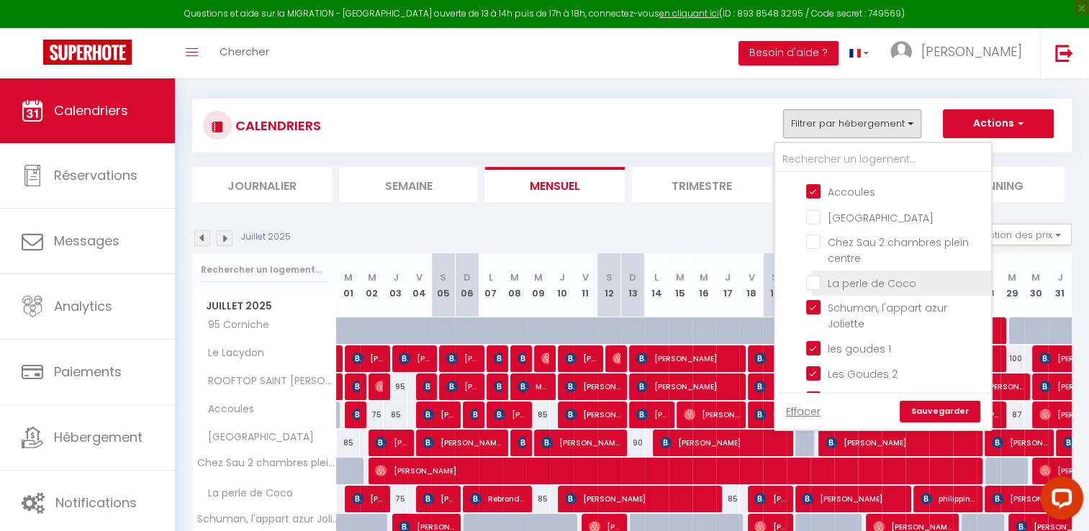
scroll to position [504, 0]
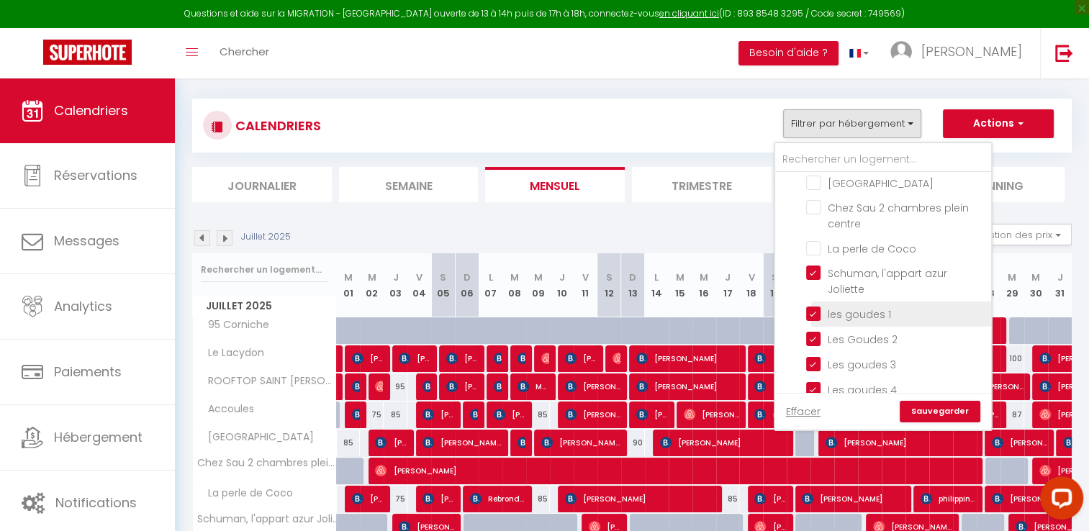
click at [898, 309] on input "les goudes 1" at bounding box center [896, 313] width 180 height 14
click at [893, 331] on input "Les Goudes 2" at bounding box center [896, 338] width 180 height 14
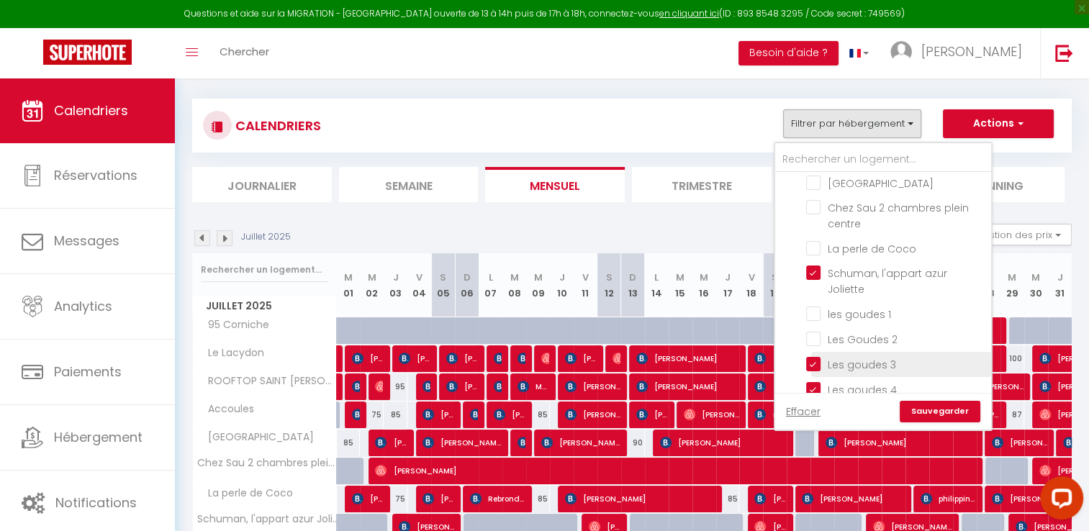
click at [894, 356] on input "Les goudes 3" at bounding box center [896, 363] width 180 height 14
drag, startPoint x: 896, startPoint y: 376, endPoint x: 896, endPoint y: 368, distance: 7.9
click at [896, 381] on input "Les goudes 4" at bounding box center [896, 388] width 180 height 14
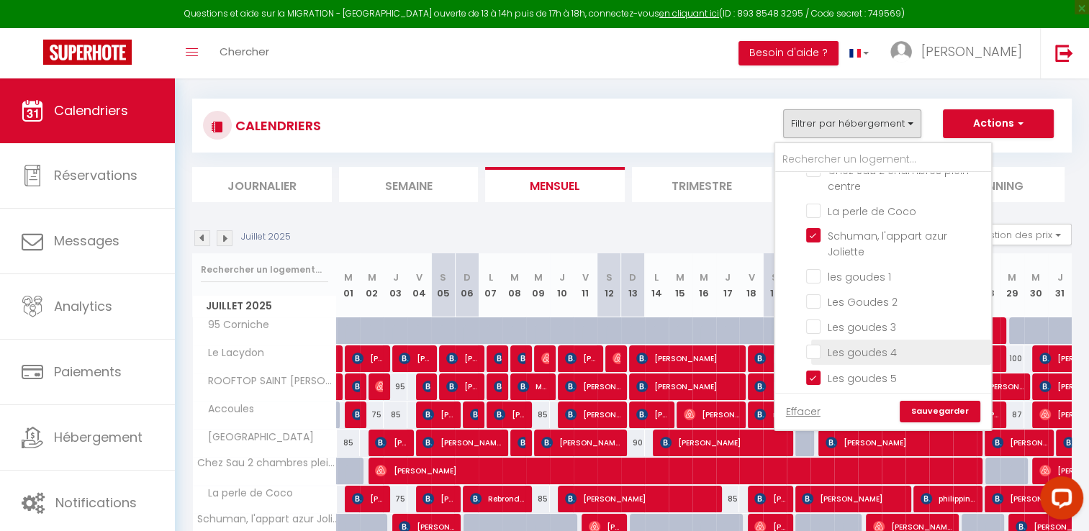
scroll to position [576, 0]
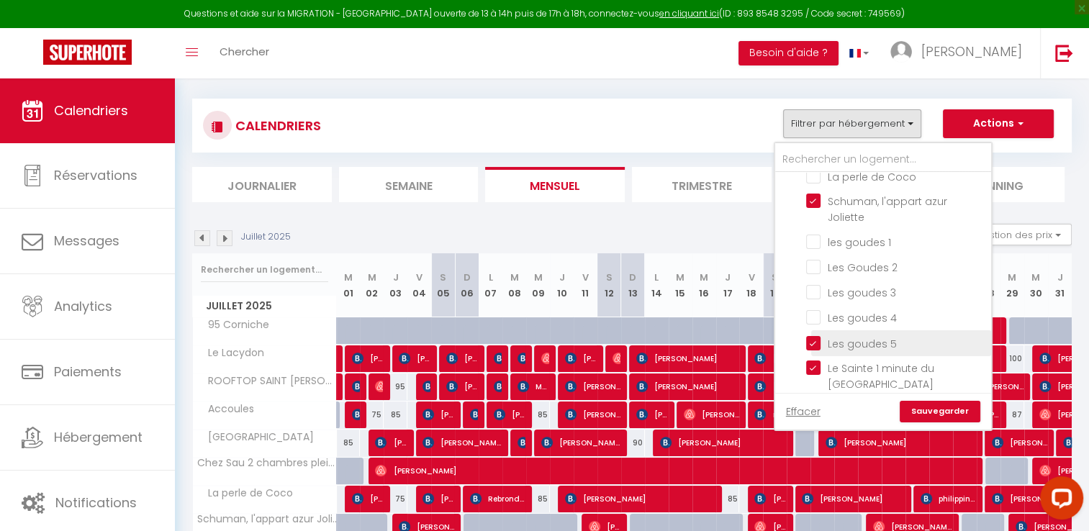
click at [884, 335] on input "Les goudes 5" at bounding box center [896, 342] width 180 height 14
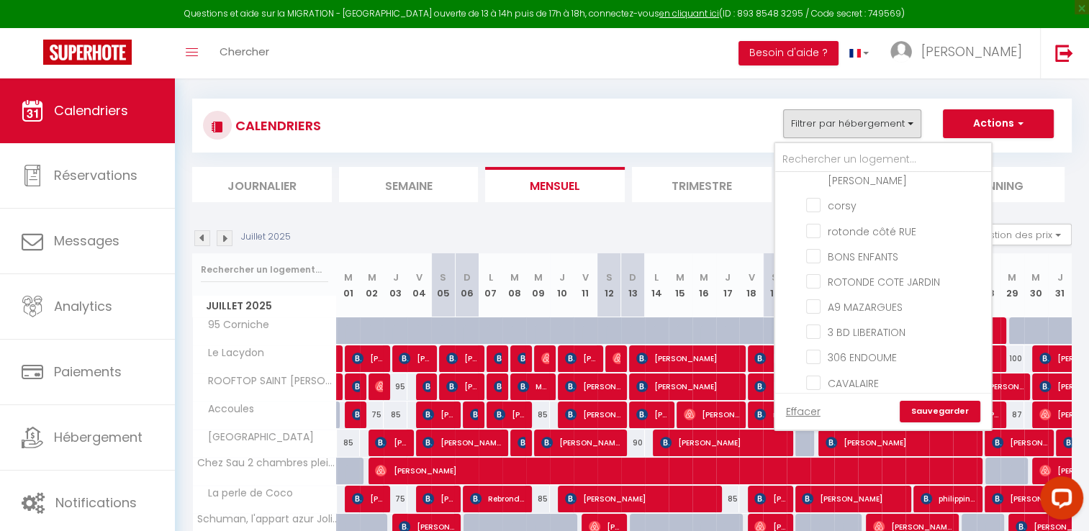
scroll to position [1801, 0]
click at [920, 412] on link "Sauvegarder" at bounding box center [939, 412] width 81 height 22
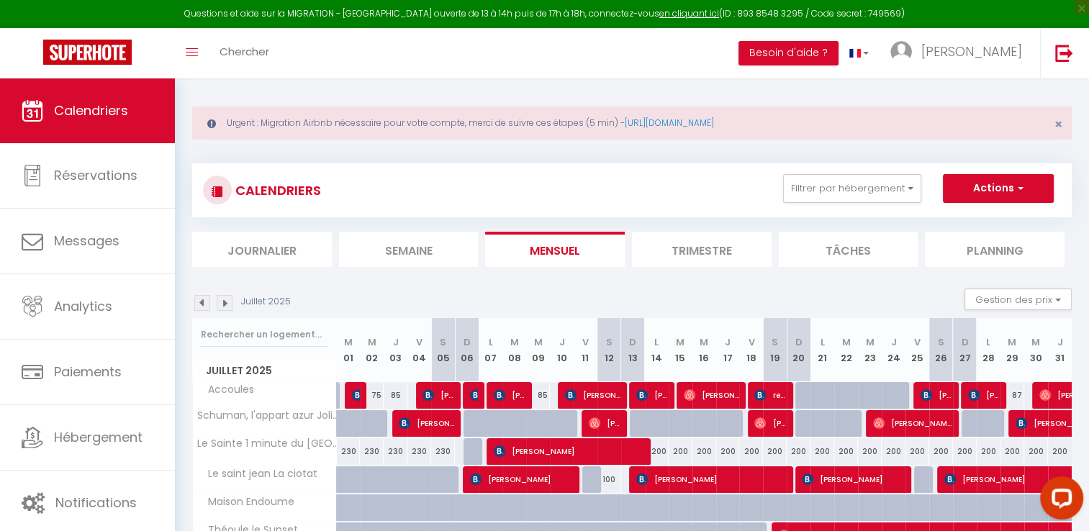
scroll to position [0, 0]
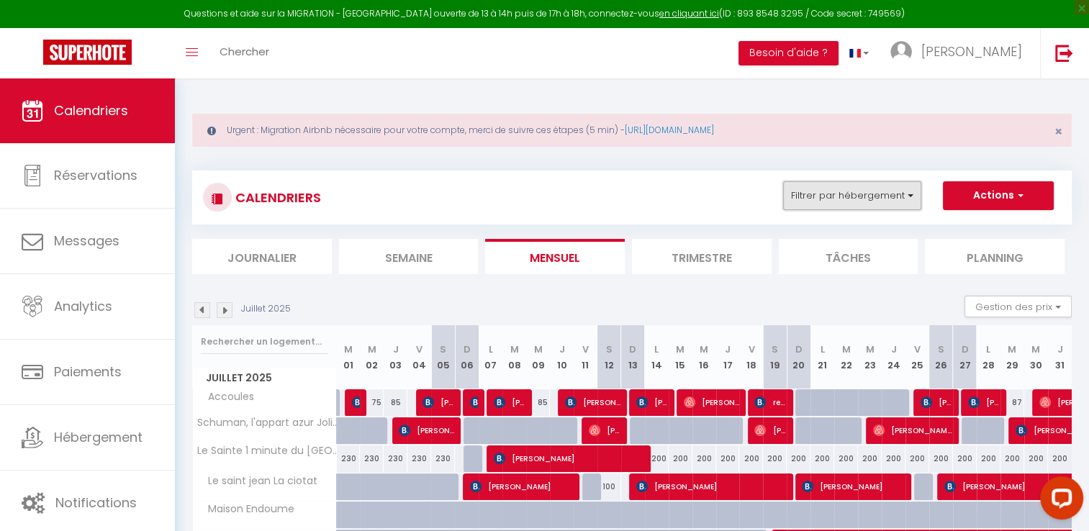
click at [898, 194] on button "Filtrer par hébergement" at bounding box center [852, 195] width 138 height 29
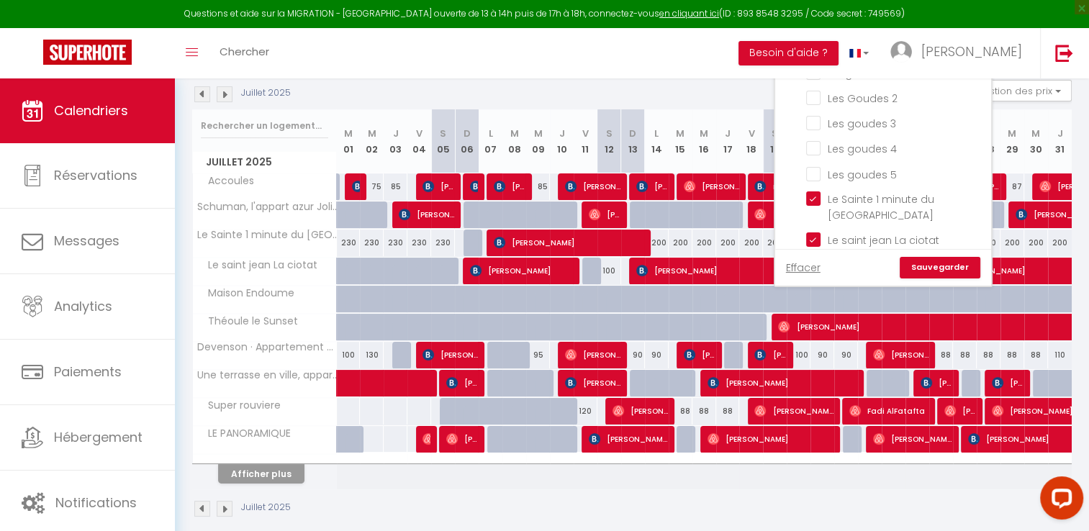
scroll to position [648, 0]
click at [885, 189] on input "Le saint jean La ciotat" at bounding box center [896, 192] width 180 height 14
click at [928, 266] on link "Sauvegarder" at bounding box center [939, 268] width 81 height 22
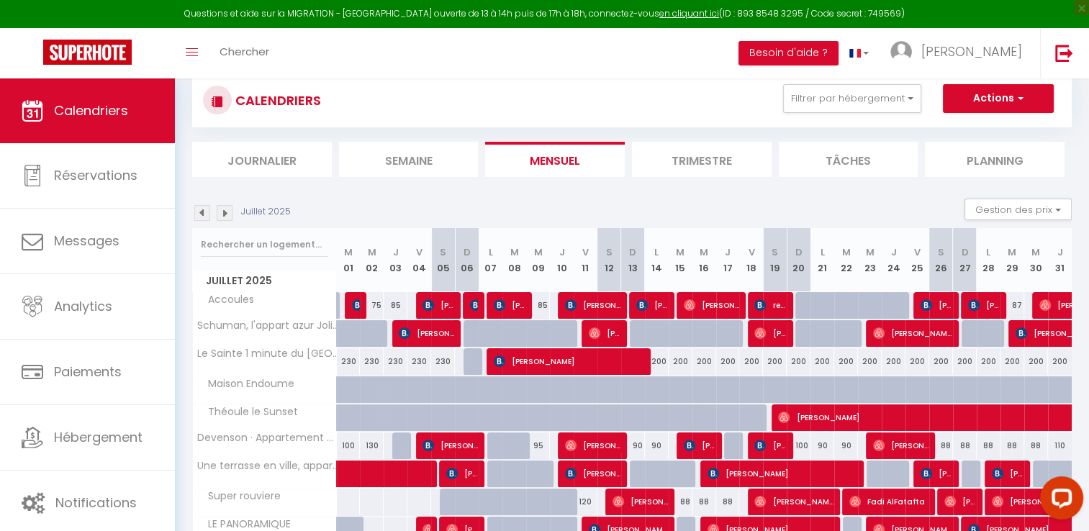
scroll to position [52, 0]
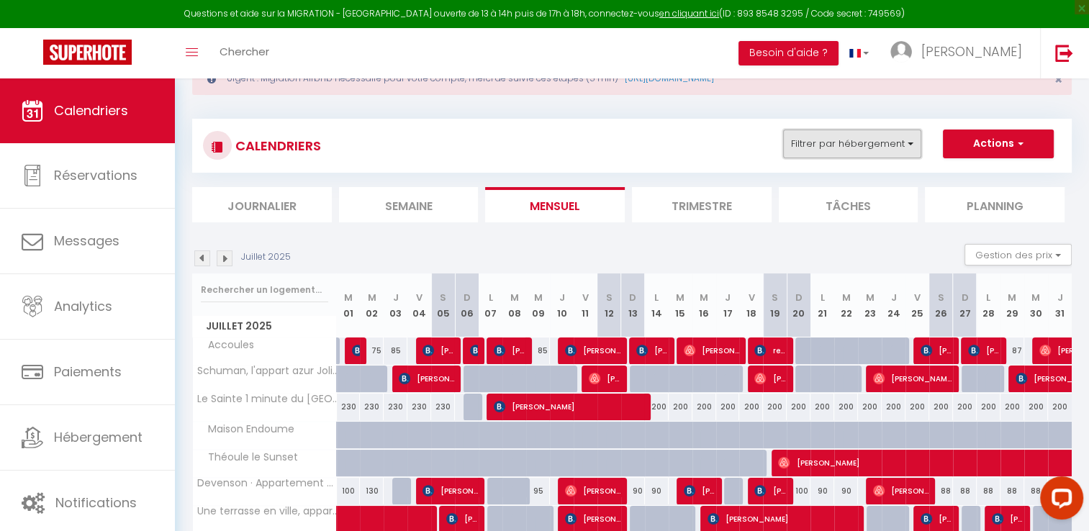
click at [866, 149] on button "Filtrer par hébergement" at bounding box center [852, 144] width 138 height 29
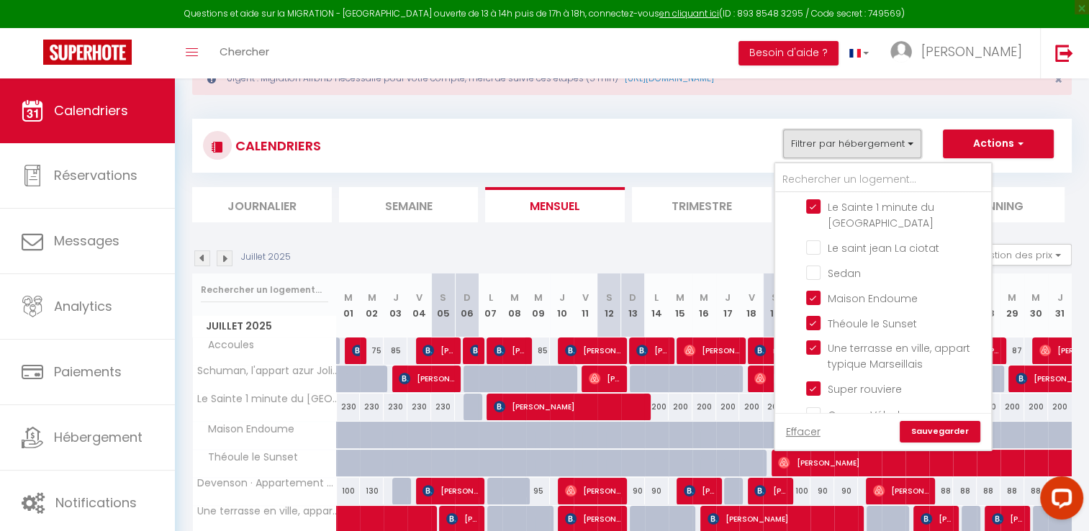
scroll to position [792, 0]
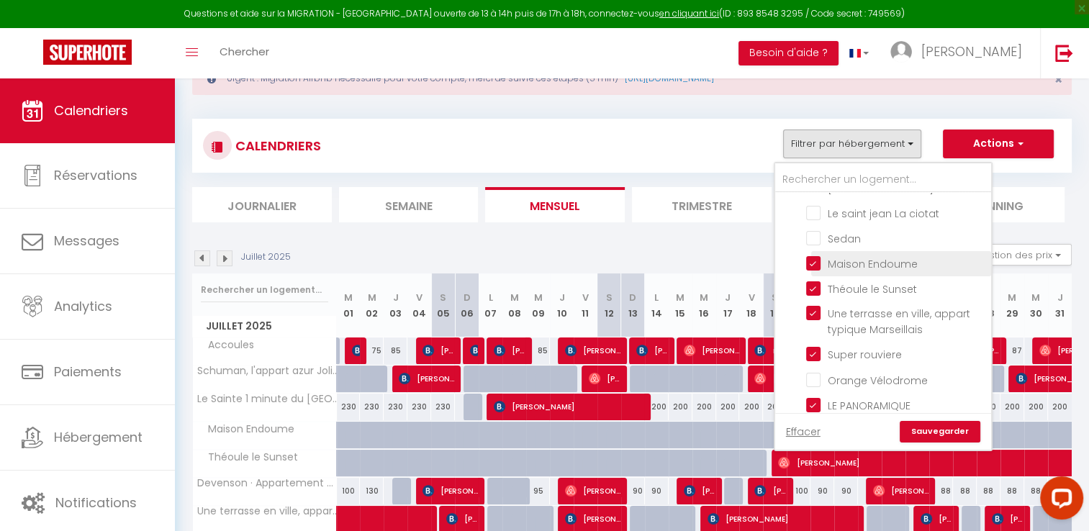
click at [810, 255] on input "Maison Endoume" at bounding box center [896, 262] width 180 height 14
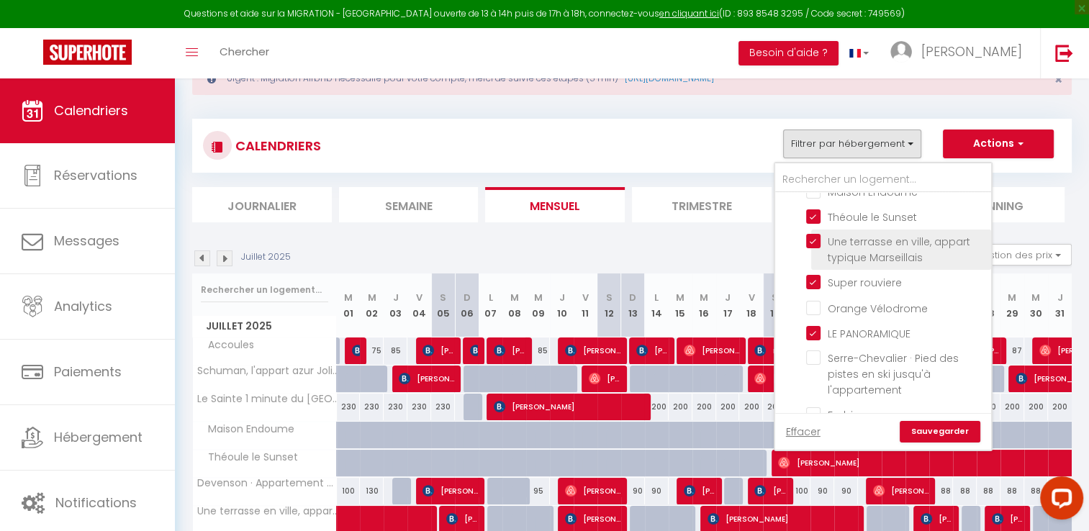
scroll to position [935, 0]
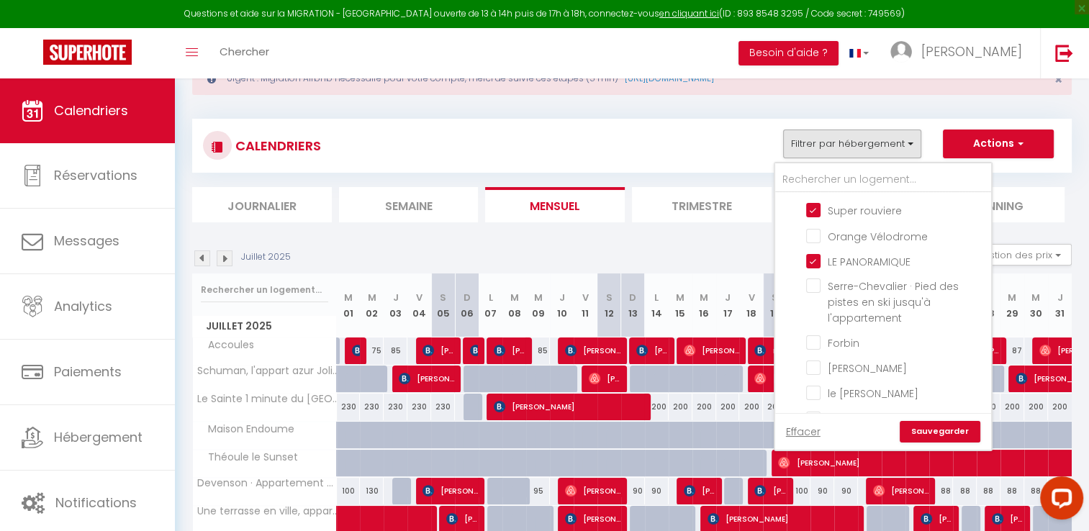
click at [940, 425] on link "Sauvegarder" at bounding box center [939, 432] width 81 height 22
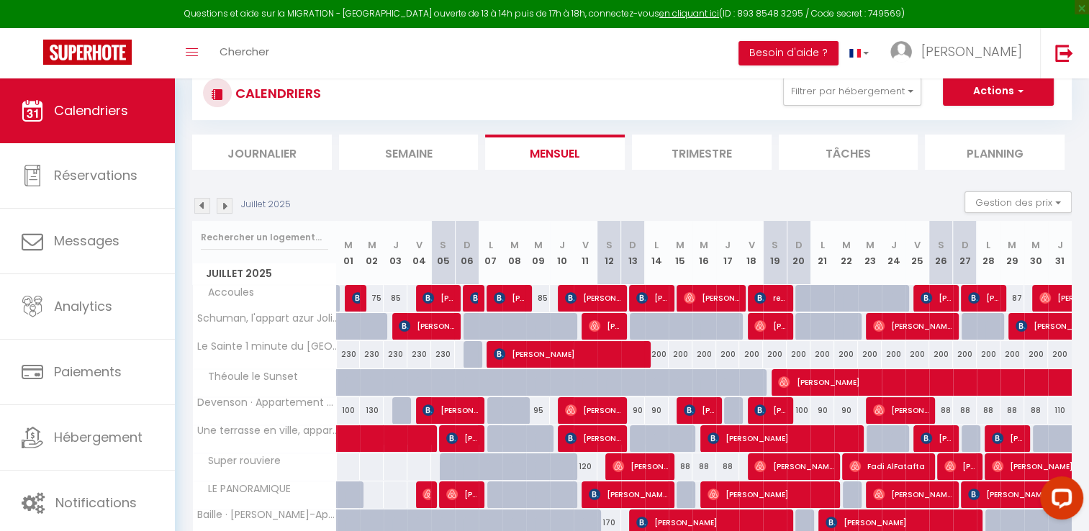
scroll to position [167, 0]
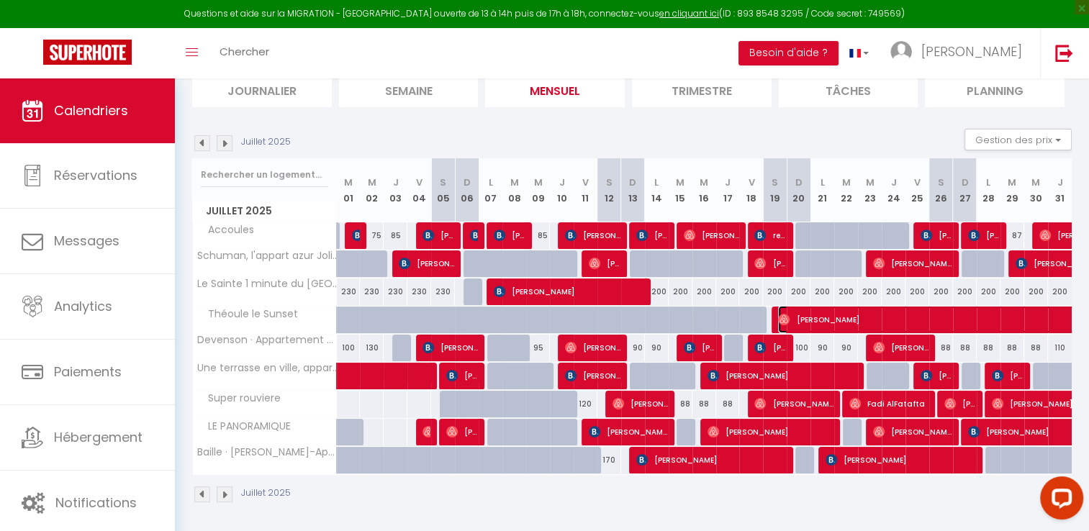
click at [804, 319] on span "[PERSON_NAME]" at bounding box center [993, 319] width 430 height 27
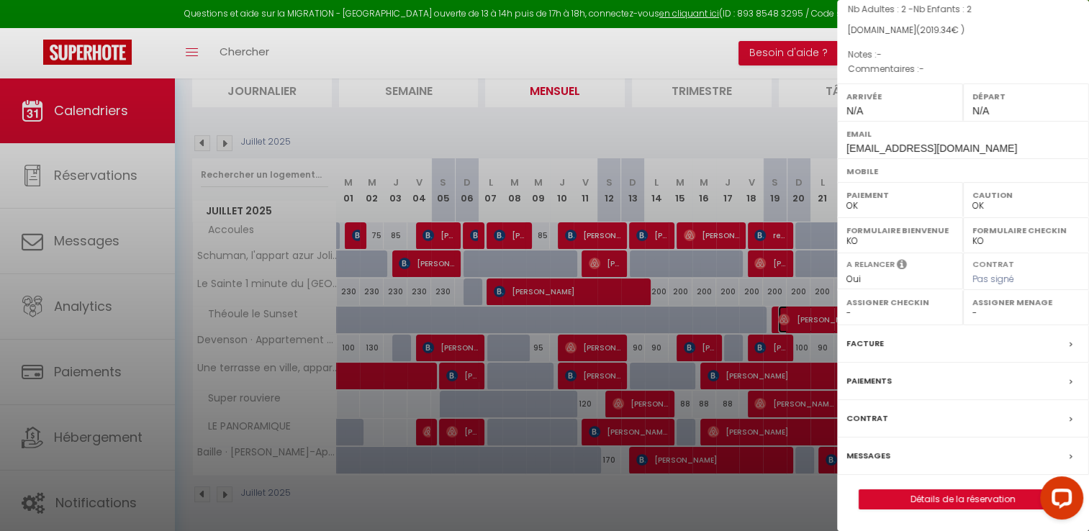
scroll to position [146, 0]
click at [870, 350] on label "Facture" at bounding box center [864, 343] width 37 height 15
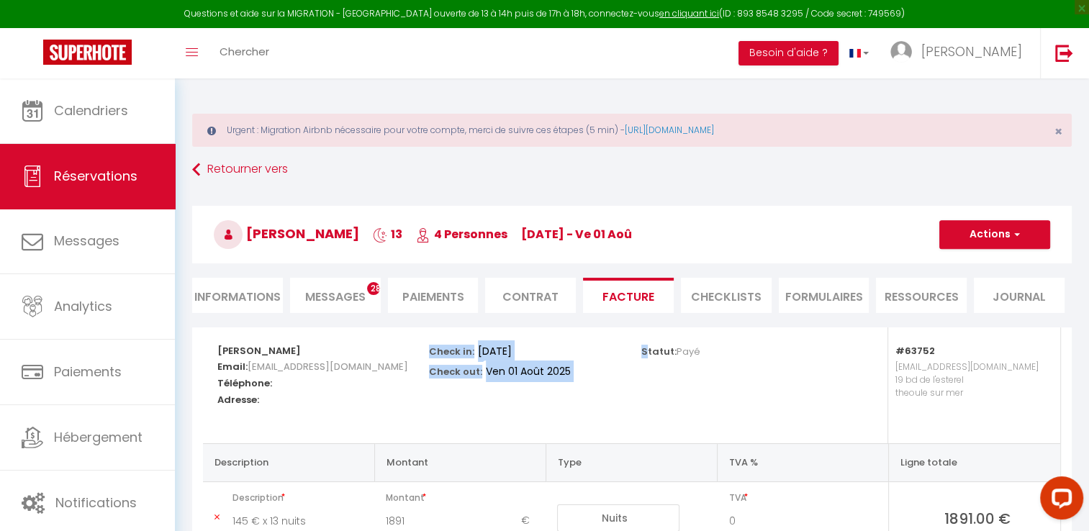
drag, startPoint x: 431, startPoint y: 352, endPoint x: 646, endPoint y: 376, distance: 216.5
click at [646, 376] on div "[PERSON_NAME] Email: [EMAIL_ADDRESS][DOMAIN_NAME] Téléphone: Adresse: Check in:…" at bounding box center [631, 385] width 847 height 116
copy div "Check in: [DATE] Check out: [DATE] S"
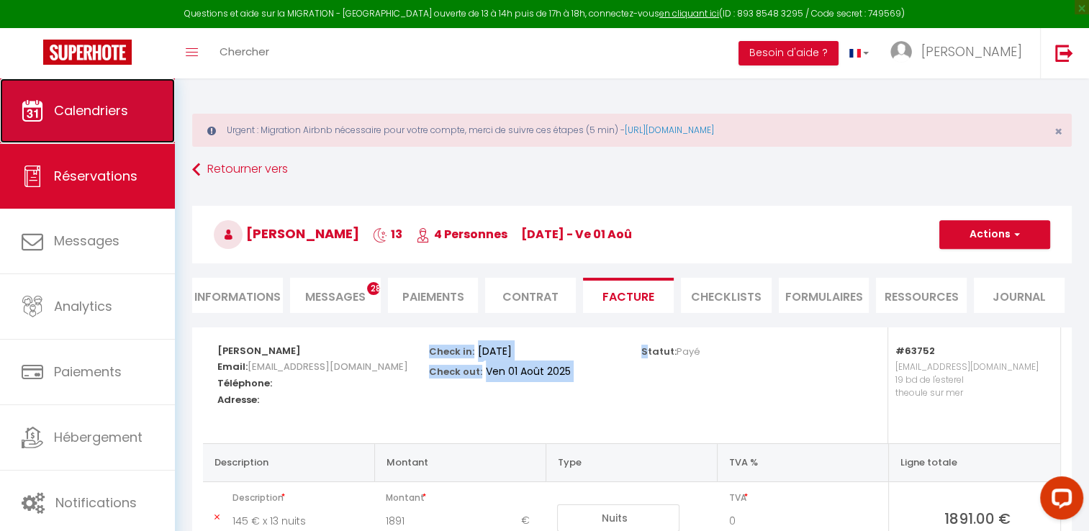
click at [60, 122] on link "Calendriers" at bounding box center [87, 110] width 175 height 65
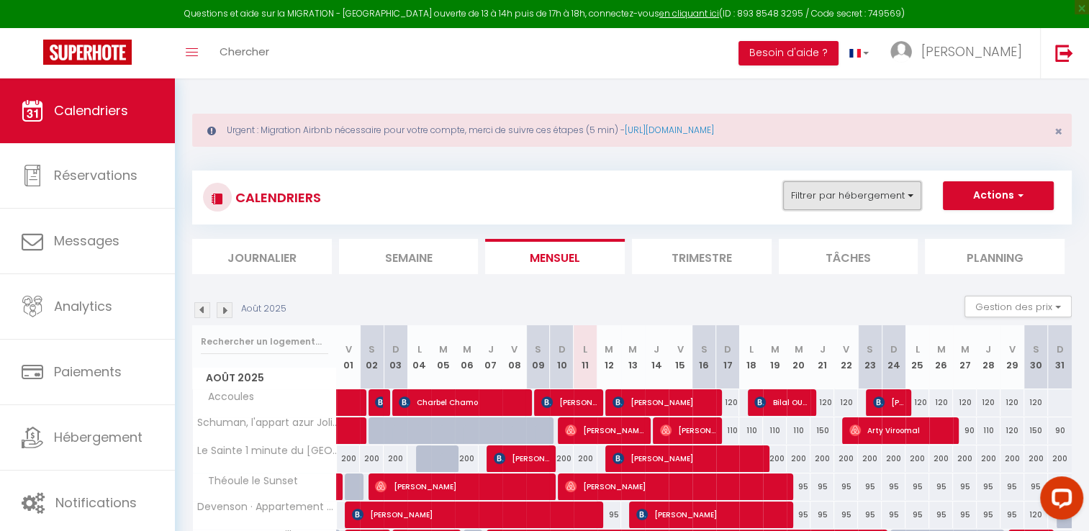
click at [826, 197] on button "Filtrer par hébergement" at bounding box center [852, 195] width 138 height 29
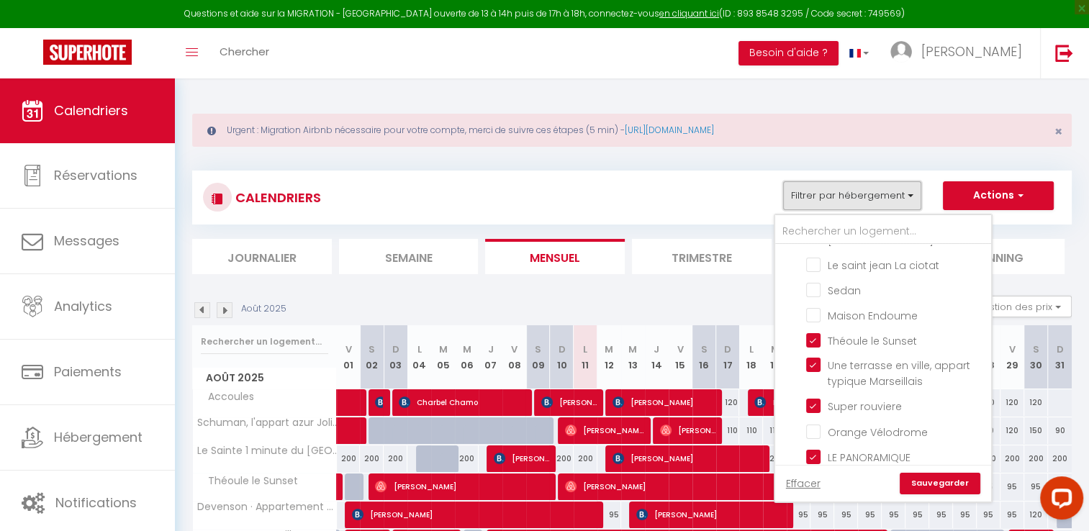
scroll to position [863, 0]
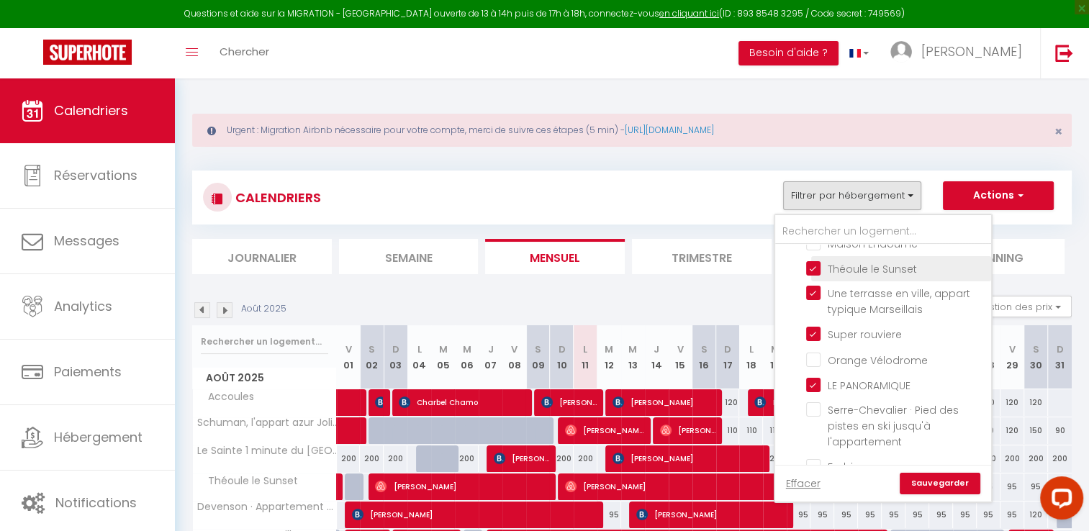
click at [815, 260] on input "Théoule le Sunset" at bounding box center [896, 267] width 180 height 14
click at [941, 486] on link "Sauvegarder" at bounding box center [939, 484] width 81 height 22
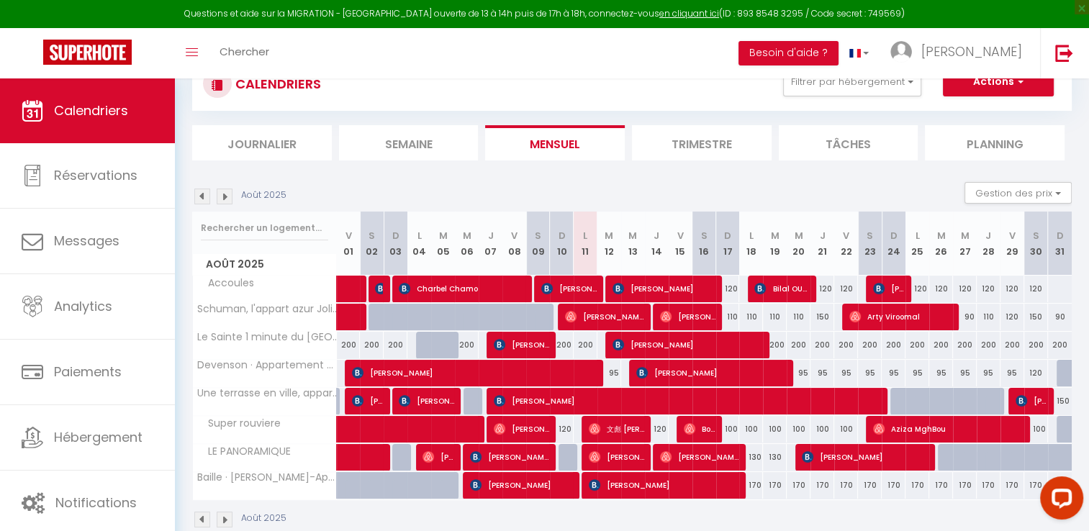
scroll to position [140, 0]
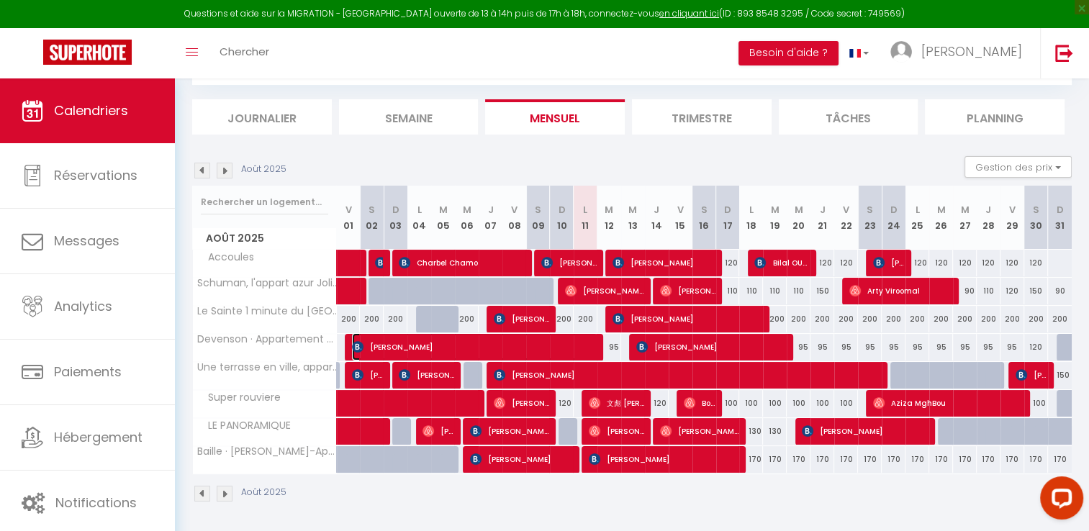
click at [428, 345] on span "[PERSON_NAME]" at bounding box center [474, 346] width 245 height 27
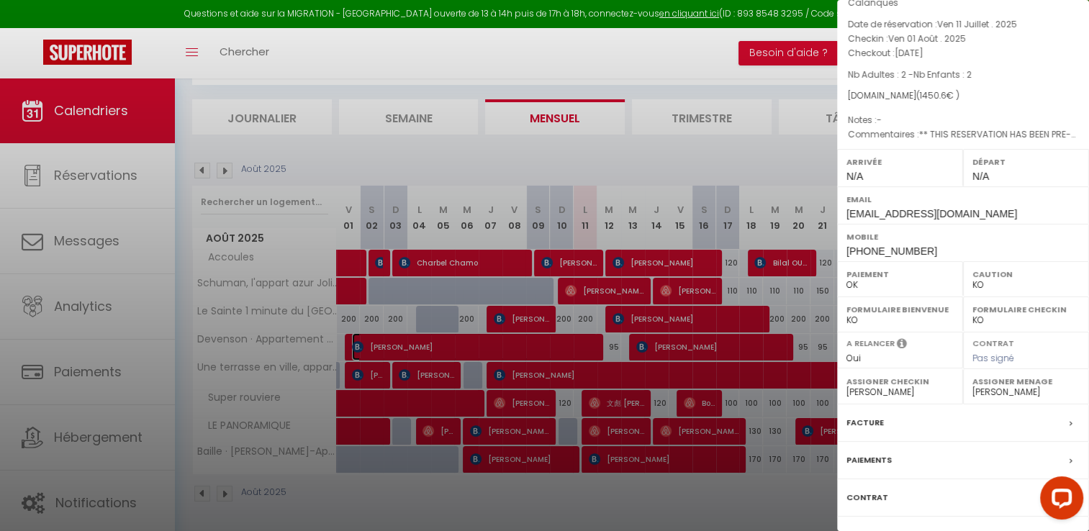
scroll to position [0, 0]
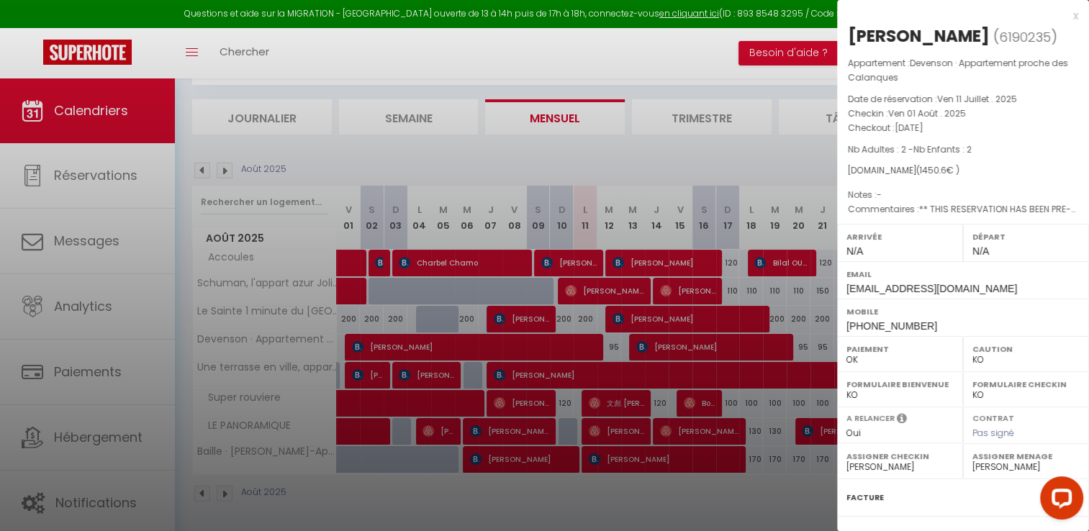
drag, startPoint x: 846, startPoint y: 113, endPoint x: 1002, endPoint y: 122, distance: 155.7
click at [1002, 122] on div "Appartement : Devenson · Appartement proche des Calanques Date de réservation :…" at bounding box center [963, 136] width 252 height 161
copy div "Checkin : [DATE] Checkout : [DATE]"
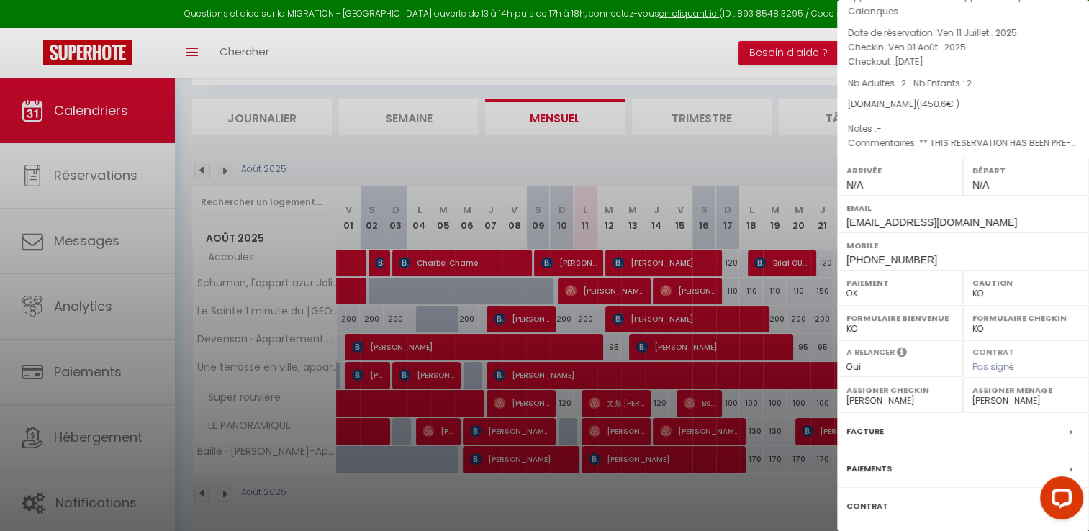
scroll to position [144, 0]
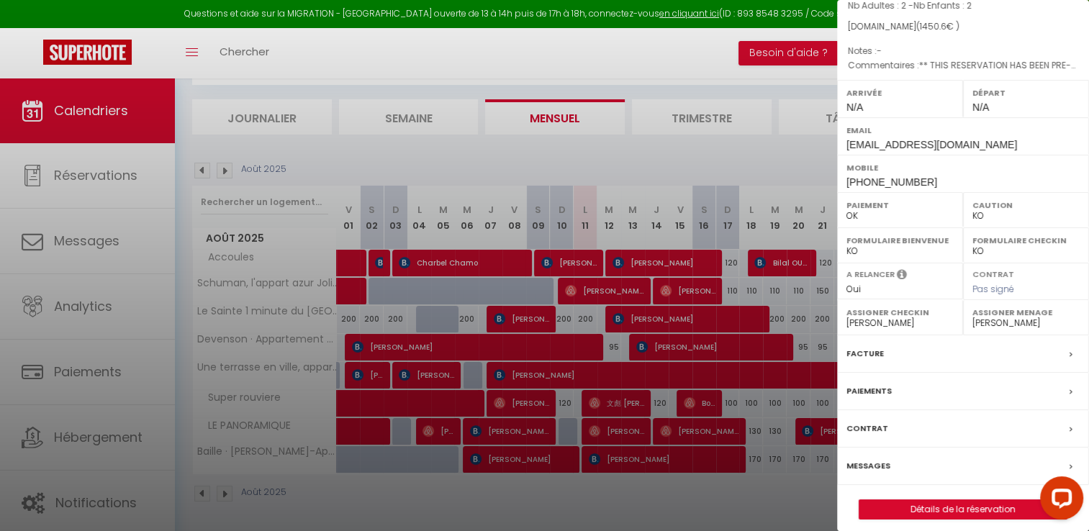
click at [876, 358] on label "Facture" at bounding box center [864, 353] width 37 height 15
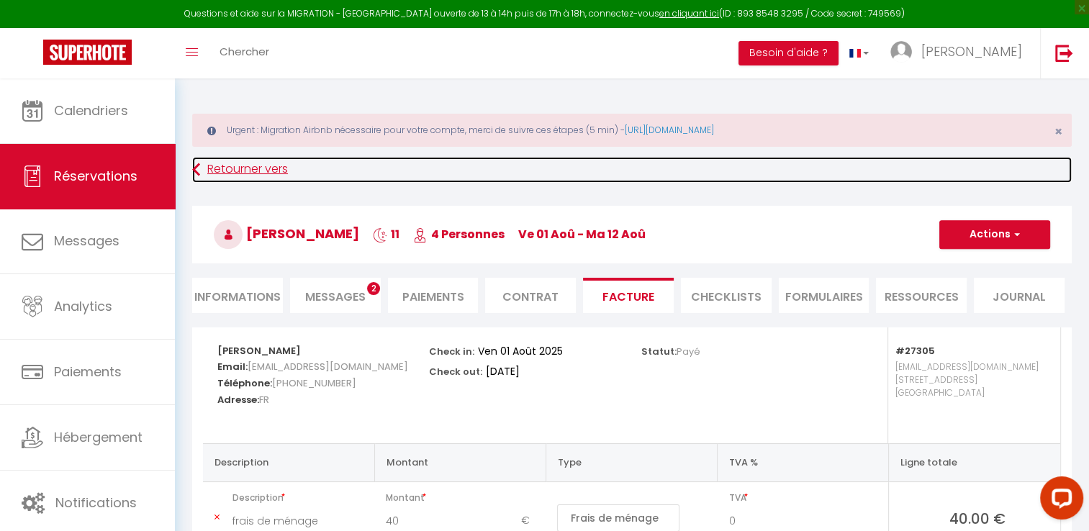
click at [241, 175] on link "Retourner vers" at bounding box center [631, 170] width 879 height 26
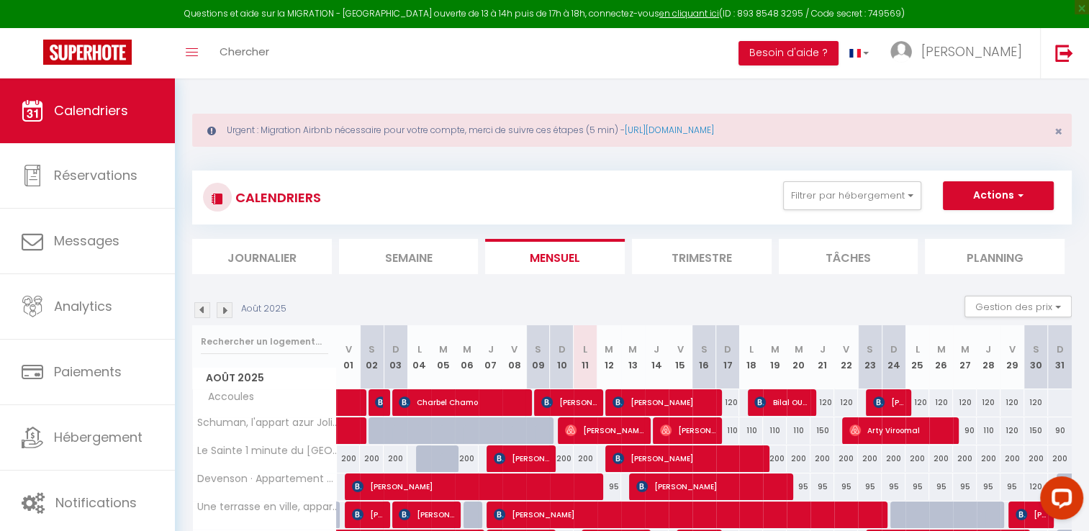
click at [199, 307] on img at bounding box center [202, 310] width 16 height 16
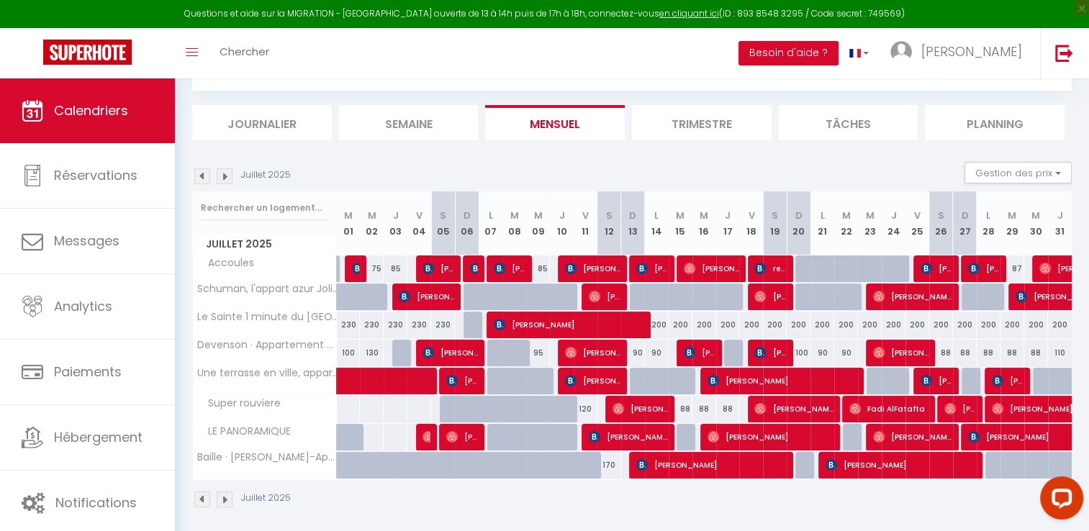
scroll to position [140, 0]
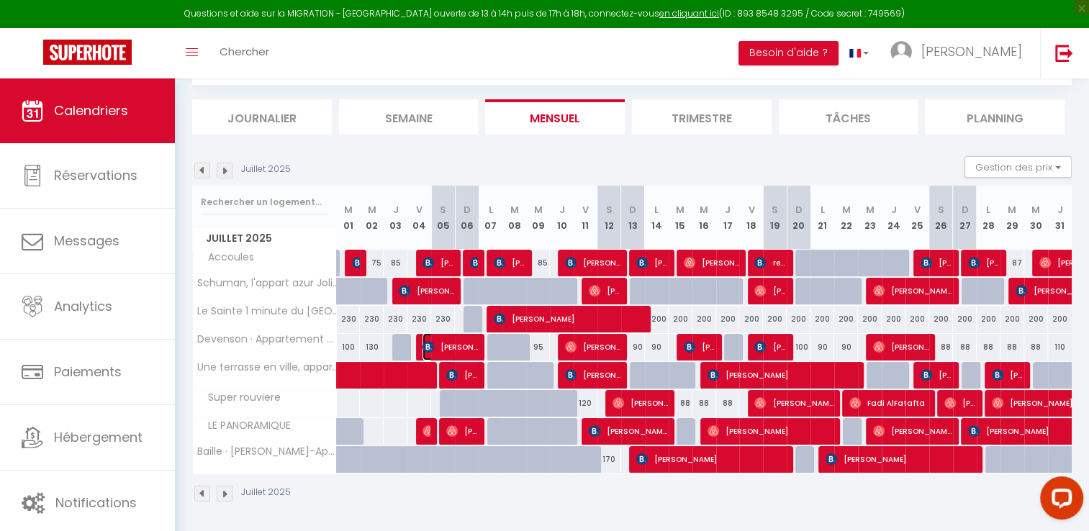
click at [459, 350] on span "[PERSON_NAME]" at bounding box center [449, 346] width 55 height 27
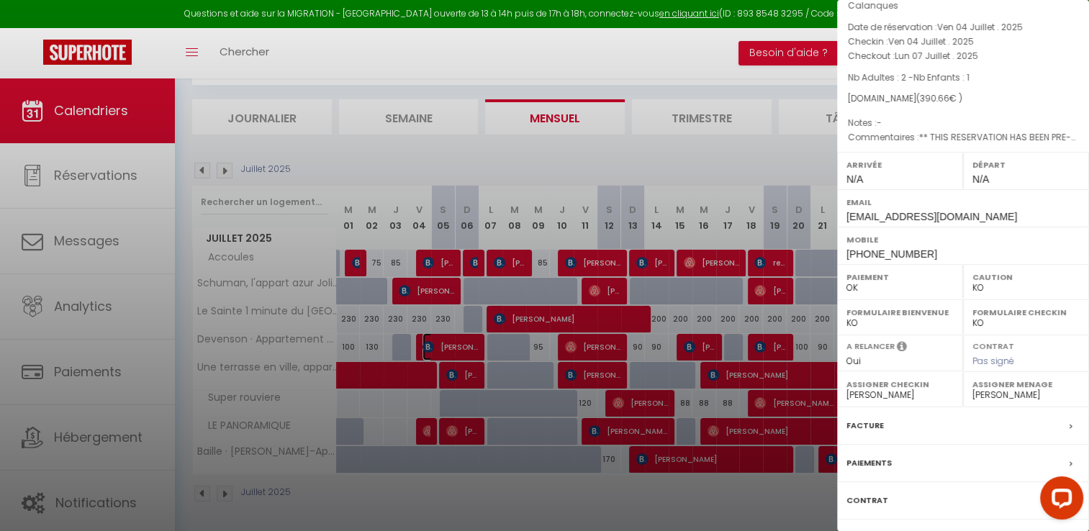
scroll to position [151, 0]
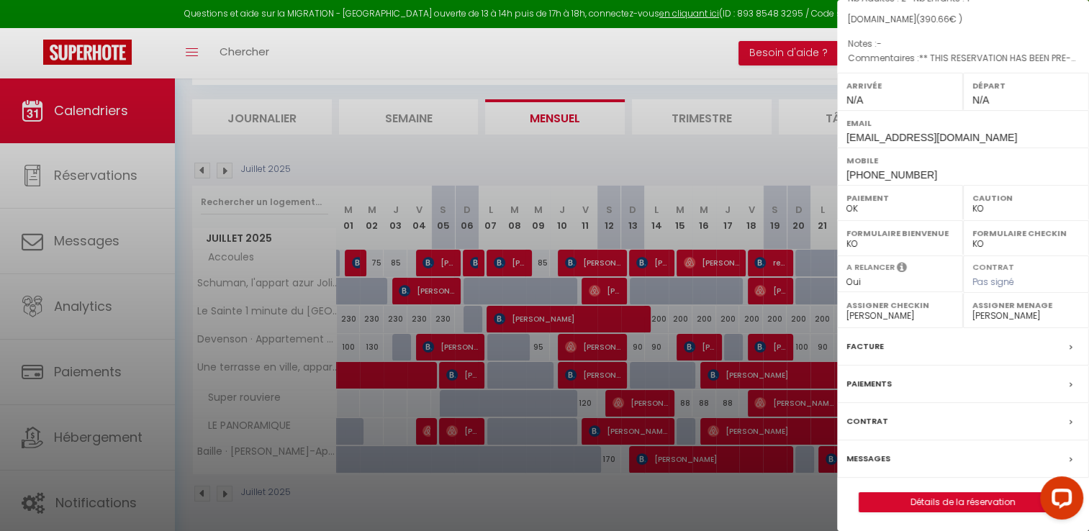
click at [862, 343] on label "Facture" at bounding box center [864, 346] width 37 height 15
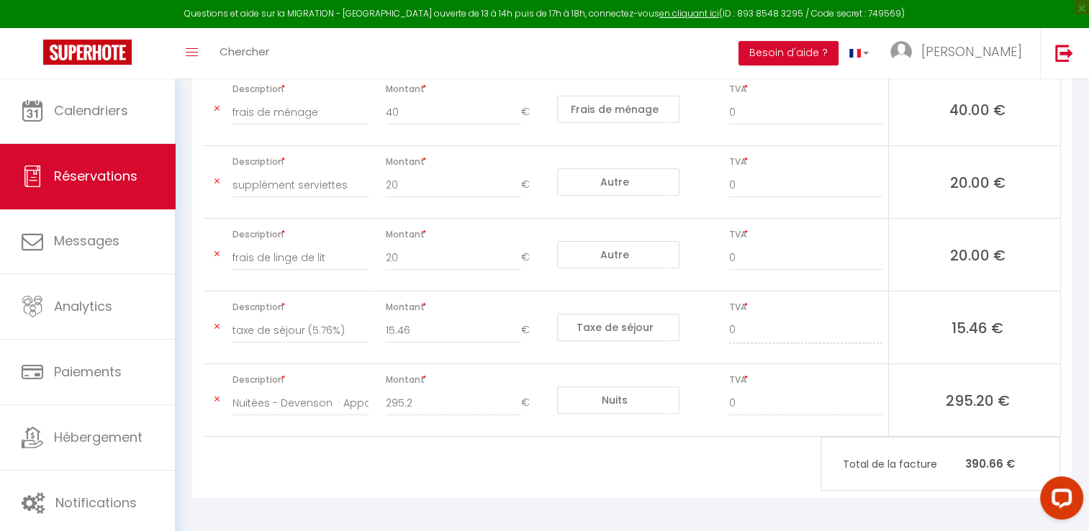
scroll to position [409, 0]
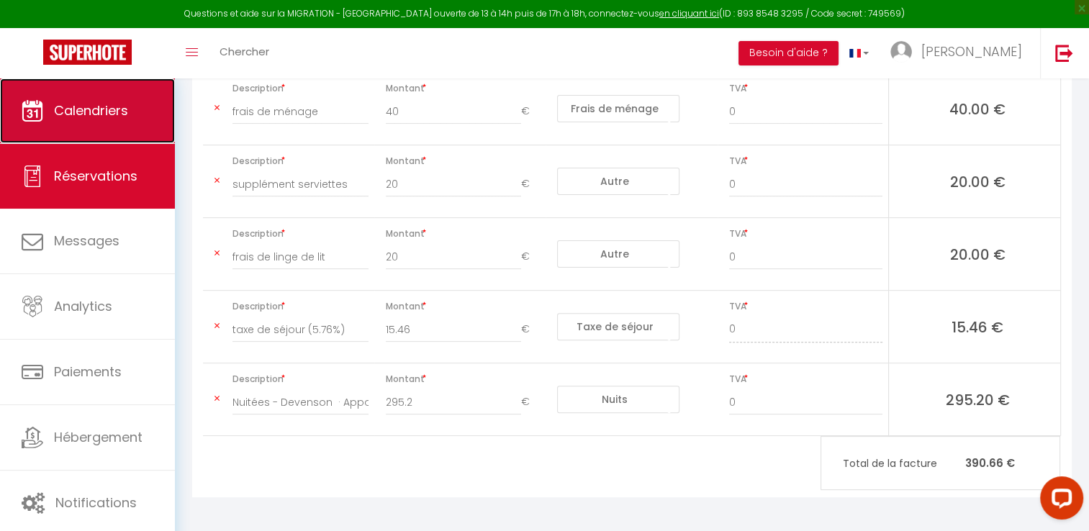
click at [122, 118] on span "Calendriers" at bounding box center [91, 110] width 74 height 18
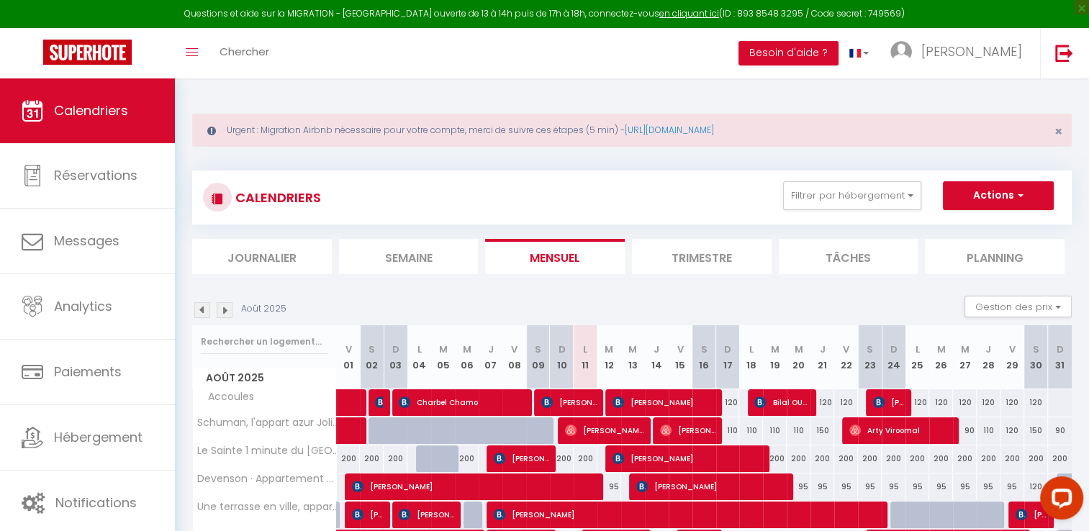
click at [199, 310] on img at bounding box center [202, 310] width 16 height 16
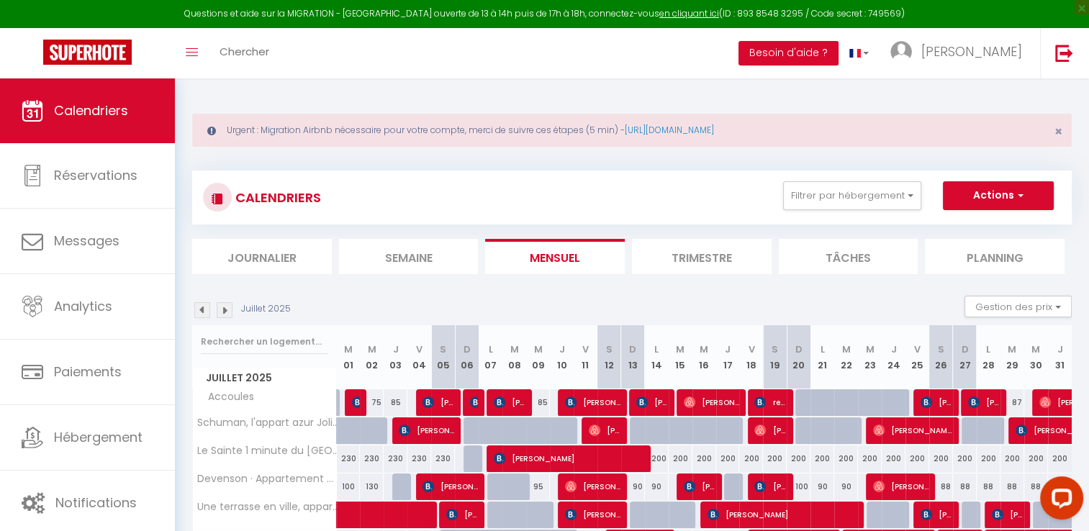
scroll to position [140, 0]
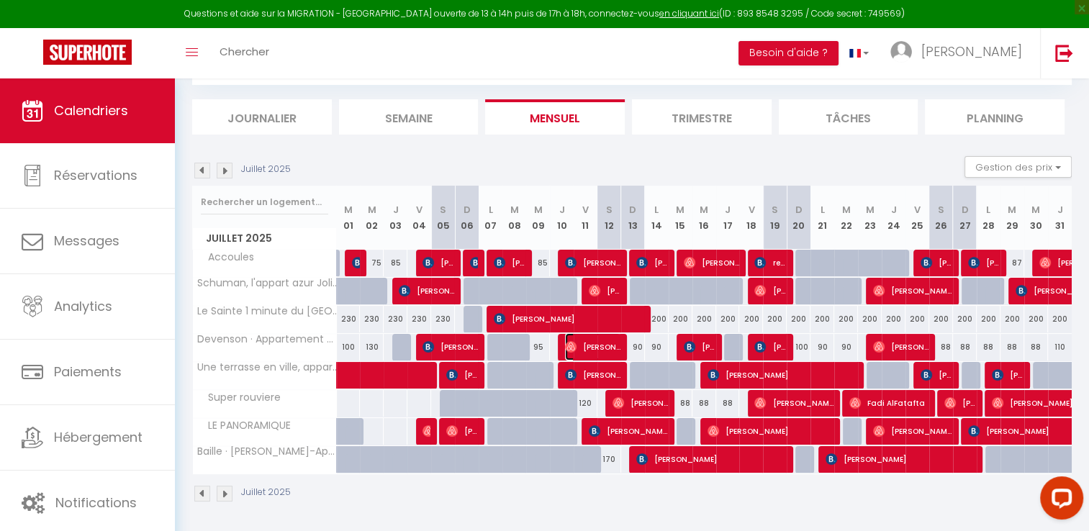
click at [599, 353] on span "[PERSON_NAME]" at bounding box center [592, 346] width 55 height 27
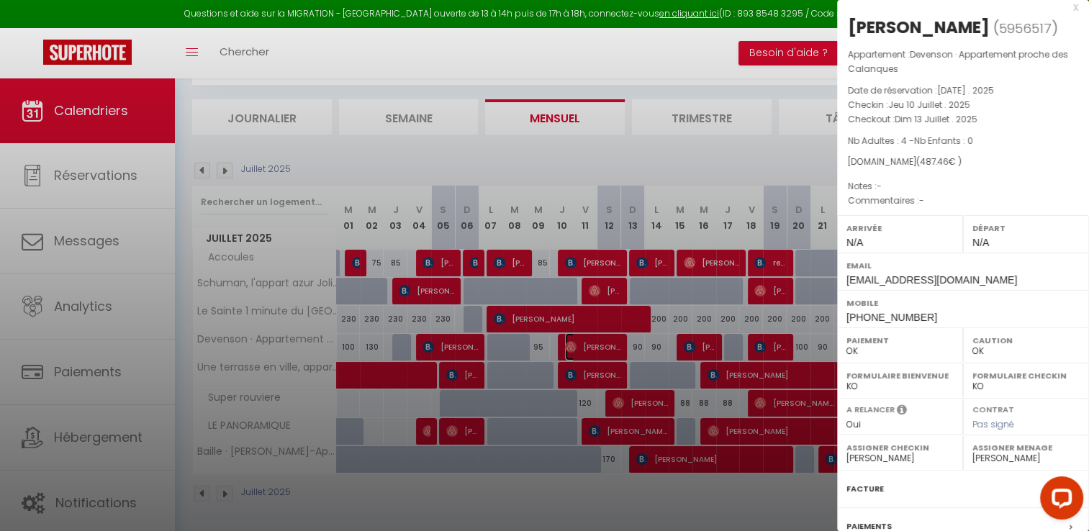
scroll to position [0, 0]
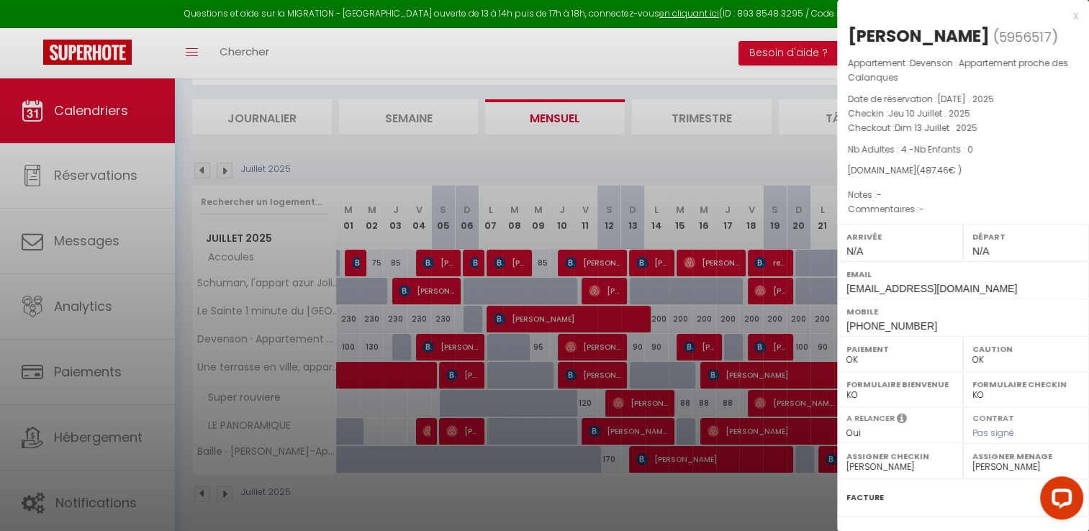
click at [689, 342] on div at bounding box center [544, 265] width 1089 height 531
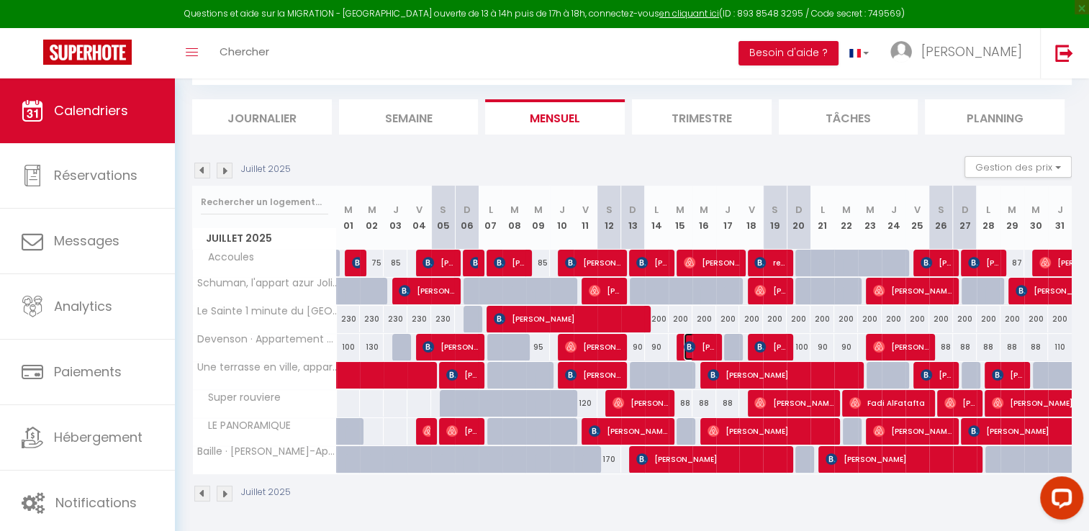
click at [699, 348] on span "[PERSON_NAME]" at bounding box center [700, 346] width 32 height 27
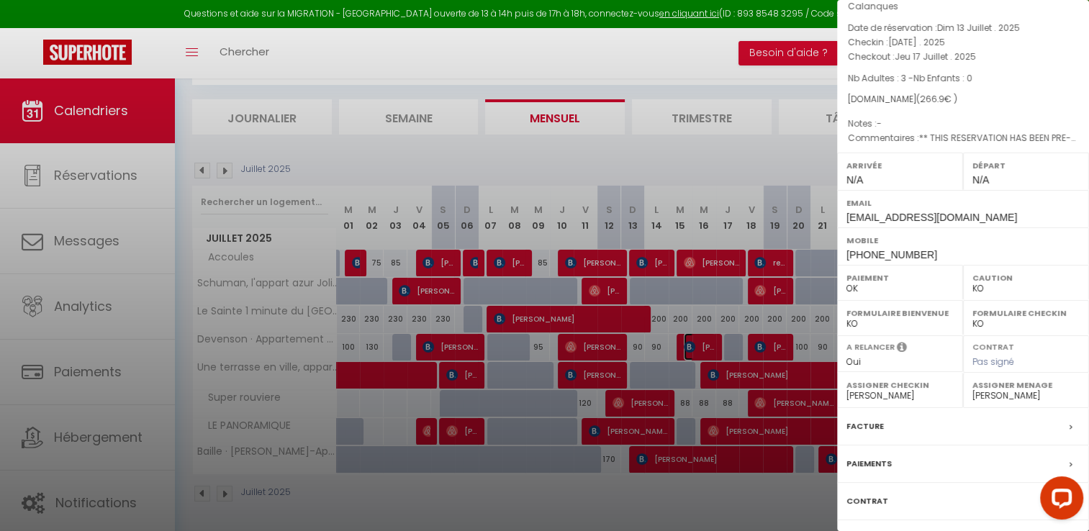
scroll to position [151, 0]
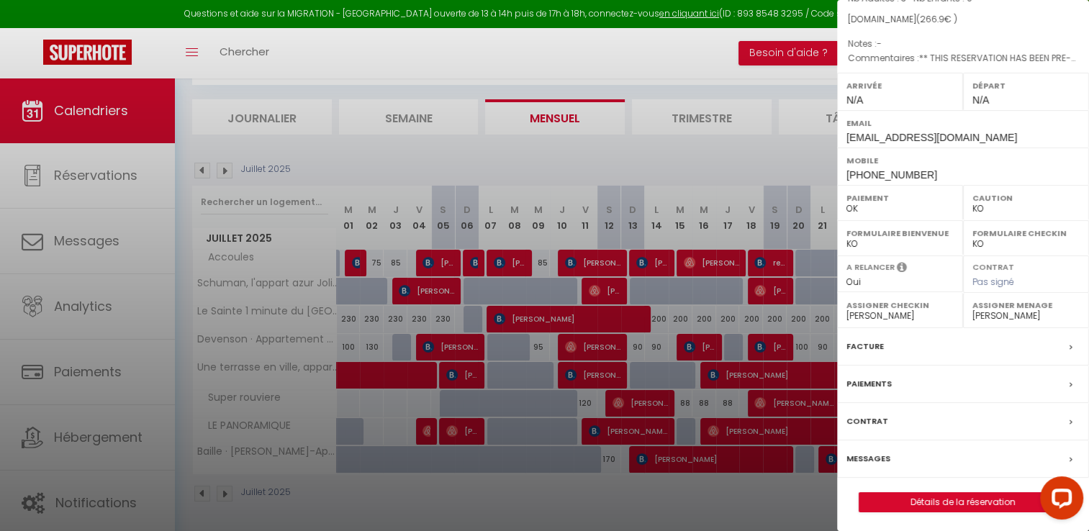
click at [861, 341] on label "Facture" at bounding box center [864, 346] width 37 height 15
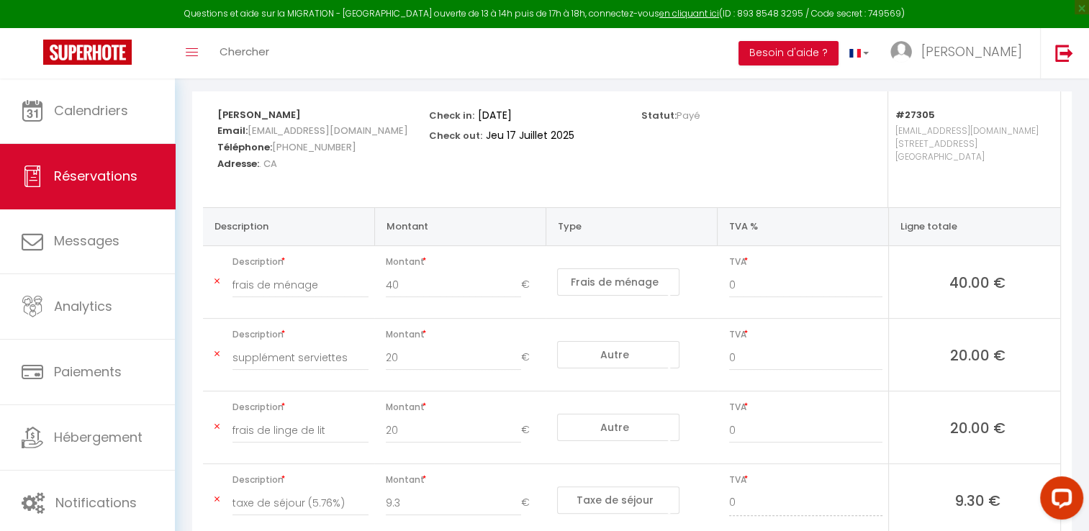
scroll to position [50, 0]
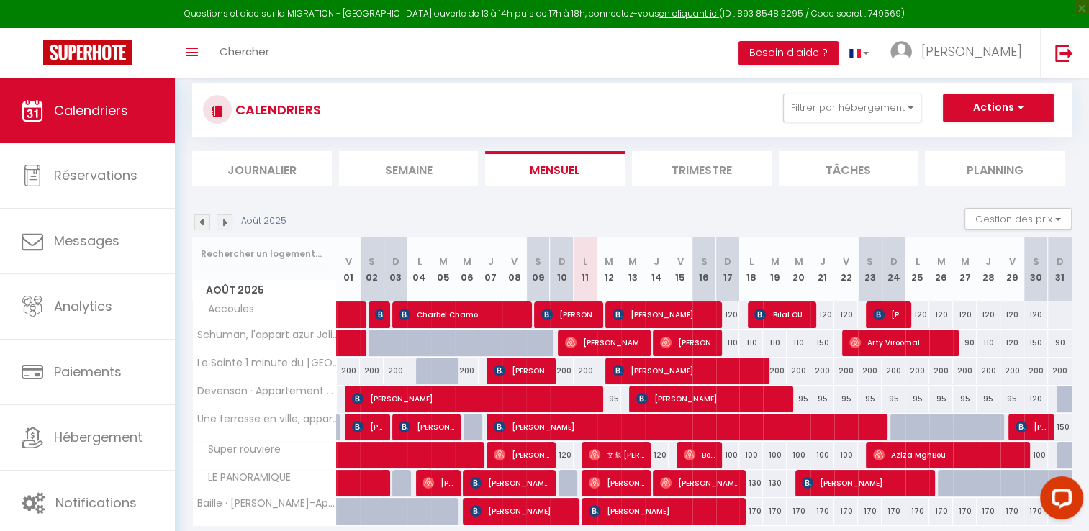
scroll to position [140, 0]
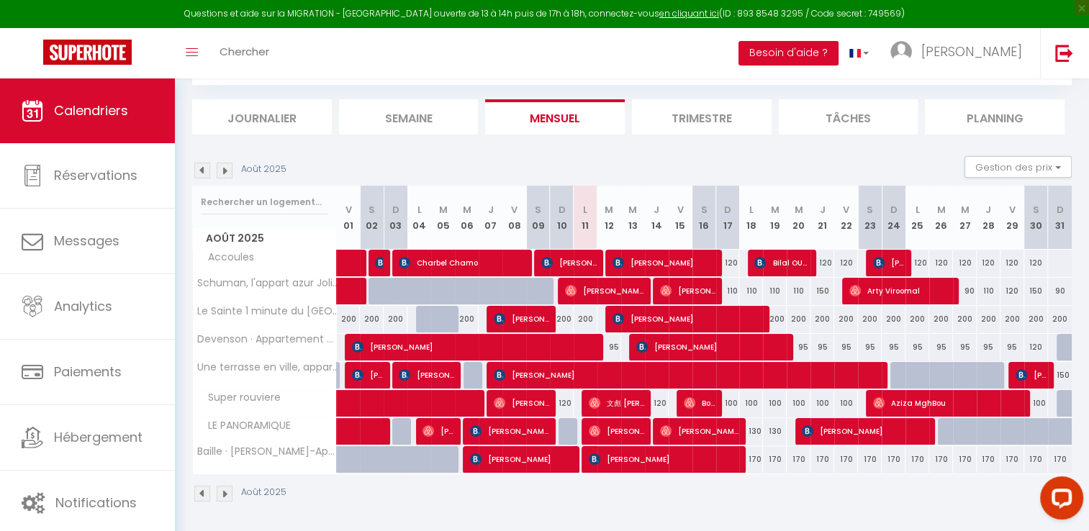
click at [204, 171] on img at bounding box center [202, 171] width 16 height 16
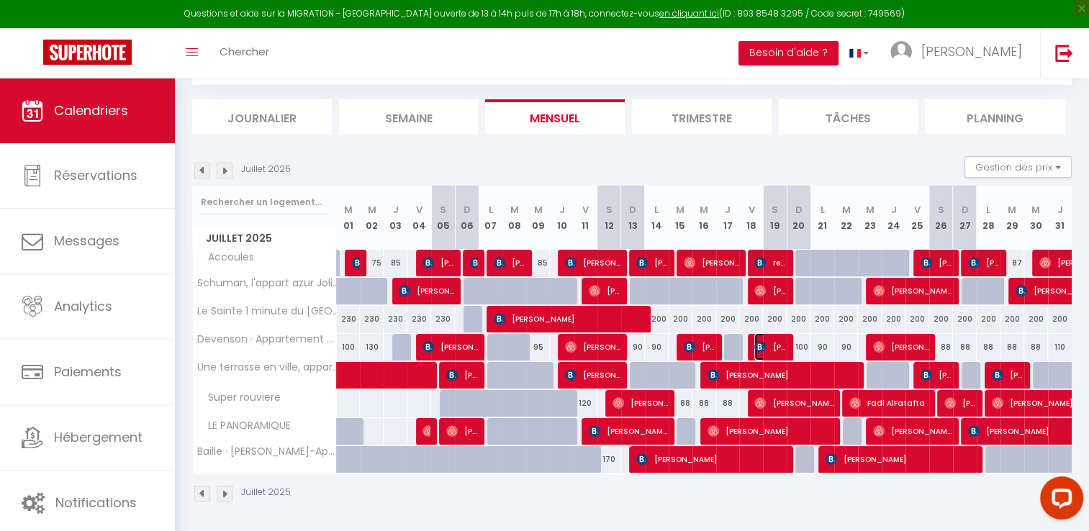
click at [766, 342] on span "[PERSON_NAME]" at bounding box center [770, 346] width 32 height 27
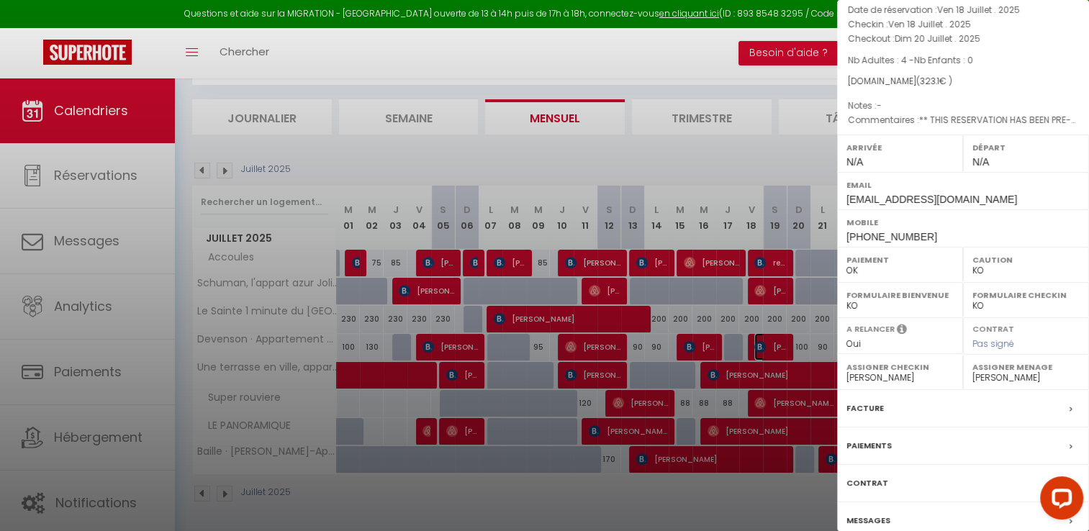
scroll to position [174, 0]
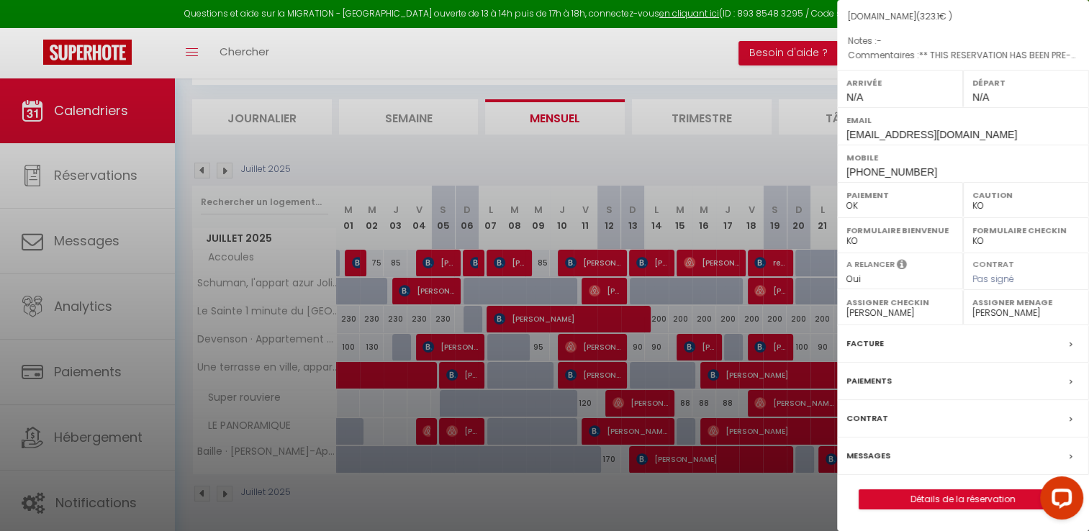
click at [852, 350] on label "Facture" at bounding box center [864, 343] width 37 height 15
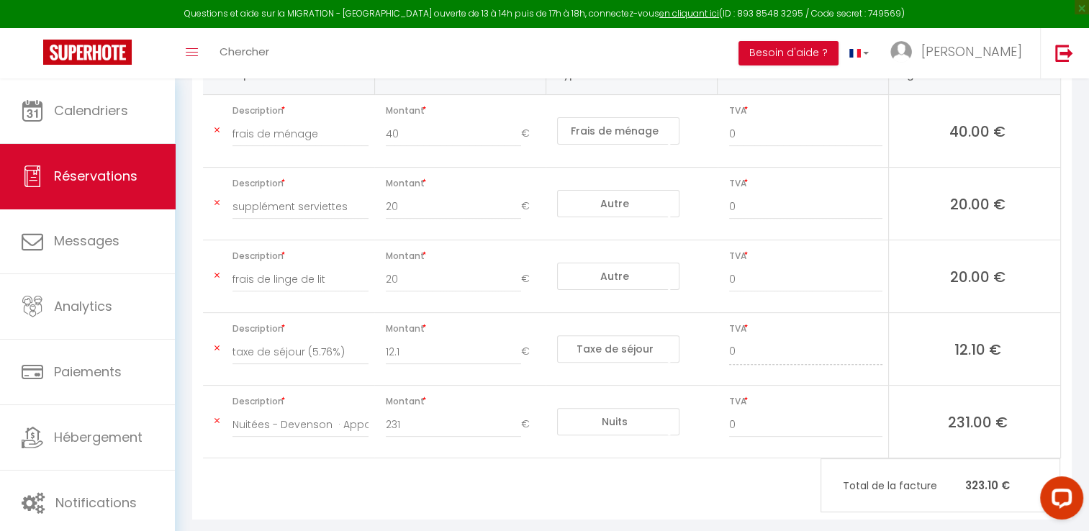
scroll to position [409, 0]
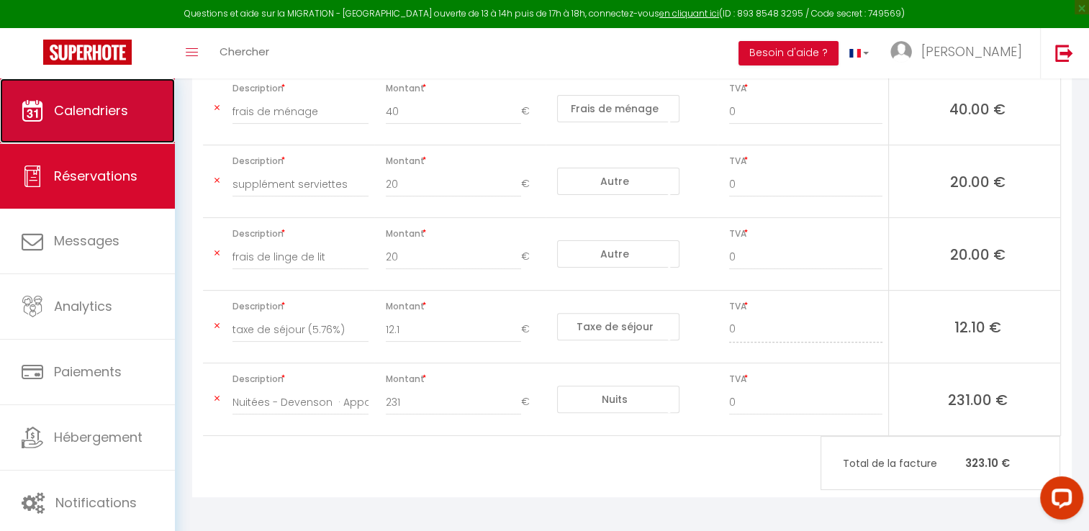
click at [104, 127] on link "Calendriers" at bounding box center [87, 110] width 175 height 65
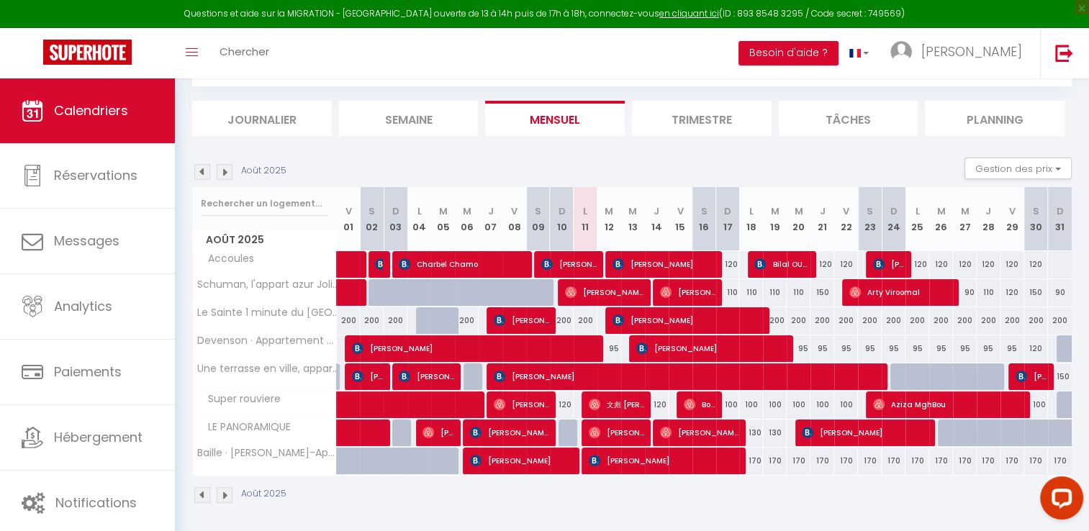
scroll to position [140, 0]
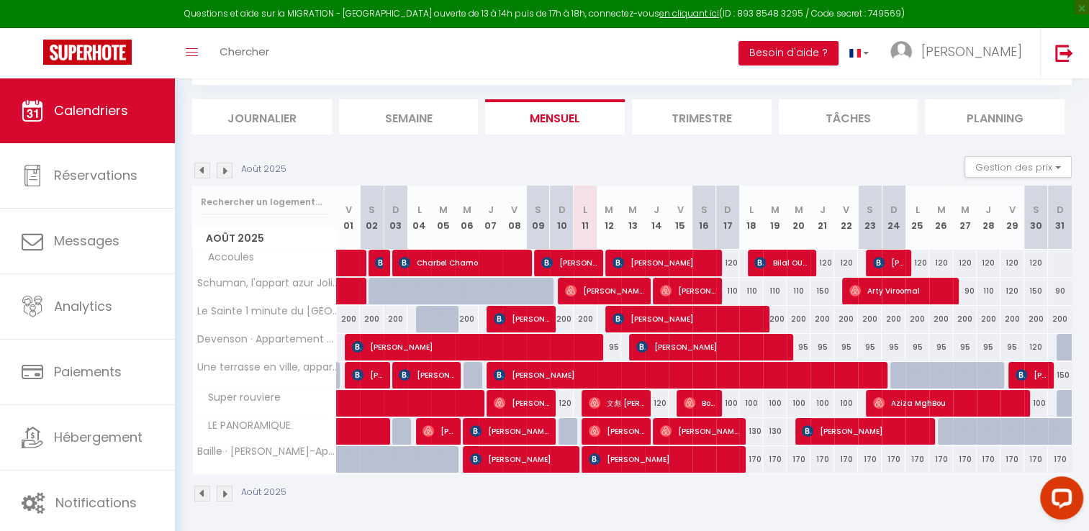
click at [202, 172] on img at bounding box center [202, 171] width 16 height 16
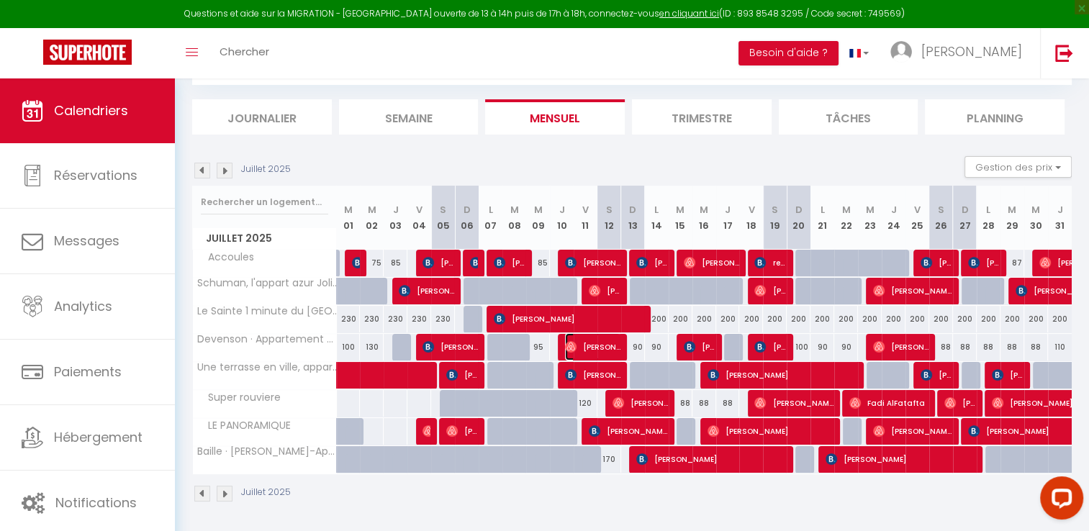
click at [587, 346] on span "[PERSON_NAME]" at bounding box center [592, 346] width 55 height 27
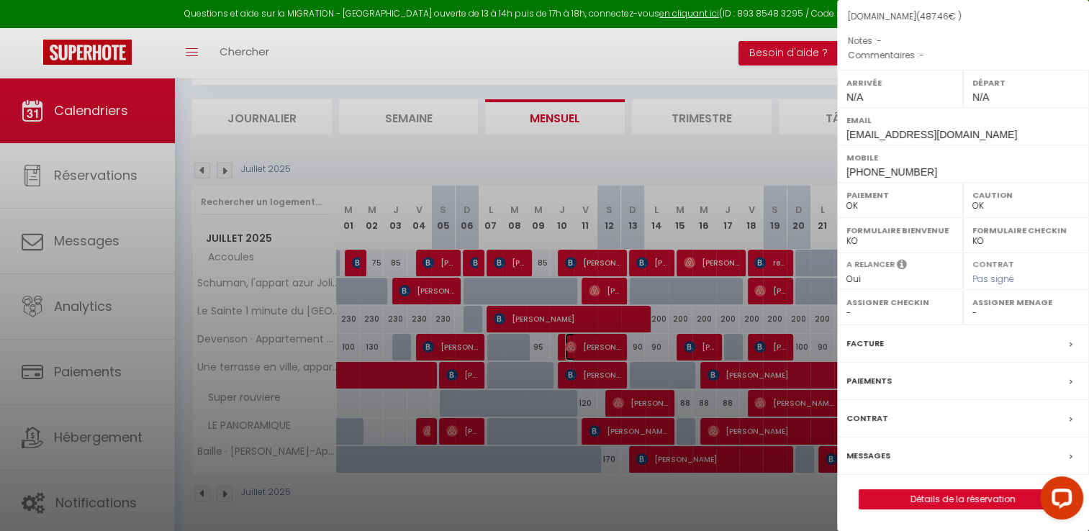
scroll to position [174, 0]
click at [876, 346] on label "Facture" at bounding box center [864, 343] width 37 height 15
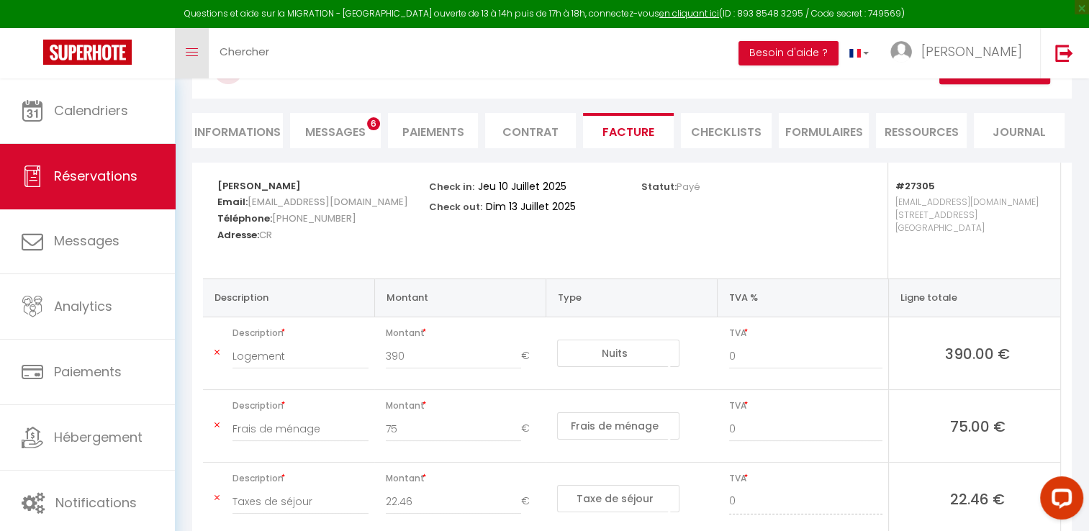
scroll to position [49, 0]
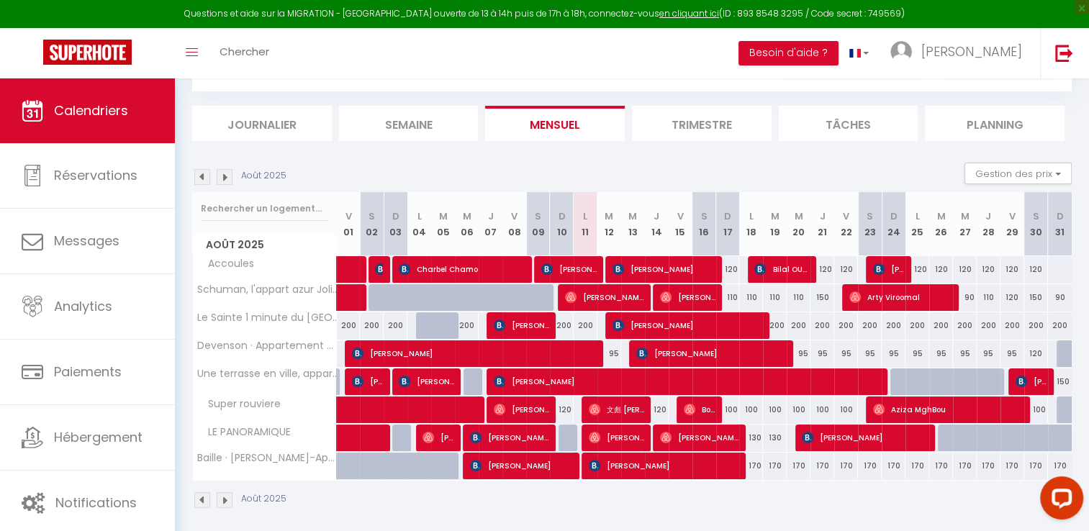
scroll to position [140, 0]
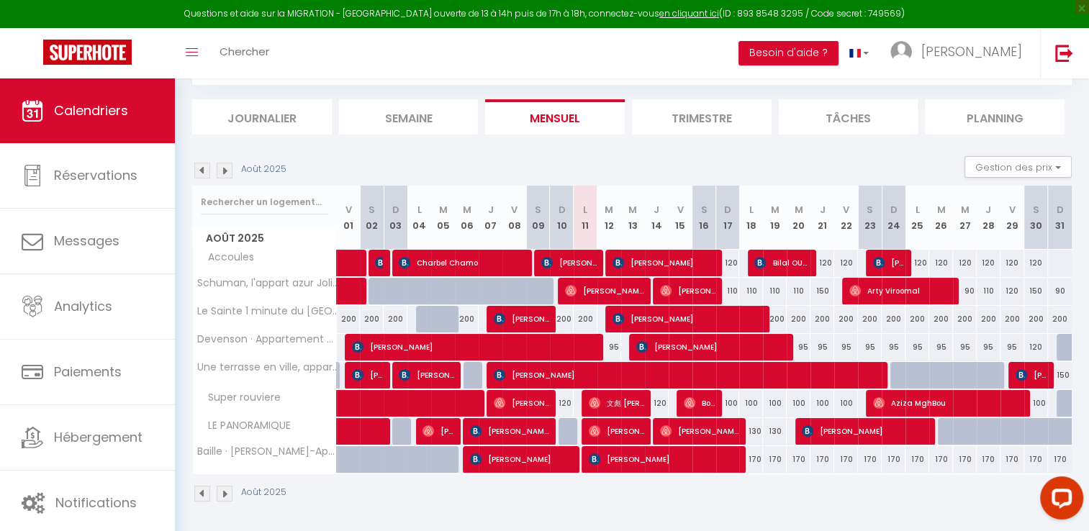
click at [202, 176] on img at bounding box center [202, 171] width 16 height 16
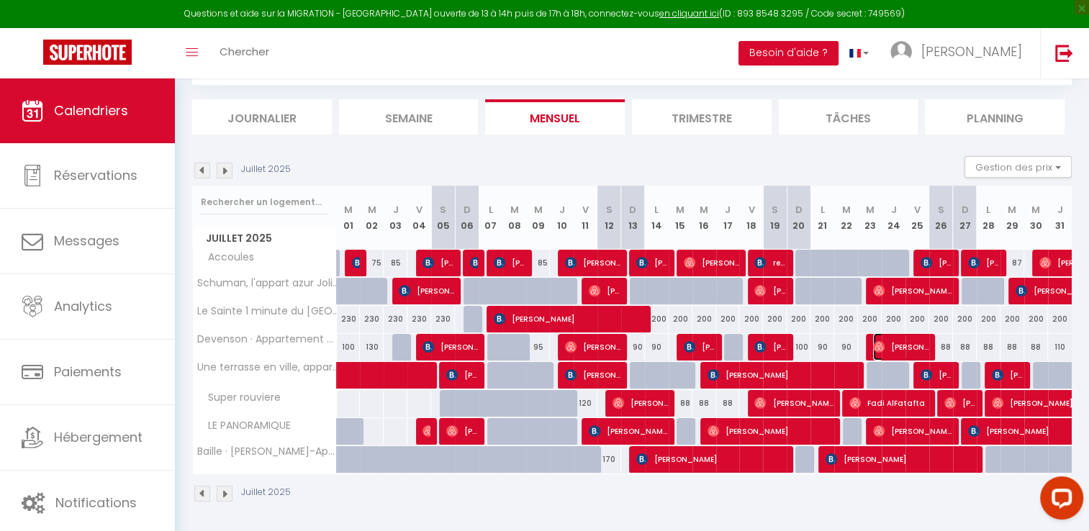
click at [887, 338] on span "[PERSON_NAME]" at bounding box center [900, 346] width 55 height 27
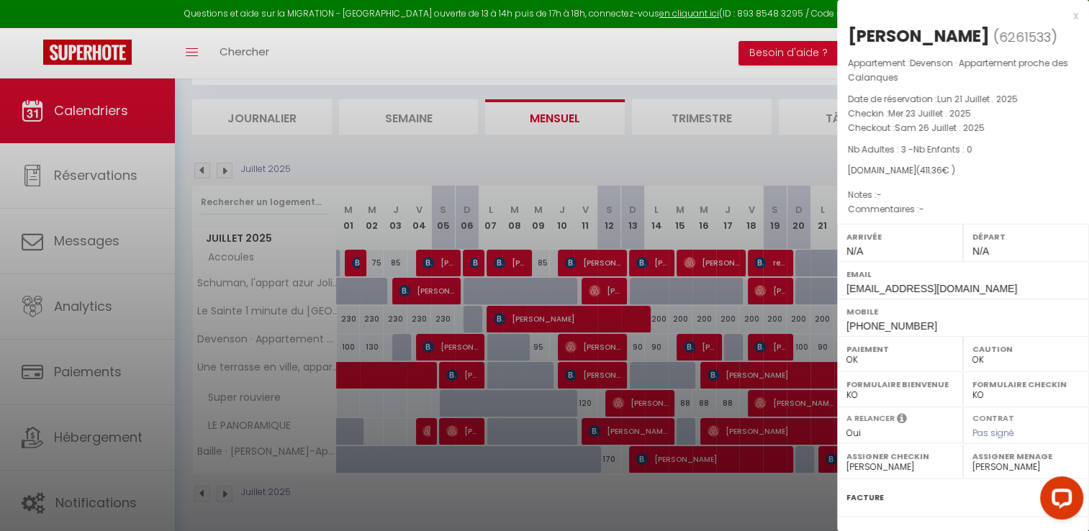
scroll to position [151, 0]
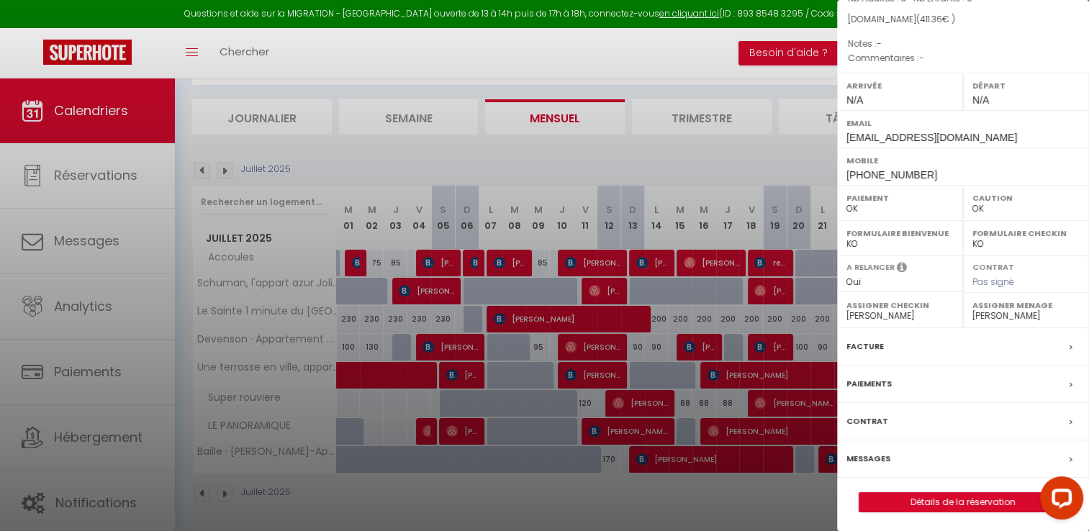
click at [855, 339] on label "Facture" at bounding box center [864, 346] width 37 height 15
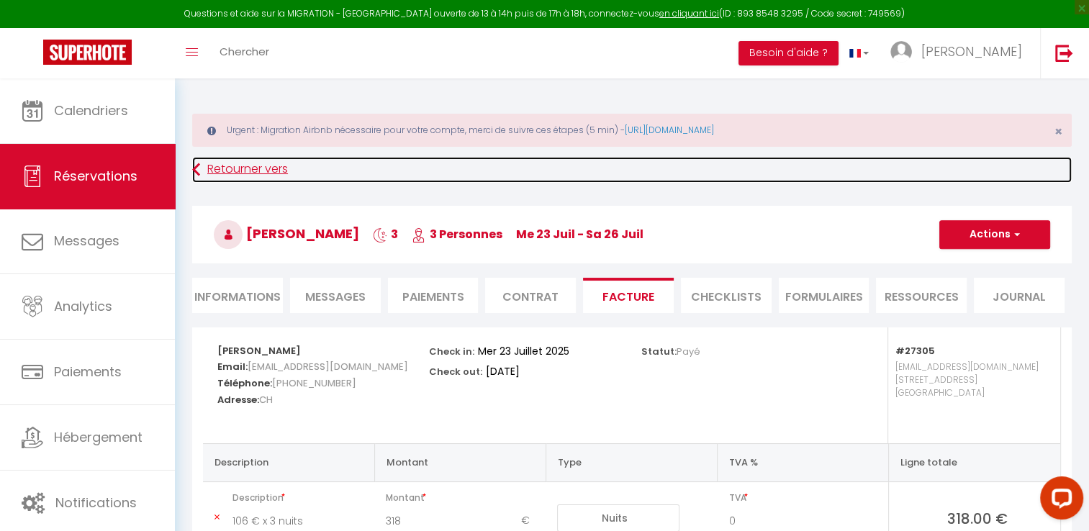
click at [211, 162] on link "Retourner vers" at bounding box center [631, 170] width 879 height 26
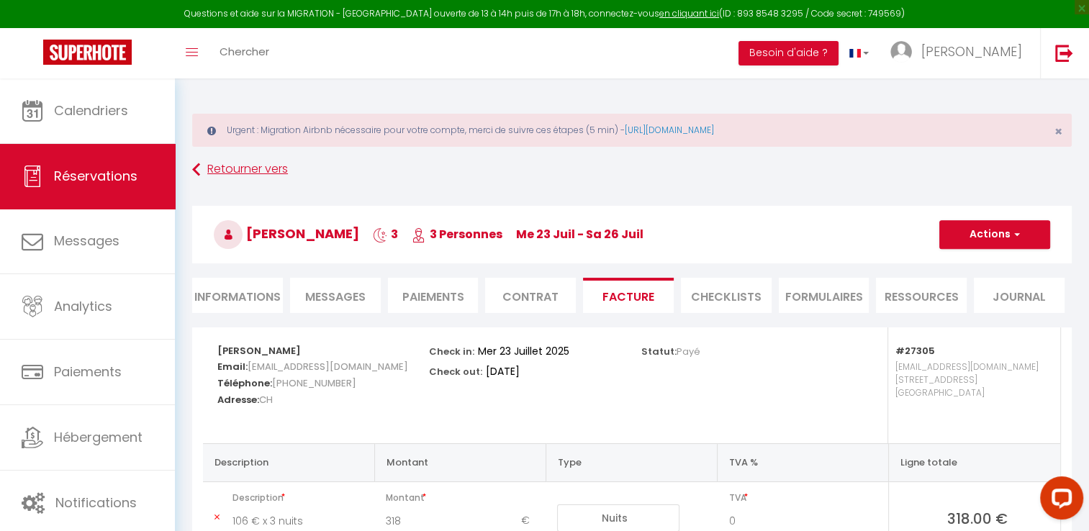
scroll to position [50, 0]
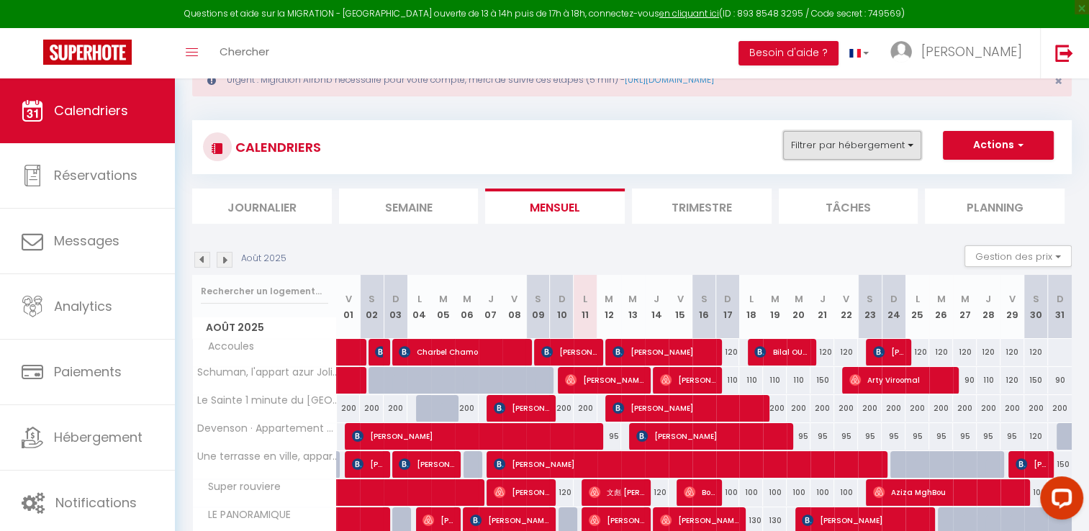
click at [832, 148] on button "Filtrer par hébergement" at bounding box center [852, 145] width 138 height 29
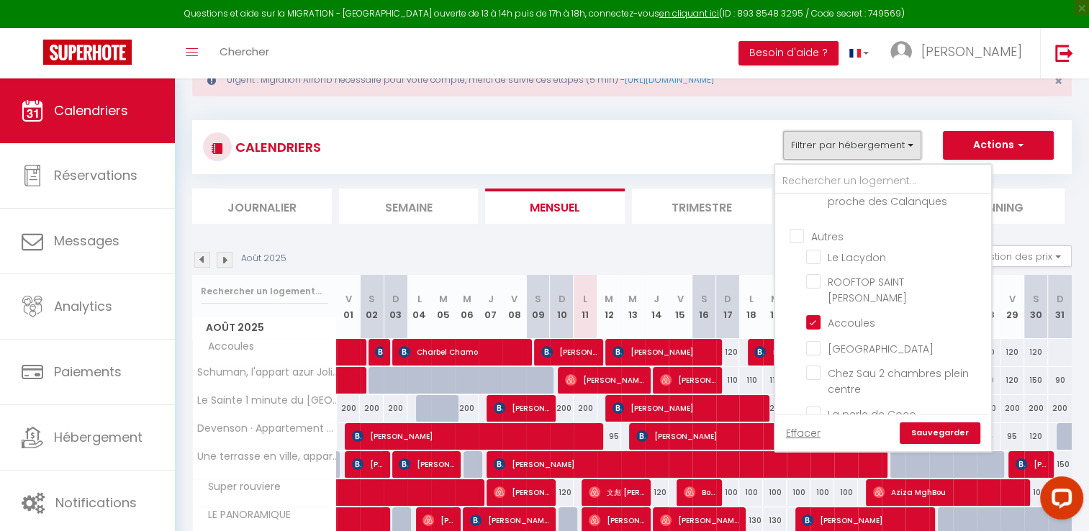
scroll to position [288, 0]
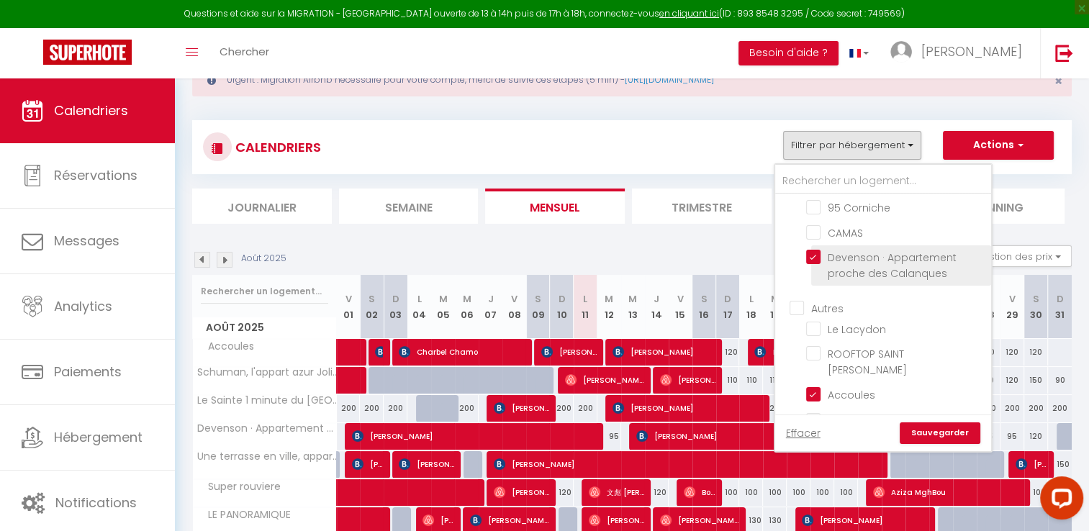
click at [820, 275] on label "Devenson · Appartement proche des Calanques" at bounding box center [900, 266] width 161 height 32
click at [815, 142] on input "Devenson · Appartement proche des Calanques" at bounding box center [896, 134] width 180 height 14
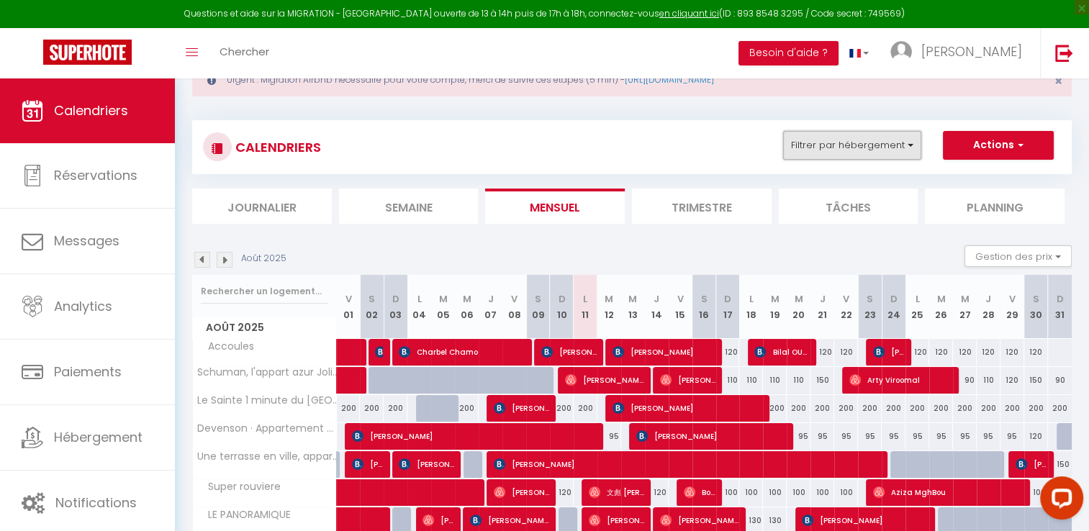
click at [858, 135] on button "Filtrer par hébergement" at bounding box center [852, 145] width 138 height 29
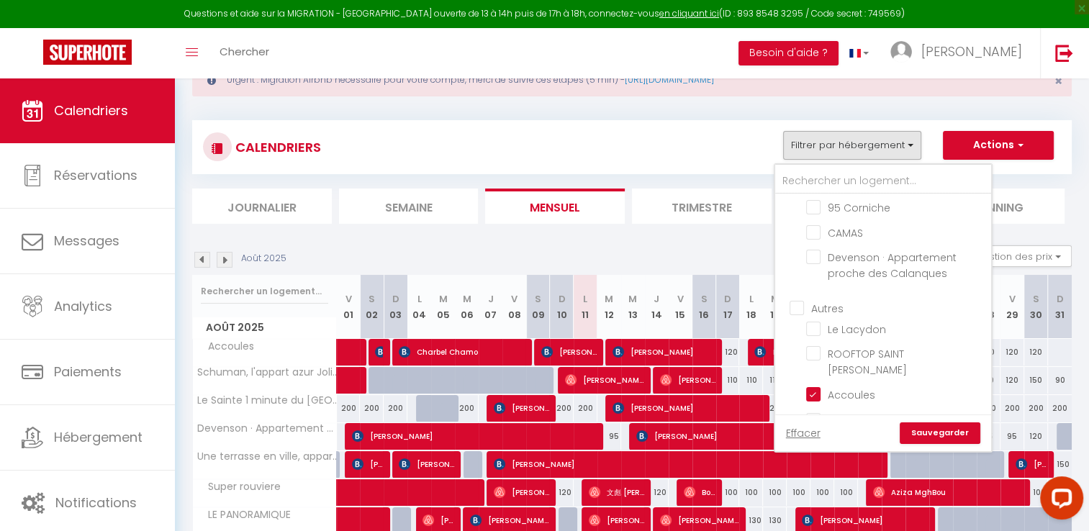
click at [927, 433] on link "Sauvegarder" at bounding box center [939, 433] width 81 height 22
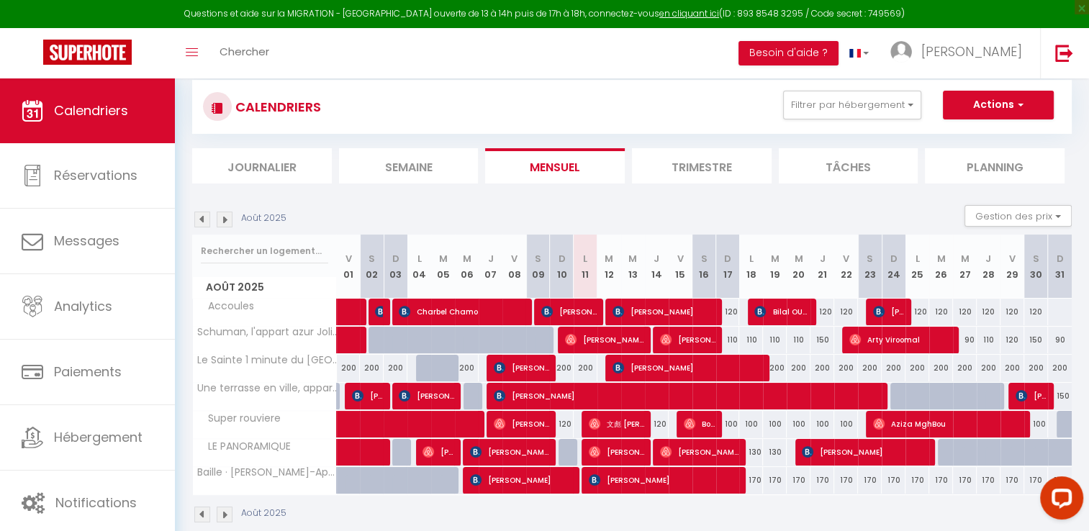
scroll to position [112, 0]
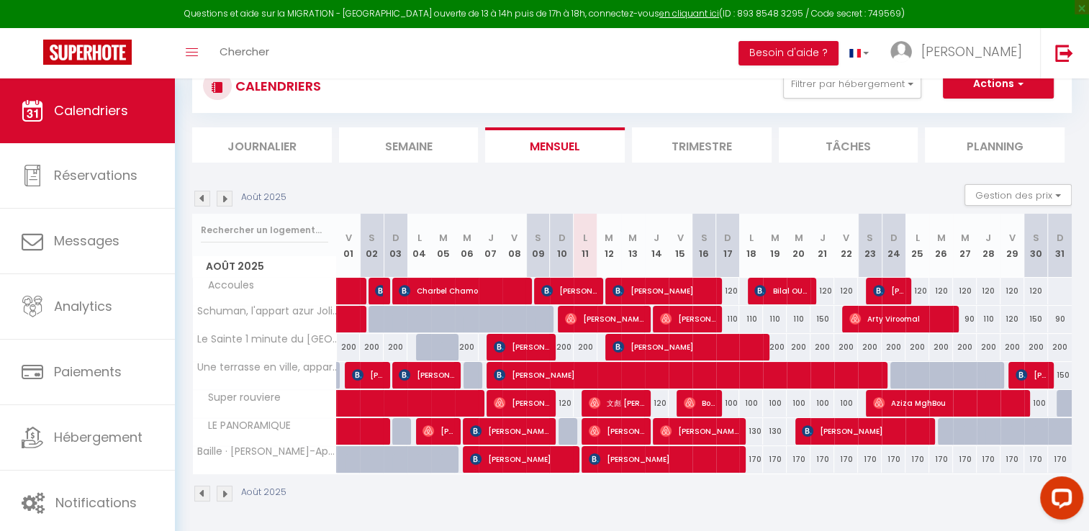
click at [207, 201] on img at bounding box center [202, 199] width 16 height 16
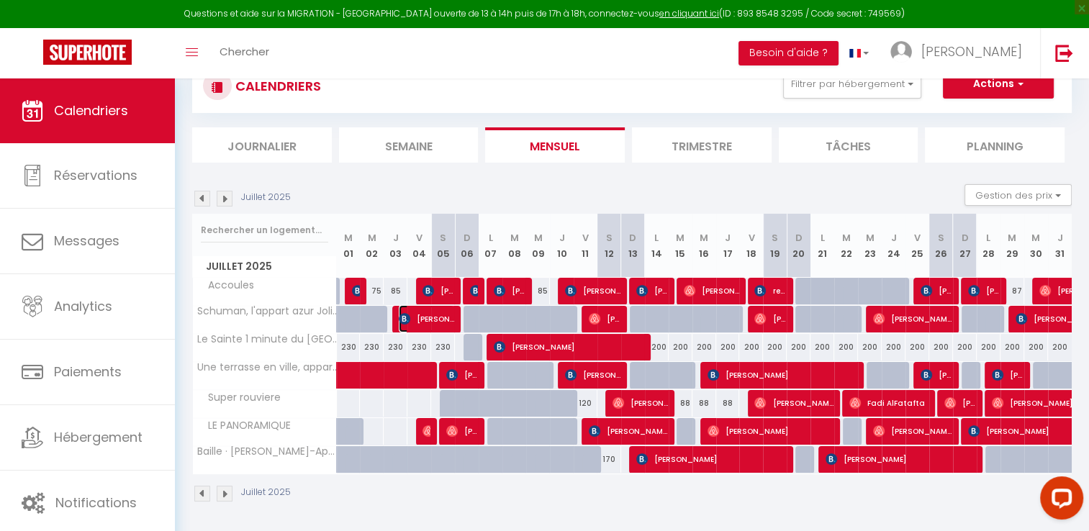
click at [412, 324] on span "[PERSON_NAME]" at bounding box center [426, 318] width 55 height 27
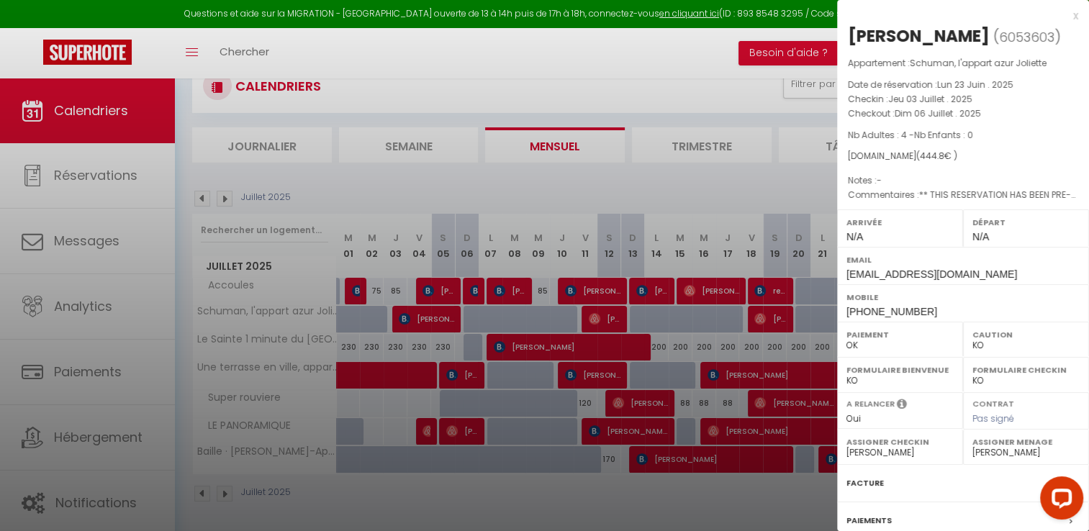
drag, startPoint x: 843, startPoint y: 119, endPoint x: 988, endPoint y: 130, distance: 145.8
click at [988, 130] on div "Appartement : [PERSON_NAME], l'appart azur Joliette Date de réservation : [DATE…" at bounding box center [963, 129] width 252 height 147
copy div "Checkin : [DATE] . 2025 Checkout : [DATE] . 2025"
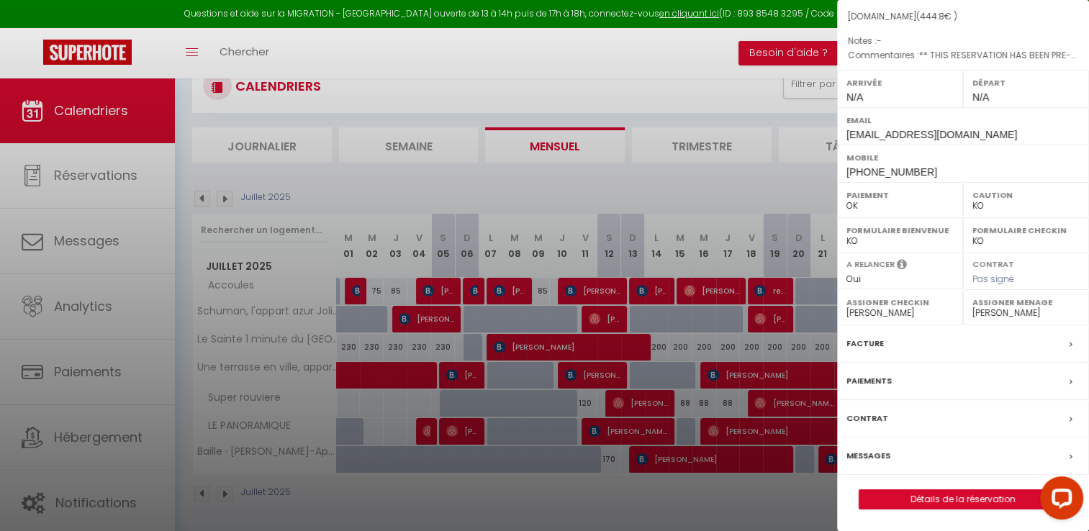
scroll to position [160, 0]
click at [885, 351] on div "Facture" at bounding box center [963, 343] width 252 height 37
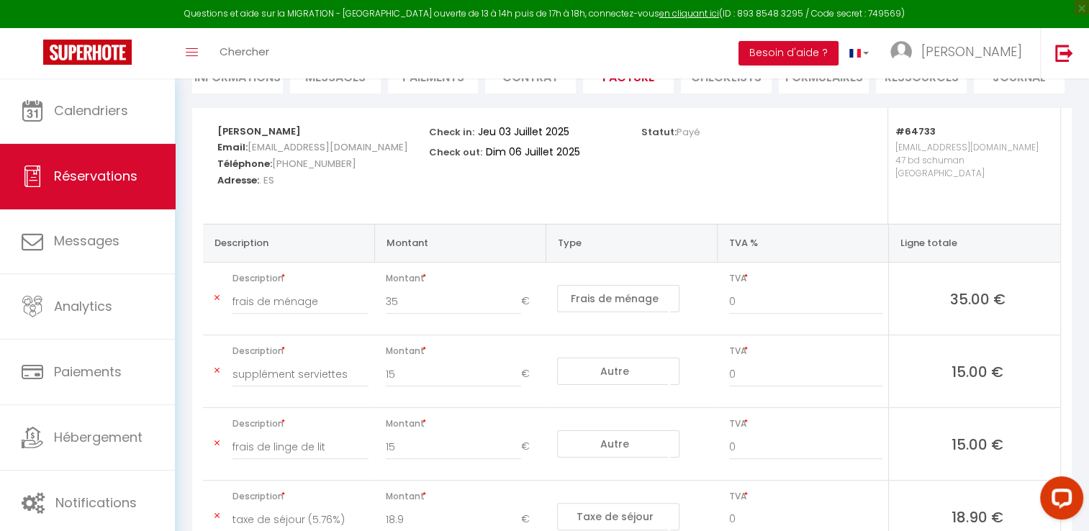
scroll to position [144, 0]
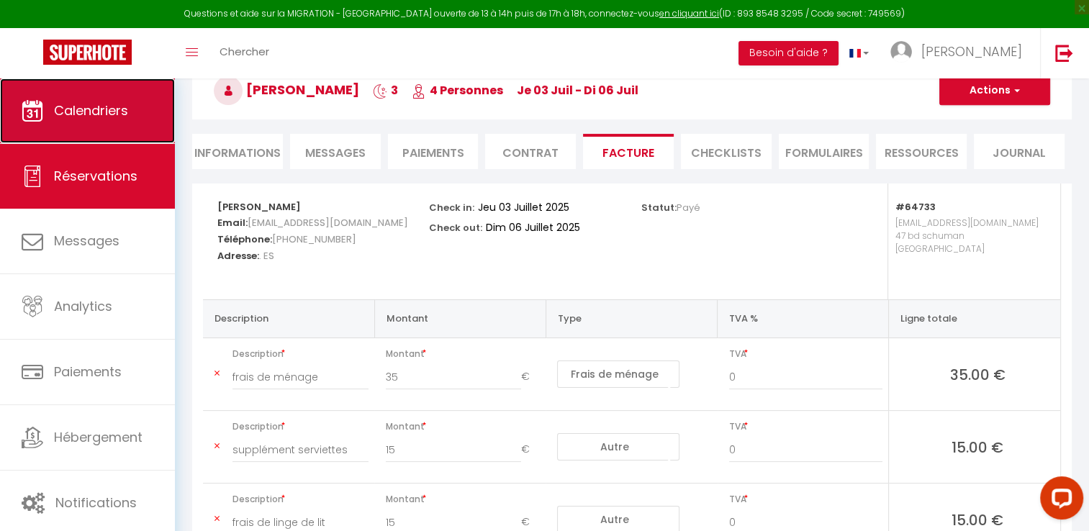
click at [97, 115] on span "Calendriers" at bounding box center [91, 110] width 74 height 18
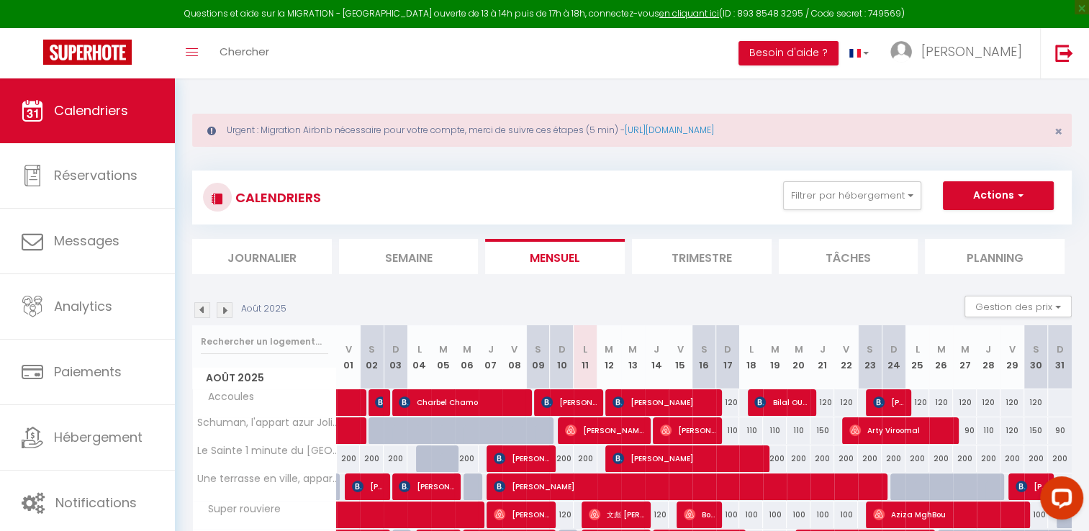
click at [199, 307] on img at bounding box center [202, 310] width 16 height 16
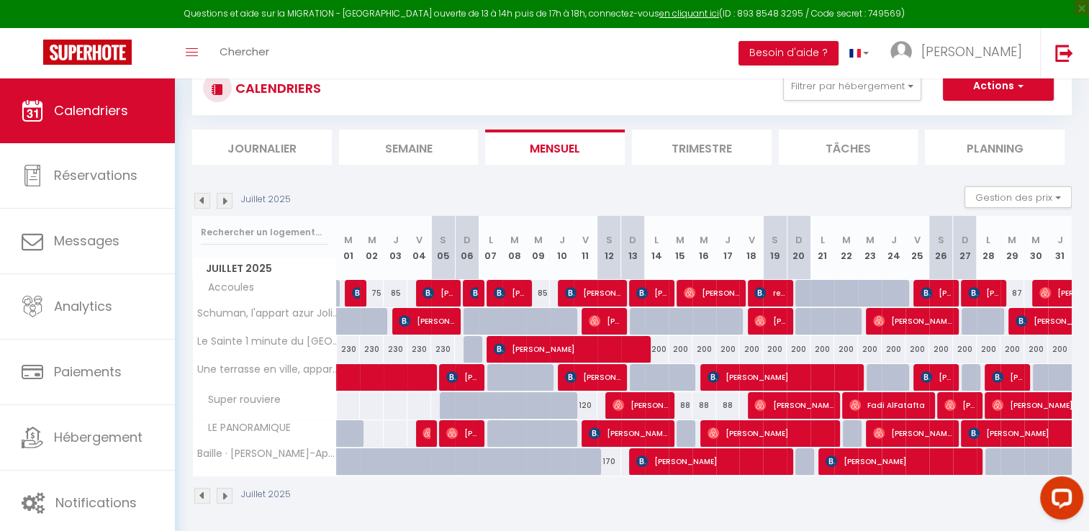
scroll to position [112, 0]
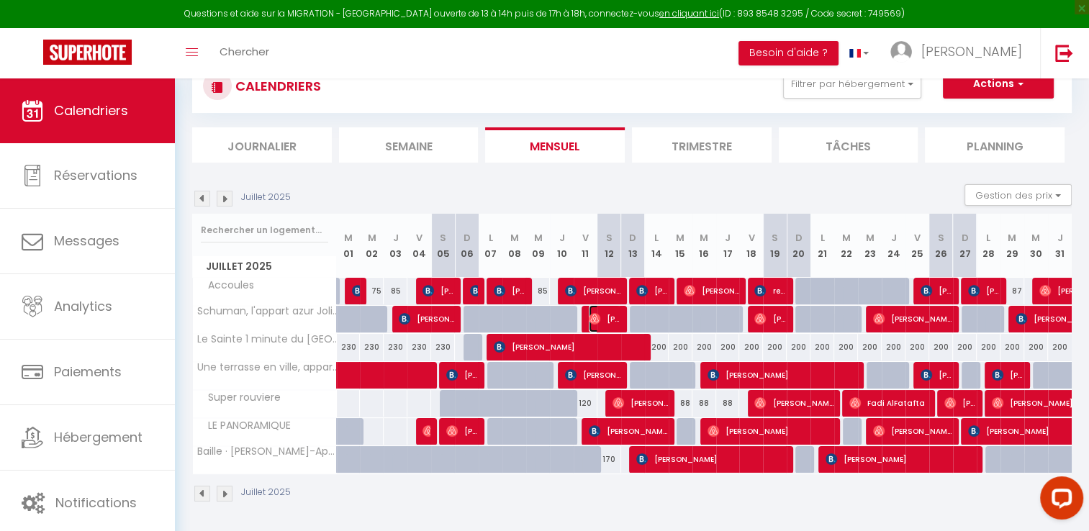
click at [598, 321] on img at bounding box center [595, 319] width 12 height 12
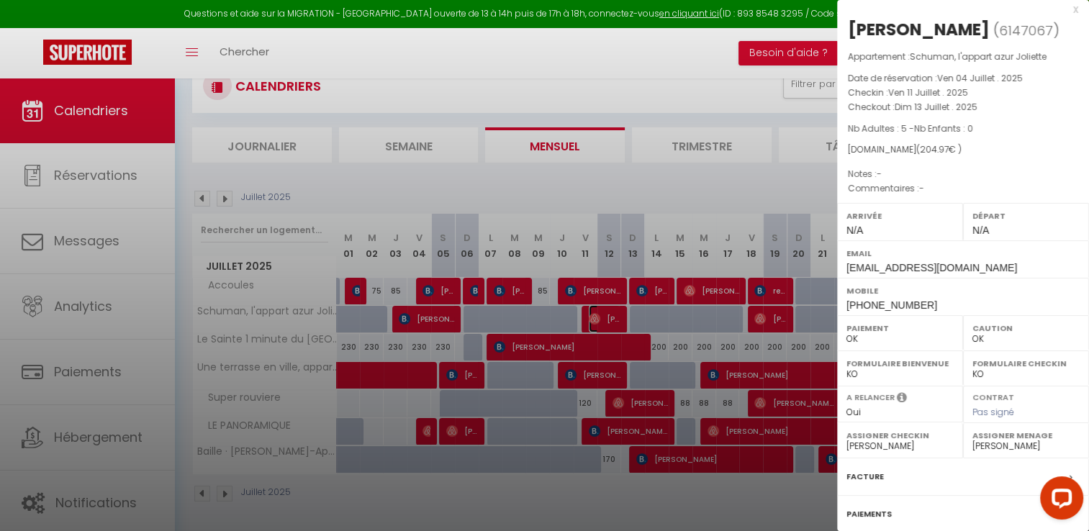
scroll to position [0, 0]
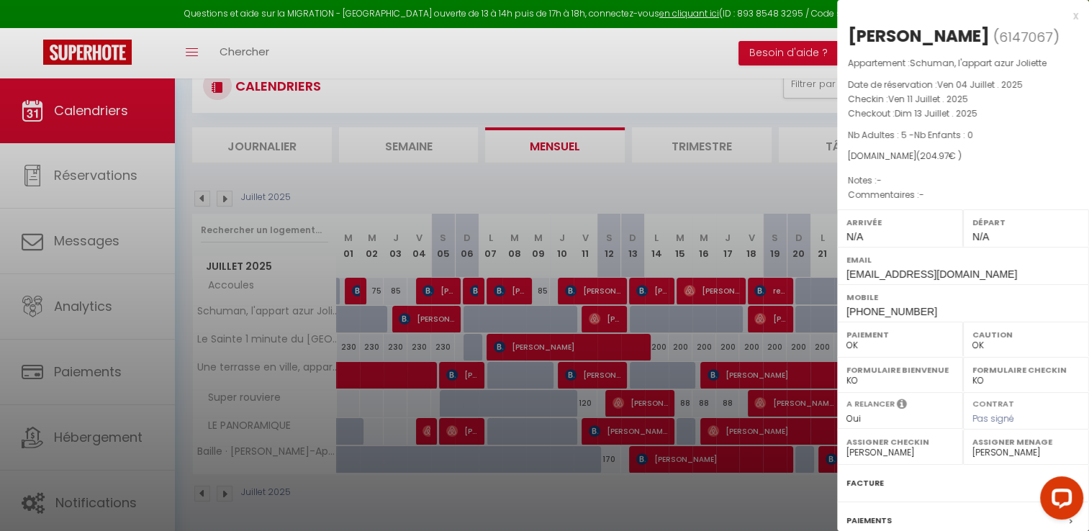
drag, startPoint x: 848, startPoint y: 99, endPoint x: 988, endPoint y: 109, distance: 140.7
click at [988, 109] on div "Appartement : Schuman, l'appart azur Joliette Date de réservation : [DATE] . 20…" at bounding box center [963, 129] width 252 height 147
copy div "Checkin : [DATE] . 2025 Checkout : [DATE] . 2025"
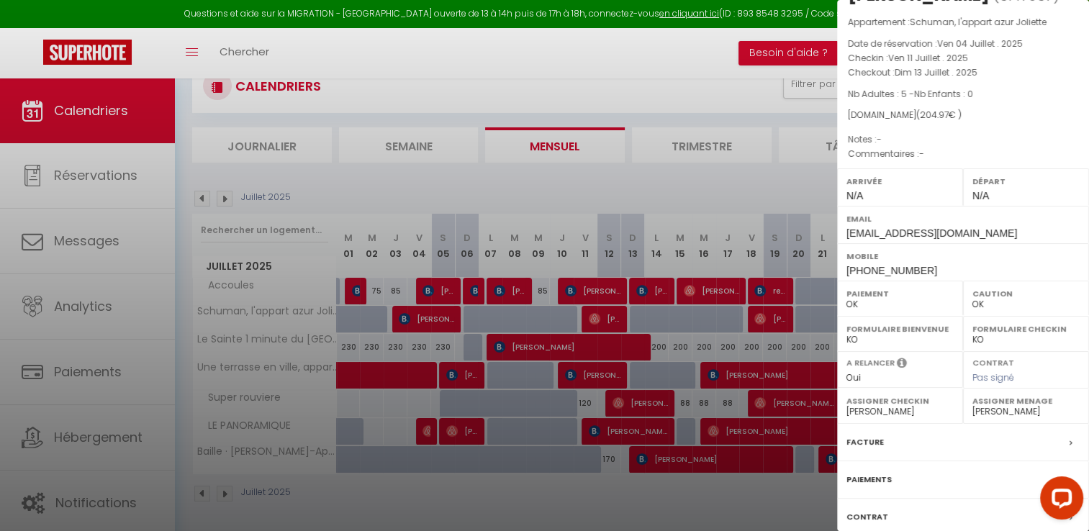
scroll to position [137, 0]
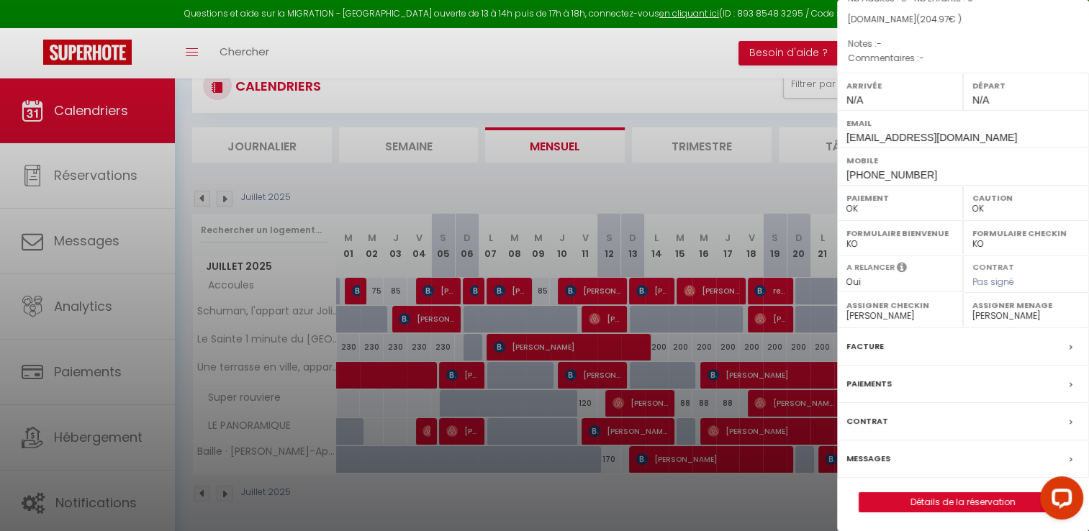
click at [861, 341] on label "Facture" at bounding box center [864, 346] width 37 height 15
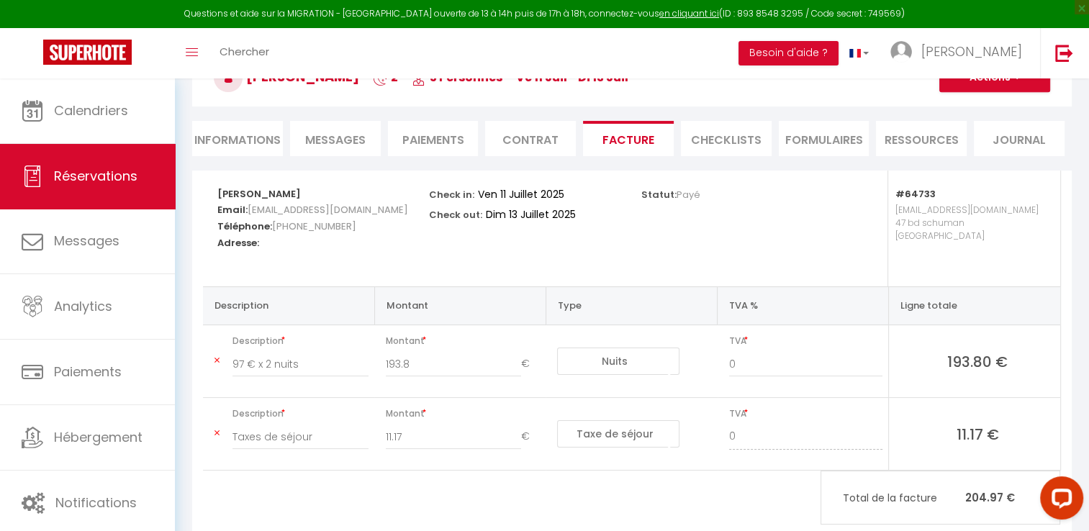
scroll to position [192, 0]
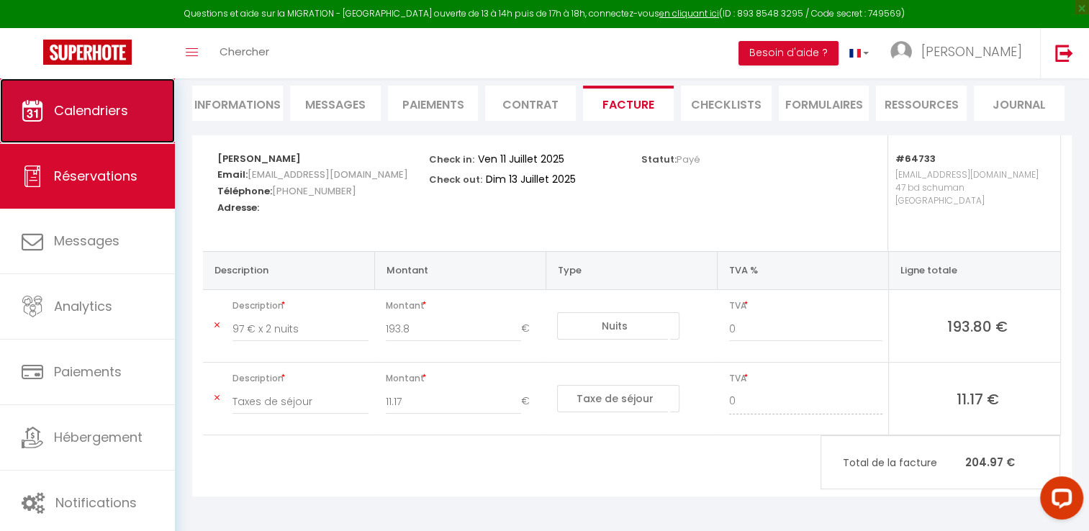
click at [68, 114] on span "Calendriers" at bounding box center [91, 110] width 74 height 18
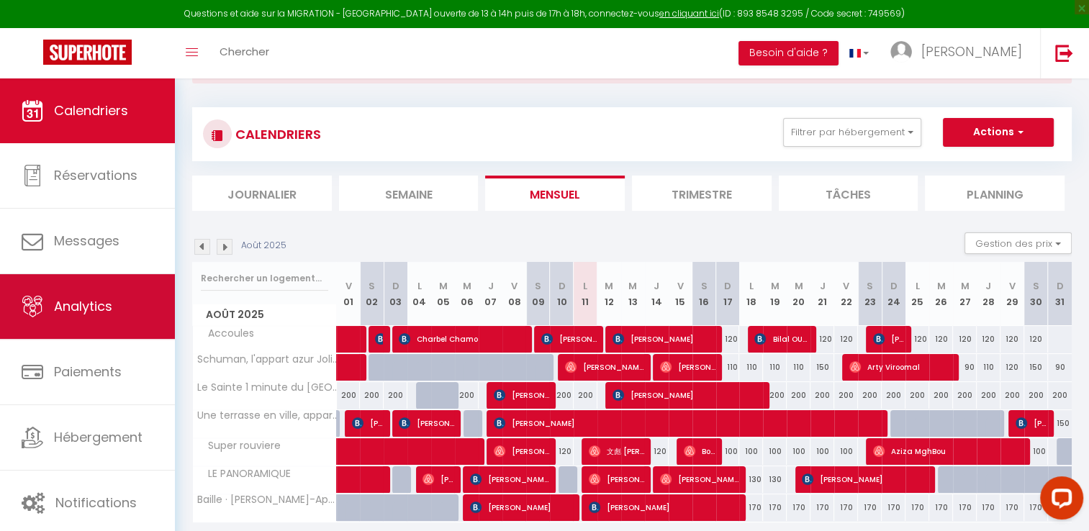
scroll to position [112, 0]
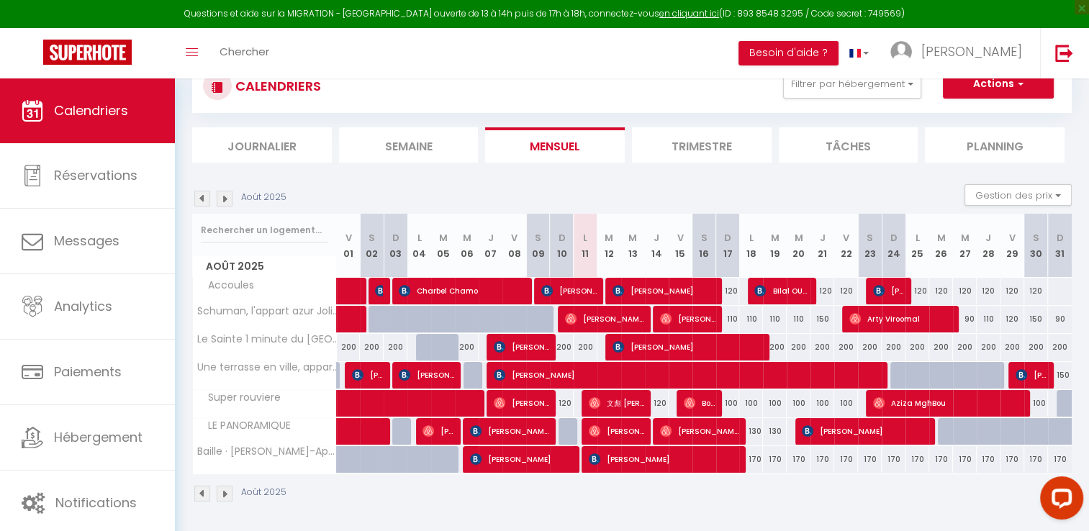
click at [204, 200] on img at bounding box center [202, 199] width 16 height 16
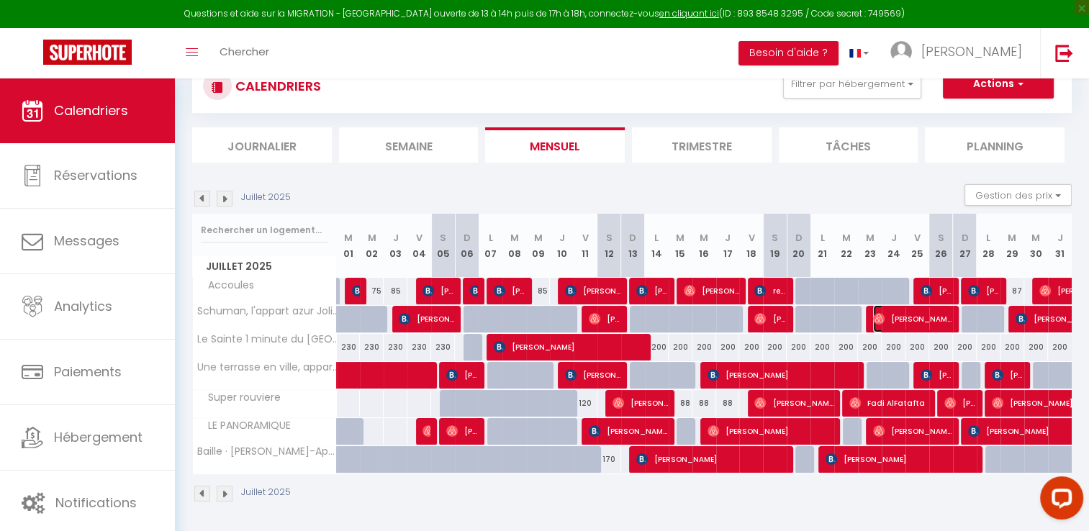
click at [923, 320] on span "[PERSON_NAME]" at bounding box center [912, 318] width 79 height 27
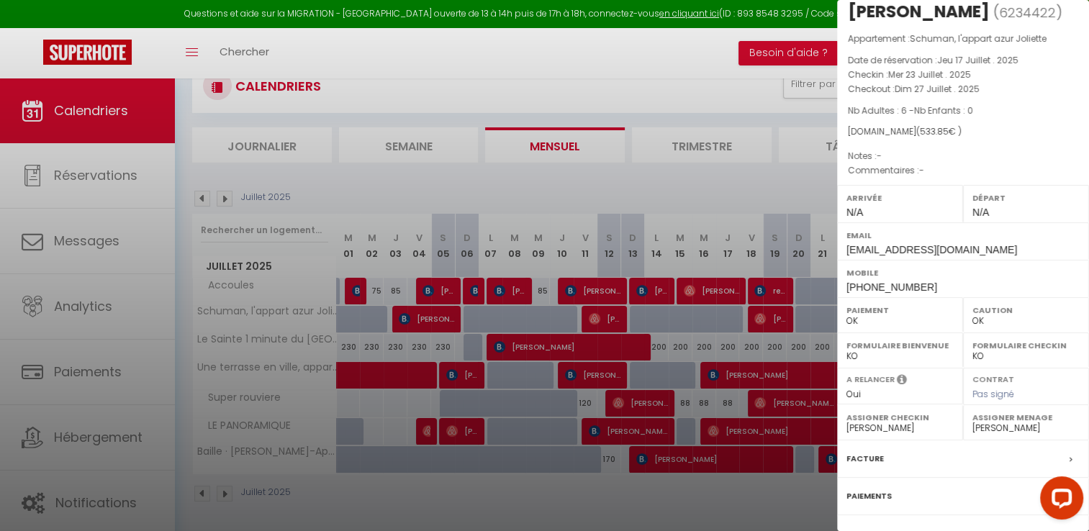
scroll to position [0, 0]
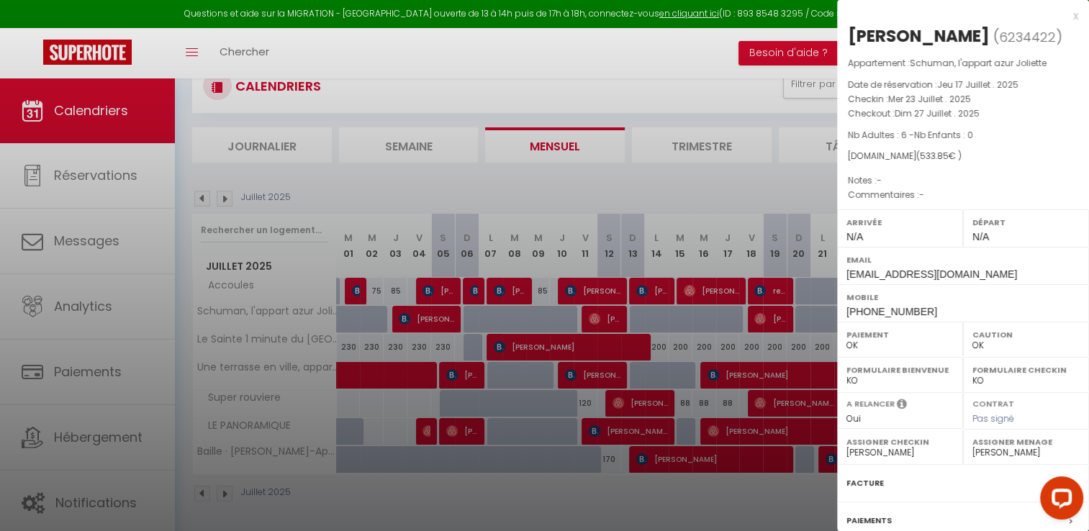
drag, startPoint x: 844, startPoint y: 101, endPoint x: 988, endPoint y: 117, distance: 144.9
click at [988, 117] on div "Appartement : [PERSON_NAME], l'appart azur Joliette Date de réservation : [DATE…" at bounding box center [963, 129] width 252 height 147
copy div "Checkin : [DATE] . 2025 Checkout : [DATE] . 2025"
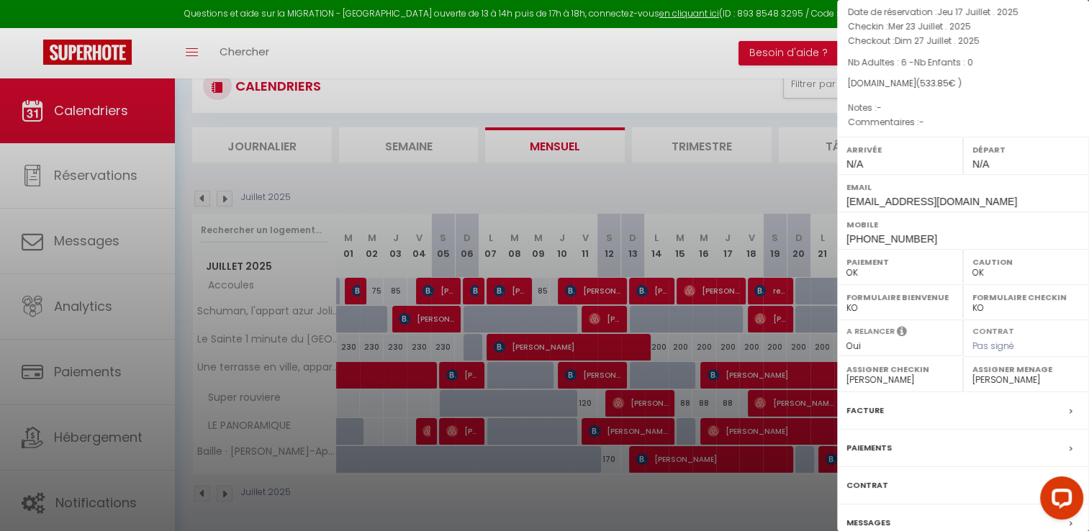
scroll to position [137, 0]
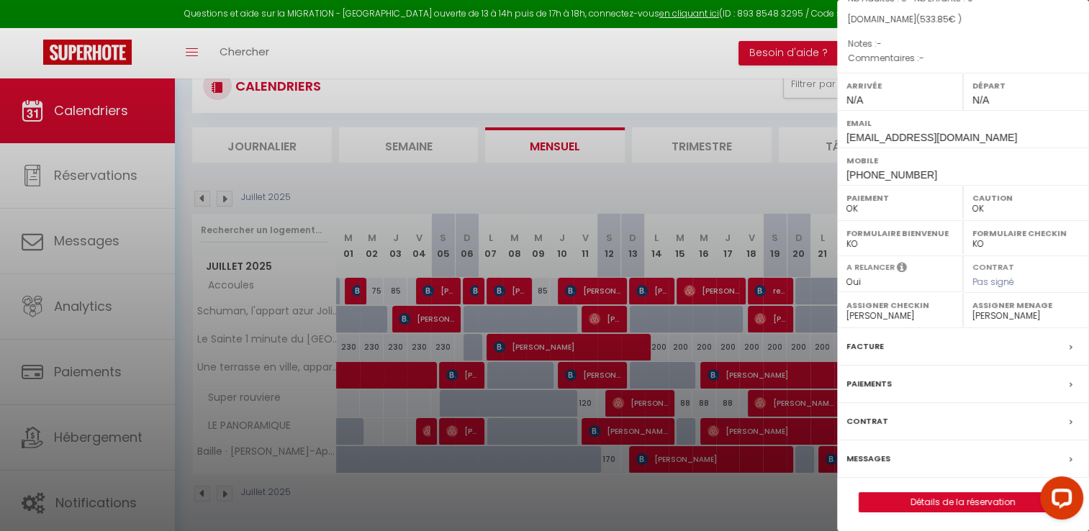
click at [873, 346] on label "Facture" at bounding box center [864, 346] width 37 height 15
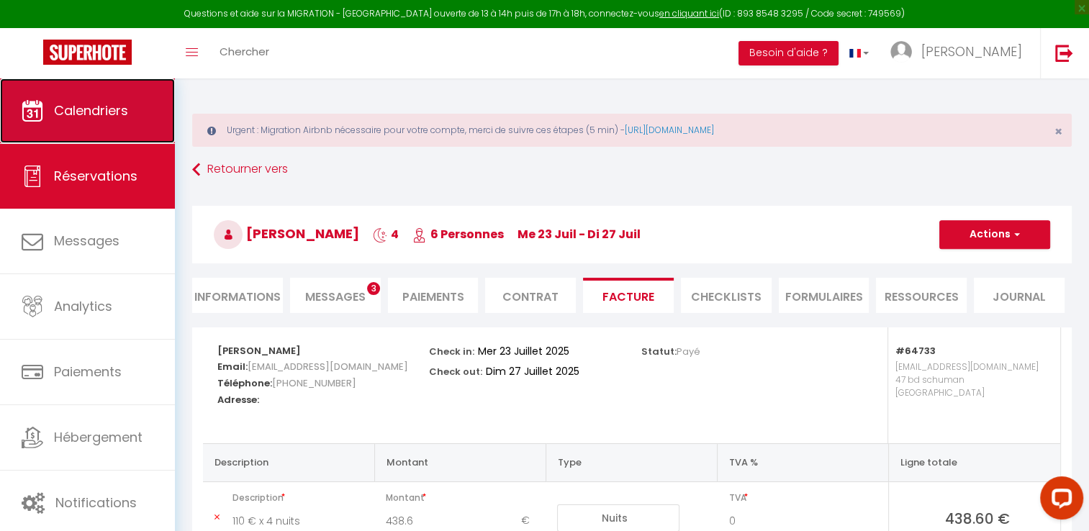
click at [94, 113] on span "Calendriers" at bounding box center [91, 110] width 74 height 18
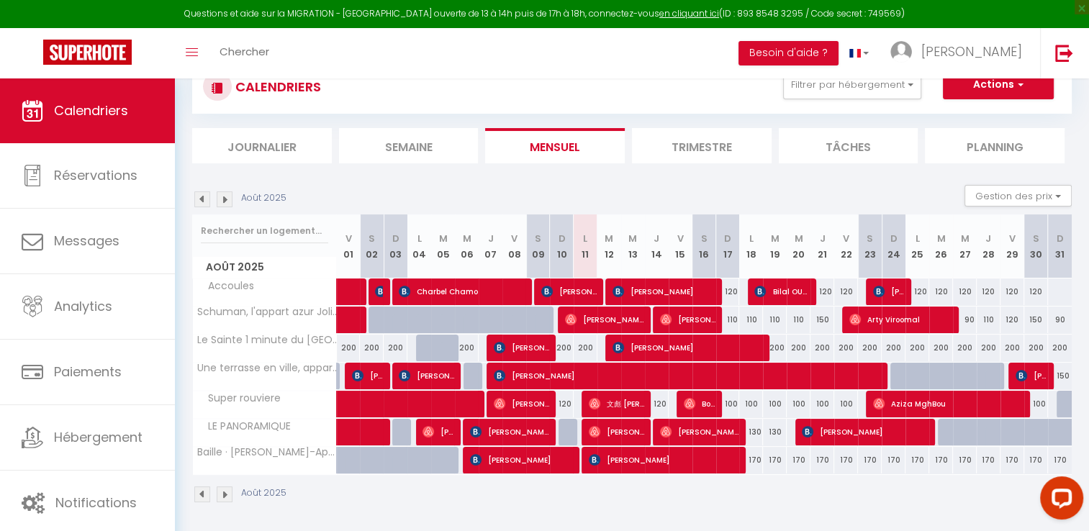
scroll to position [112, 0]
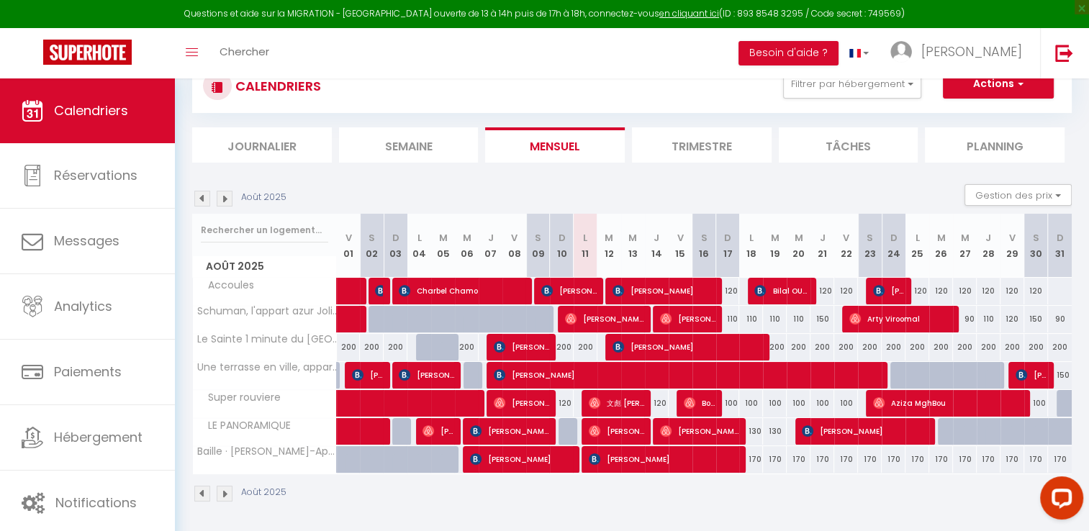
click at [201, 196] on img at bounding box center [202, 199] width 16 height 16
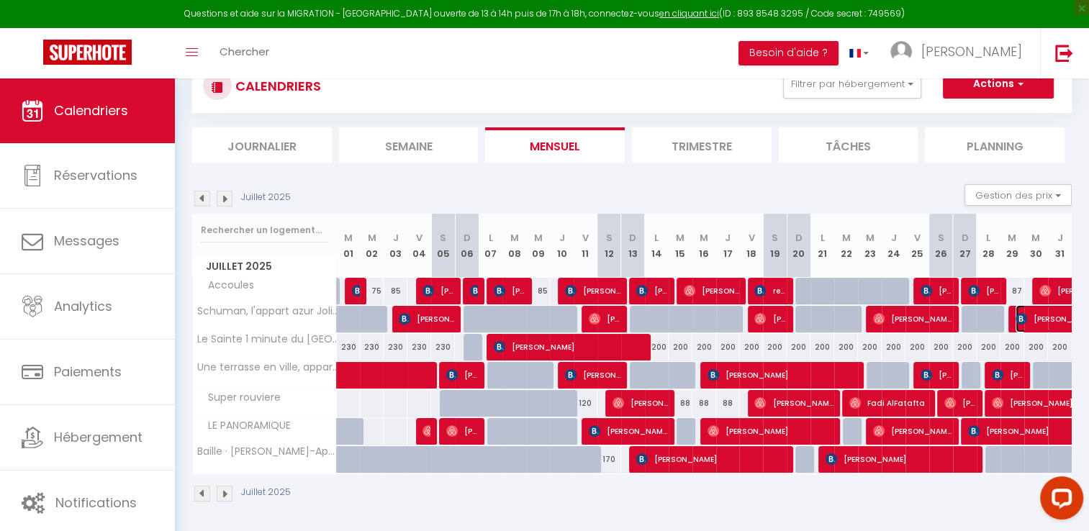
click at [1040, 319] on span "[PERSON_NAME]" at bounding box center [1081, 318] width 132 height 27
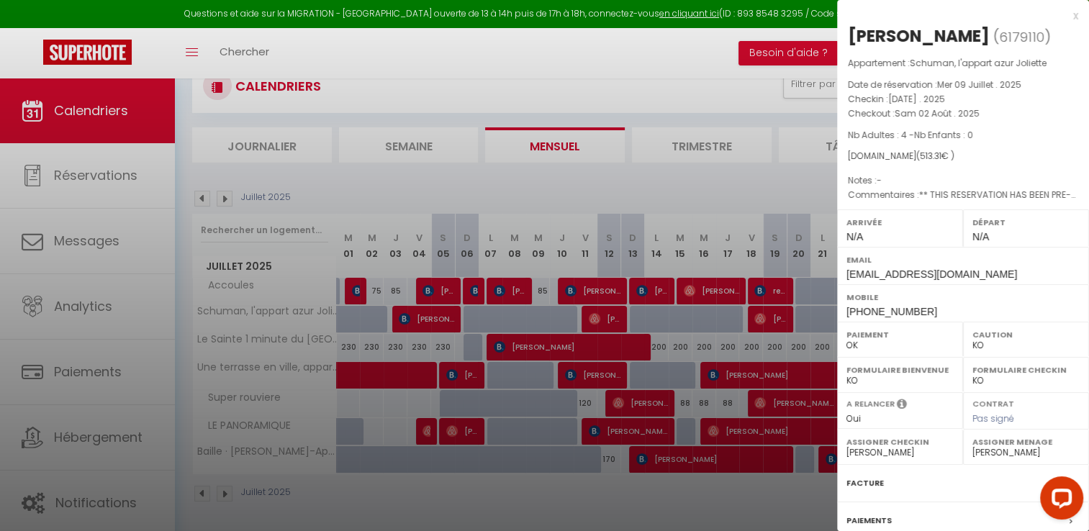
drag, startPoint x: 844, startPoint y: 102, endPoint x: 980, endPoint y: 117, distance: 136.8
click at [980, 117] on div "Appartement : [PERSON_NAME], l'appart azur Joliette Date de réservation : [DATE…" at bounding box center [963, 129] width 252 height 147
copy div "Checkin : [DATE] . 2025 Checkout : [DATE]"
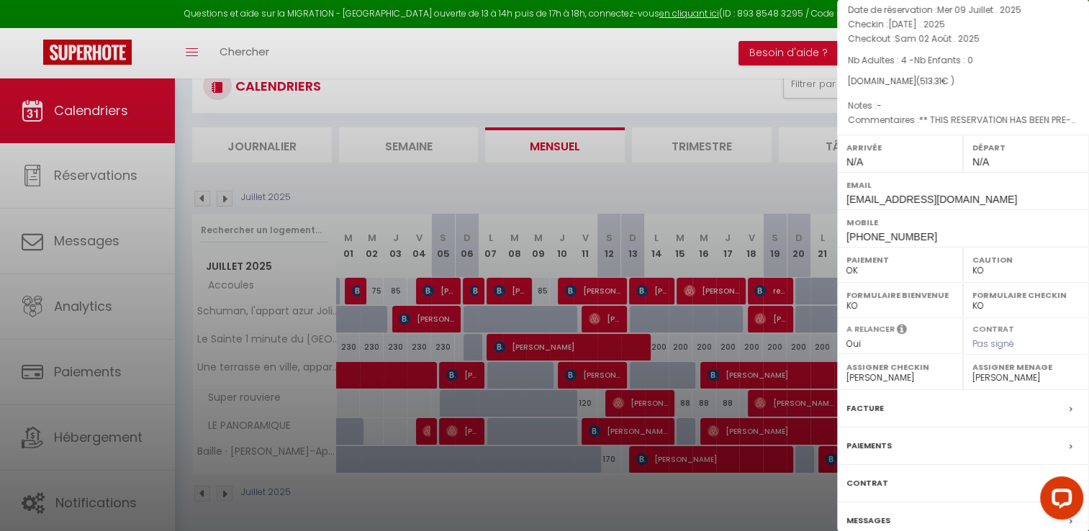
scroll to position [137, 0]
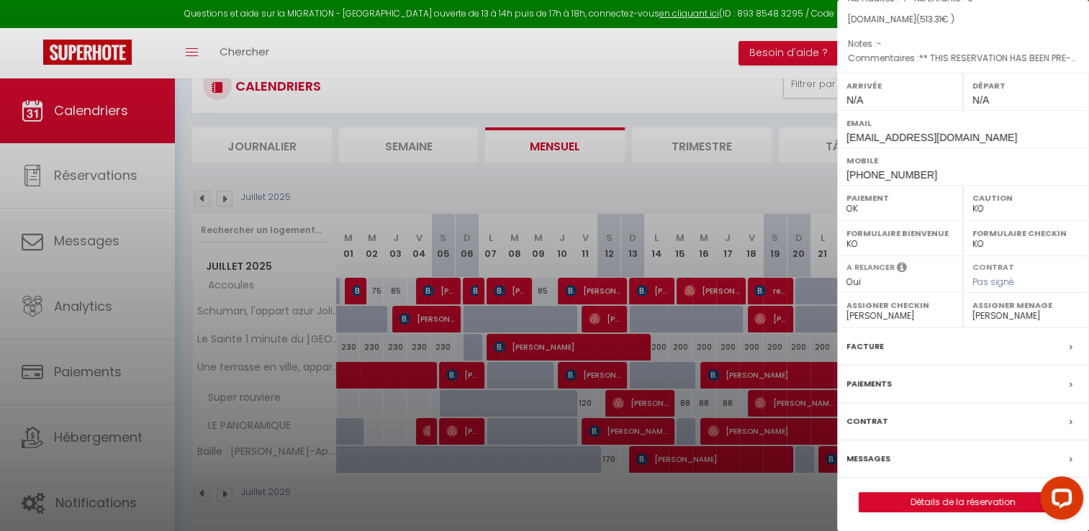
click at [862, 347] on label "Facture" at bounding box center [864, 346] width 37 height 15
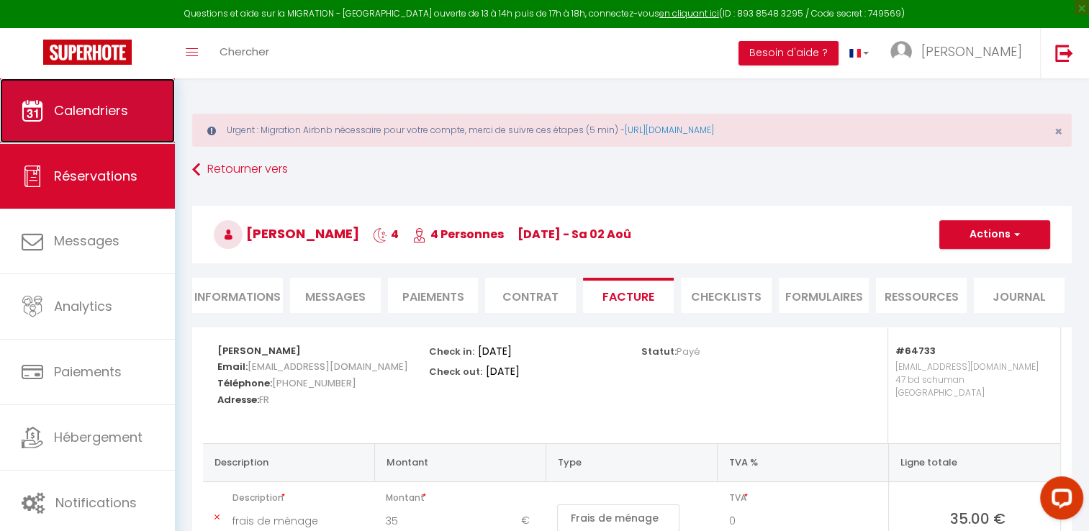
click at [121, 117] on span "Calendriers" at bounding box center [91, 110] width 74 height 18
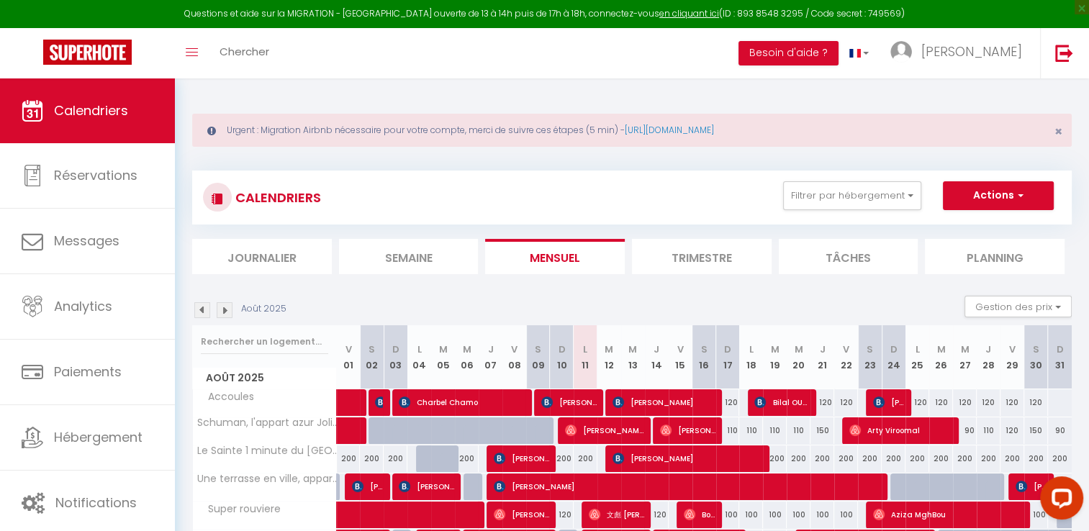
click at [203, 312] on img at bounding box center [202, 310] width 16 height 16
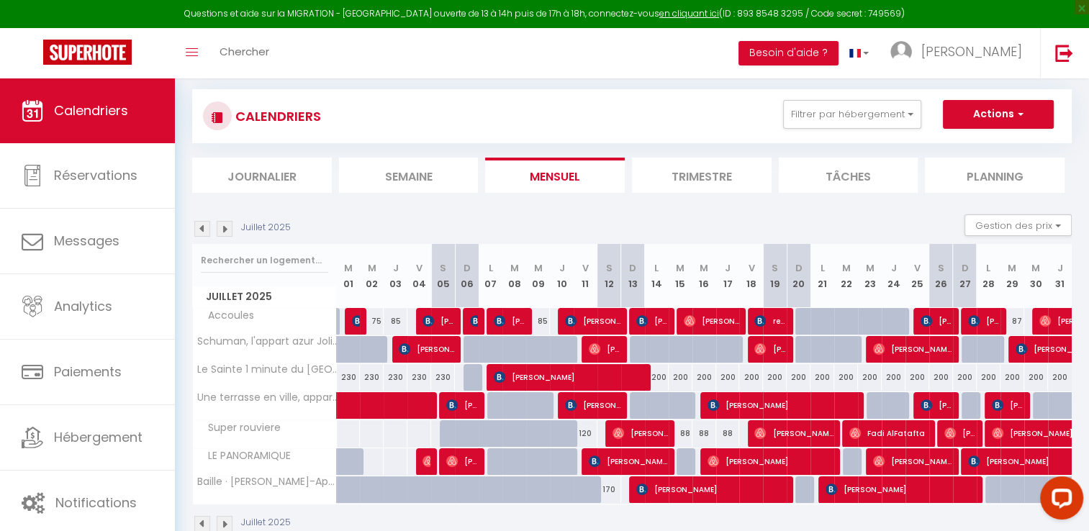
scroll to position [112, 0]
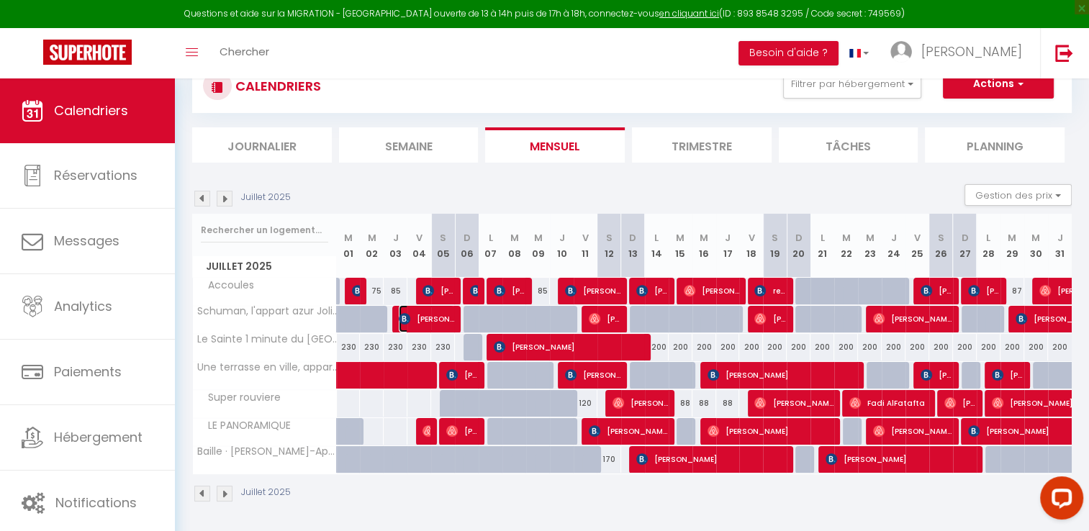
click at [425, 322] on span "[PERSON_NAME]" at bounding box center [426, 318] width 55 height 27
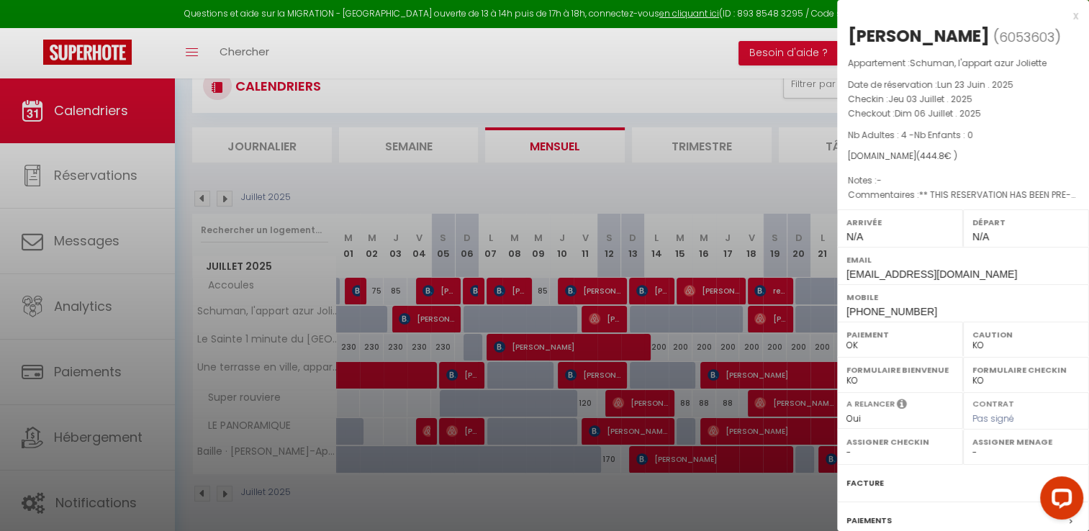
click at [1064, 13] on div "x" at bounding box center [957, 15] width 241 height 17
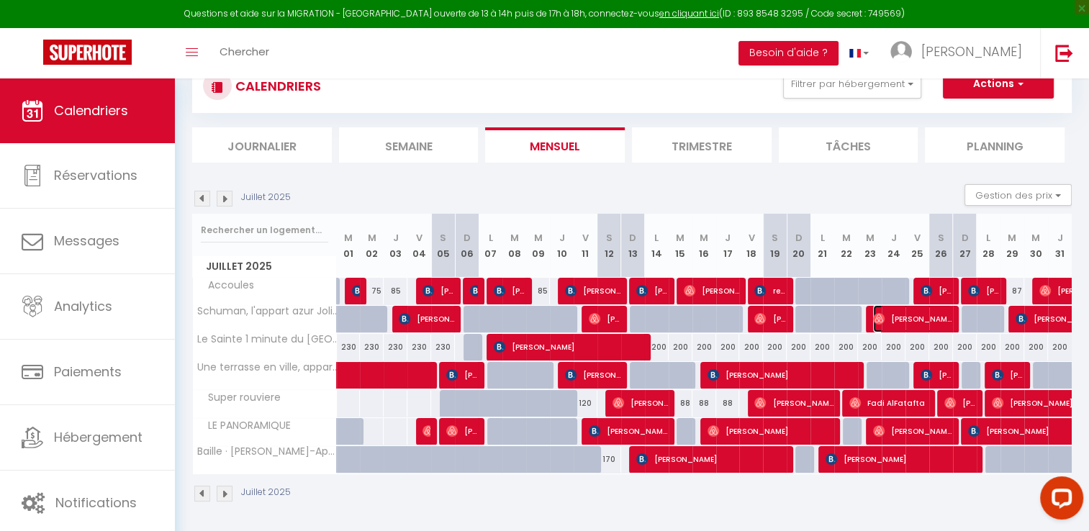
click at [901, 314] on span "[PERSON_NAME]" at bounding box center [912, 318] width 79 height 27
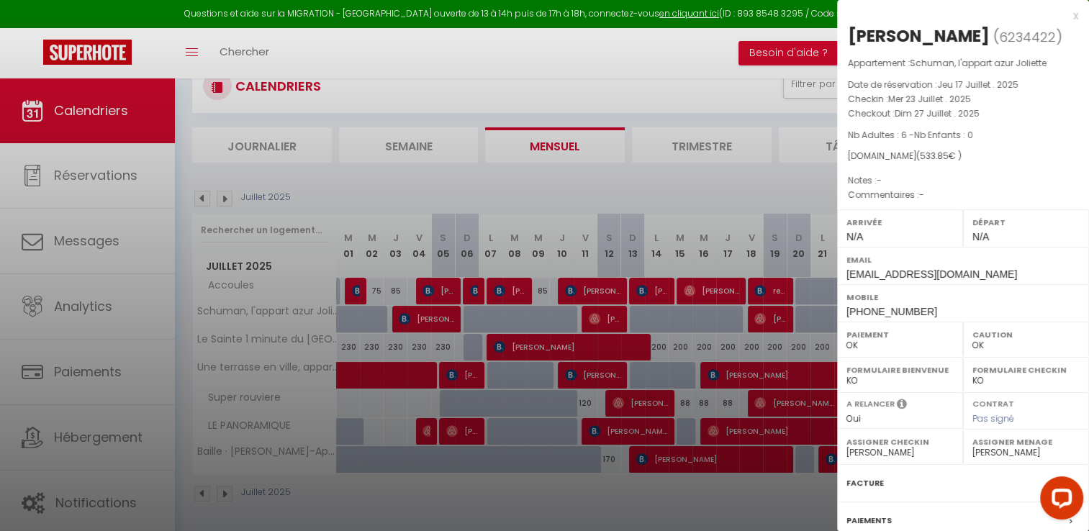
drag, startPoint x: 849, startPoint y: 94, endPoint x: 1010, endPoint y: 111, distance: 161.4
click at [1010, 111] on div "Appartement : [PERSON_NAME], l'appart azur Joliette Date de réservation : [DATE…" at bounding box center [963, 129] width 252 height 147
copy div "Checkin : [DATE] . 2025 Checkout : [DATE] . 2025"
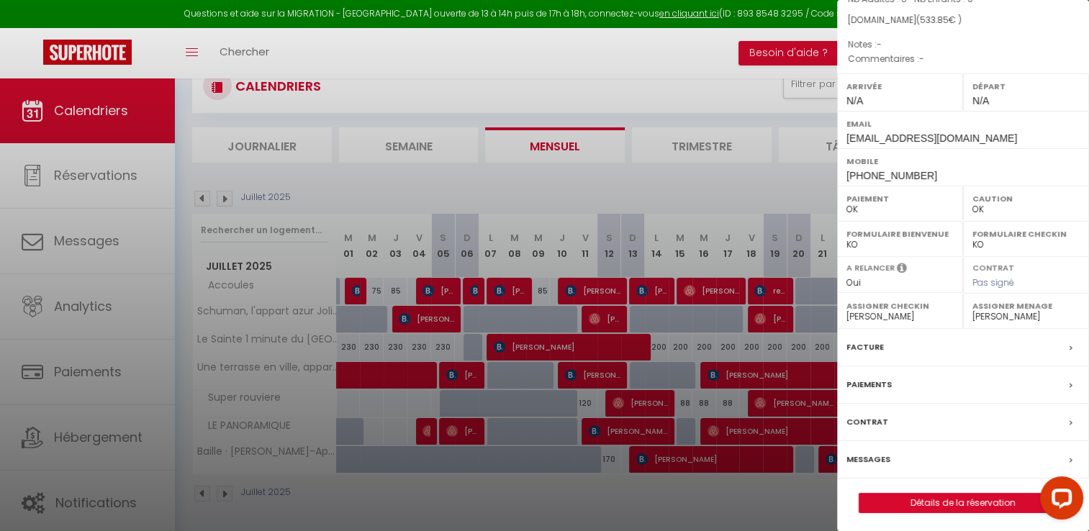
scroll to position [137, 0]
click at [868, 347] on label "Facture" at bounding box center [864, 346] width 37 height 15
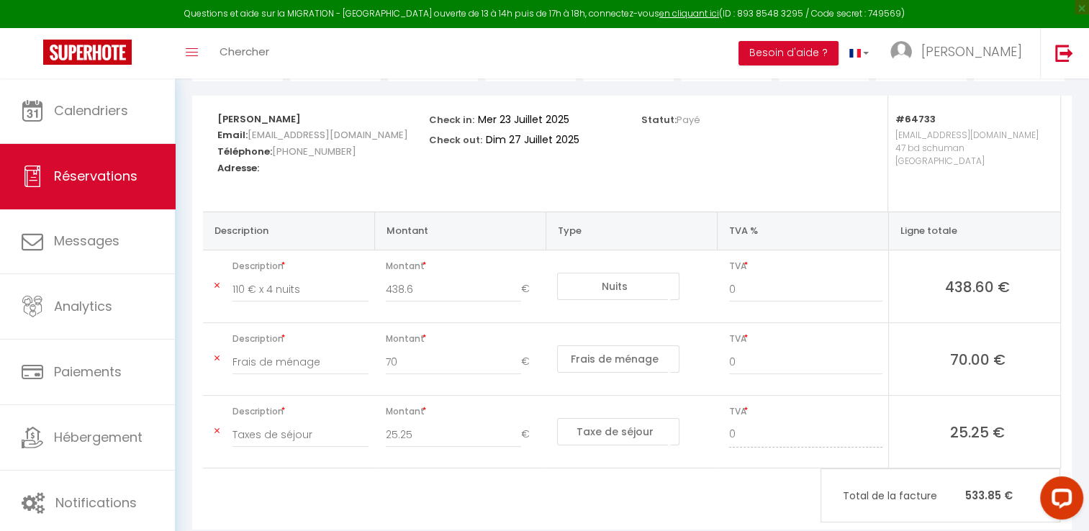
scroll to position [265, 0]
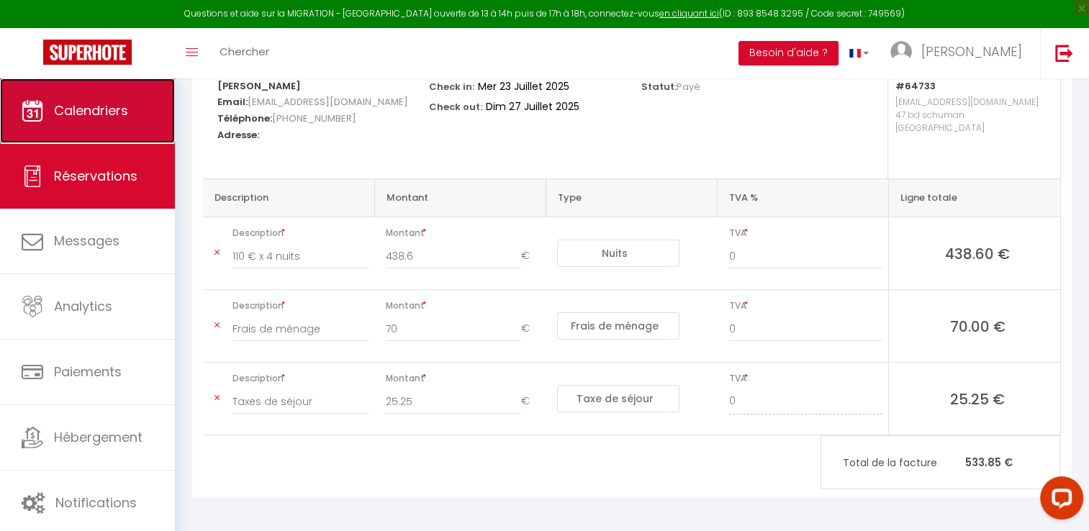
click at [59, 119] on link "Calendriers" at bounding box center [87, 110] width 175 height 65
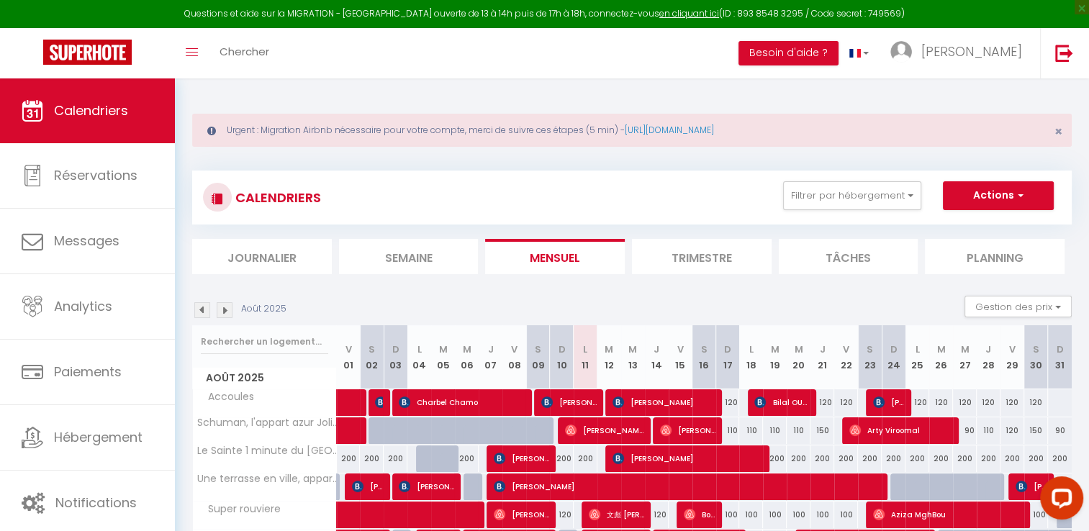
click at [204, 312] on img at bounding box center [202, 310] width 16 height 16
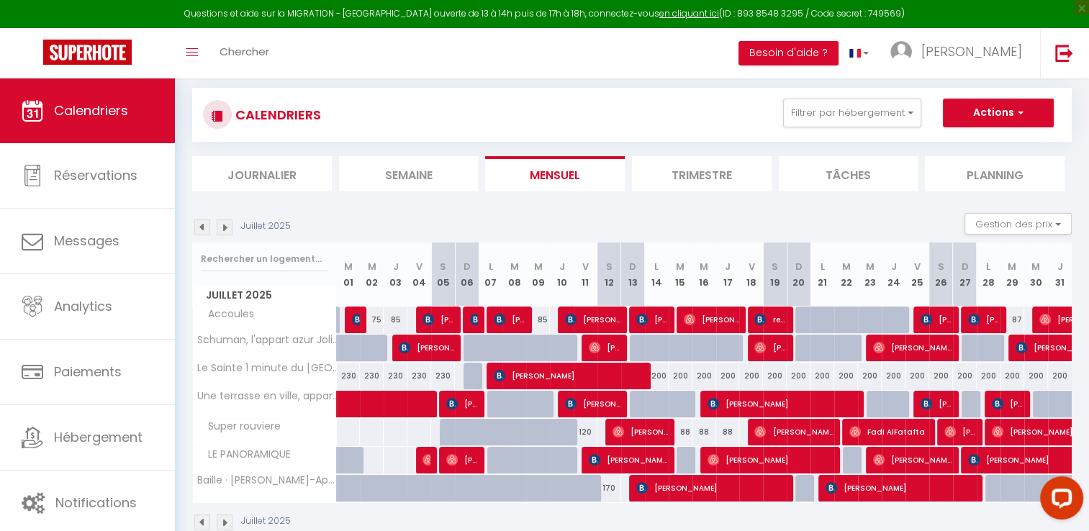
scroll to position [112, 0]
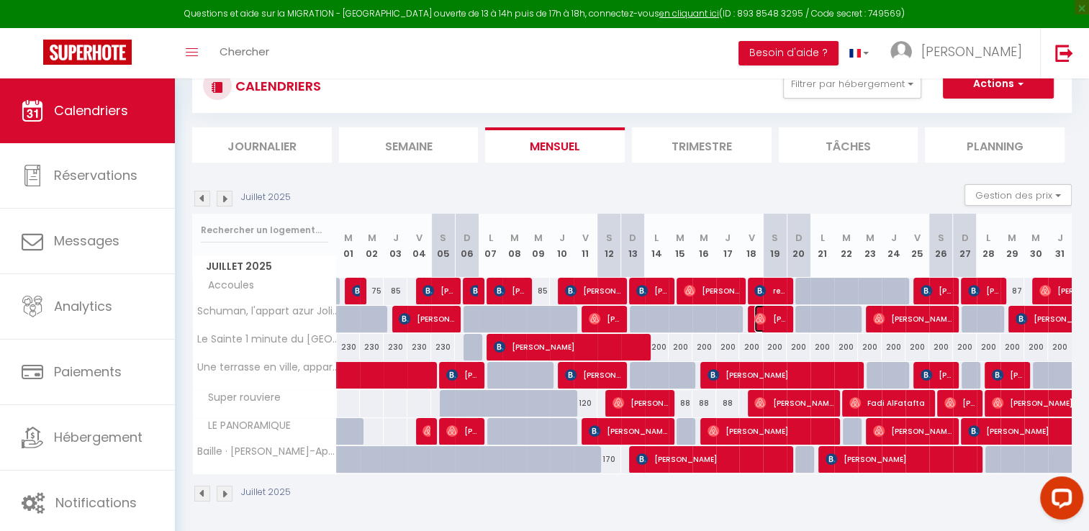
click at [771, 317] on span "[PERSON_NAME] El" at bounding box center [770, 318] width 32 height 27
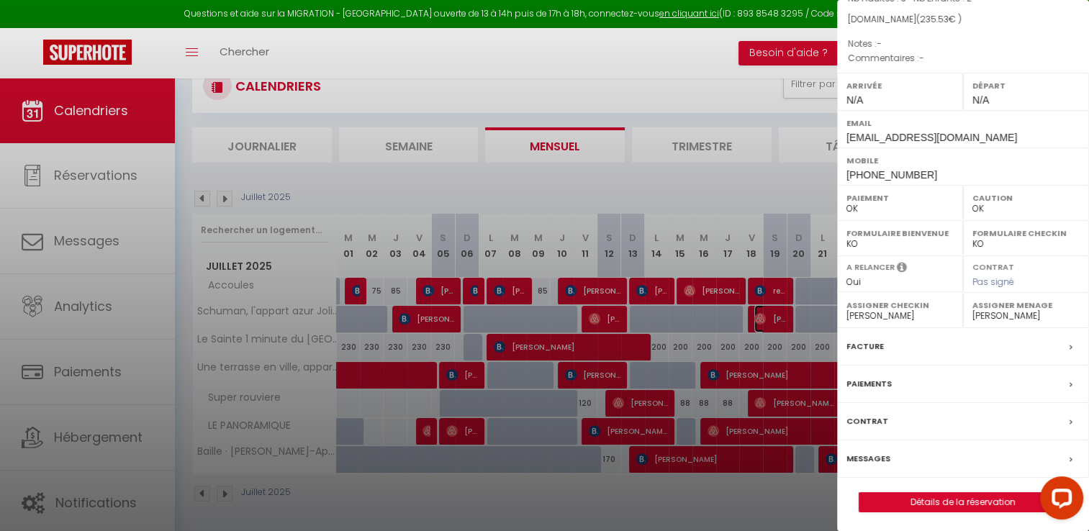
scroll to position [0, 0]
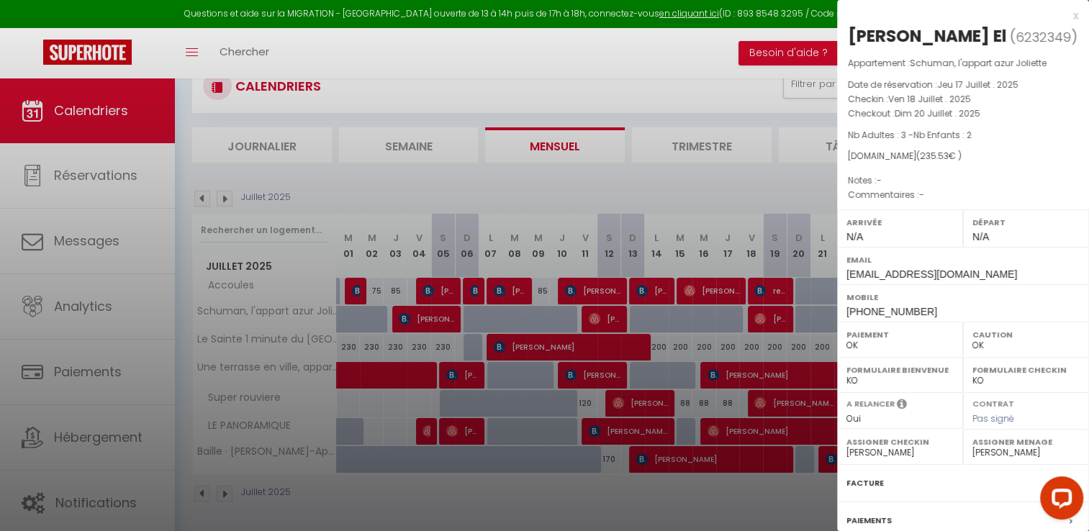
drag, startPoint x: 843, startPoint y: 96, endPoint x: 1015, endPoint y: 108, distance: 172.4
click at [1015, 108] on div "Appartement : [PERSON_NAME], l'appart azur Joliette Date de réservation : [DATE…" at bounding box center [963, 129] width 252 height 147
copy div "Checkin : [DATE] . 2025 Checkout : [DATE] . 2025"
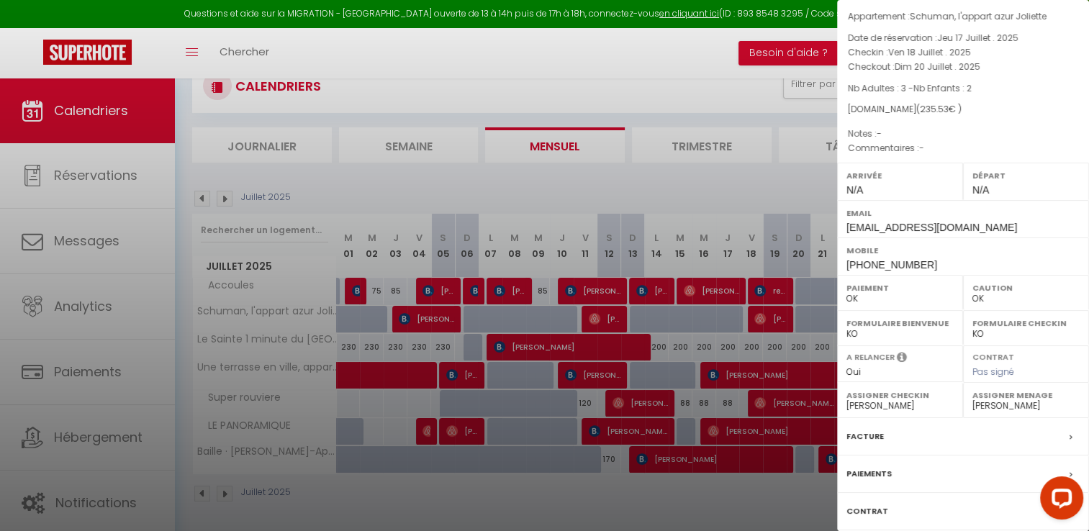
scroll to position [137, 0]
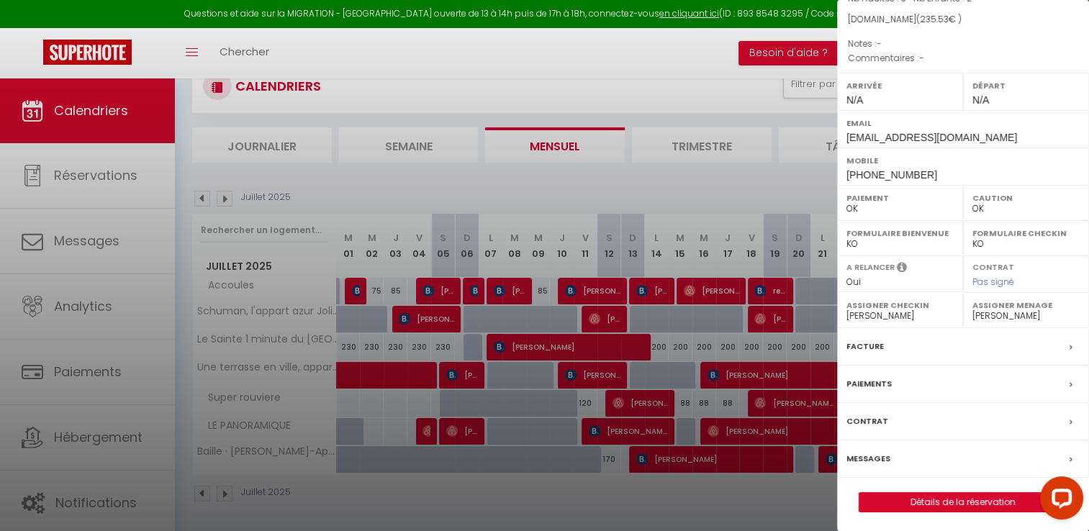
click at [872, 350] on label "Facture" at bounding box center [864, 346] width 37 height 15
